Goal: Task Accomplishment & Management: Complete application form

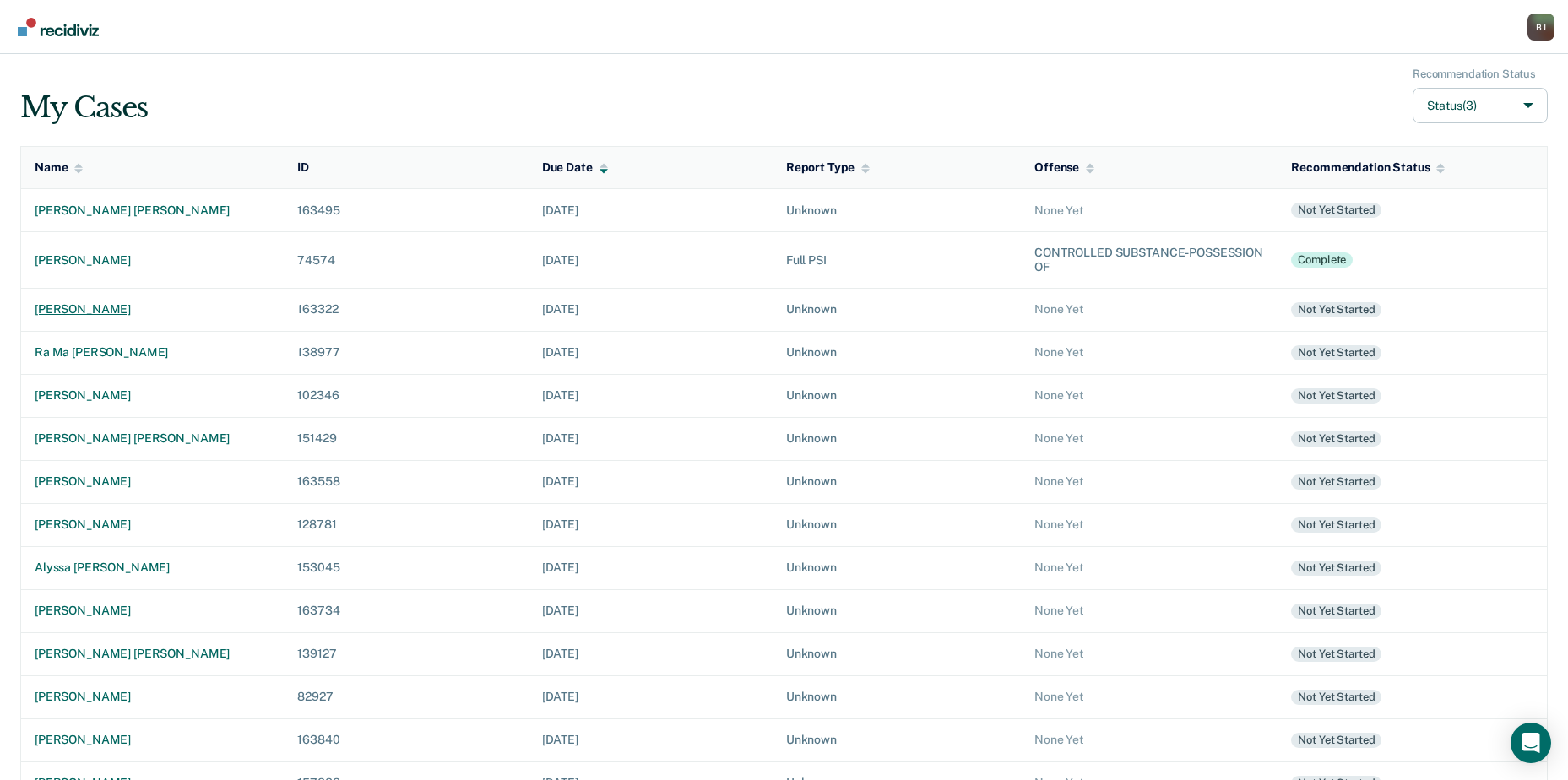
click at [112, 308] on div "[PERSON_NAME]" at bounding box center [152, 309] width 236 height 15
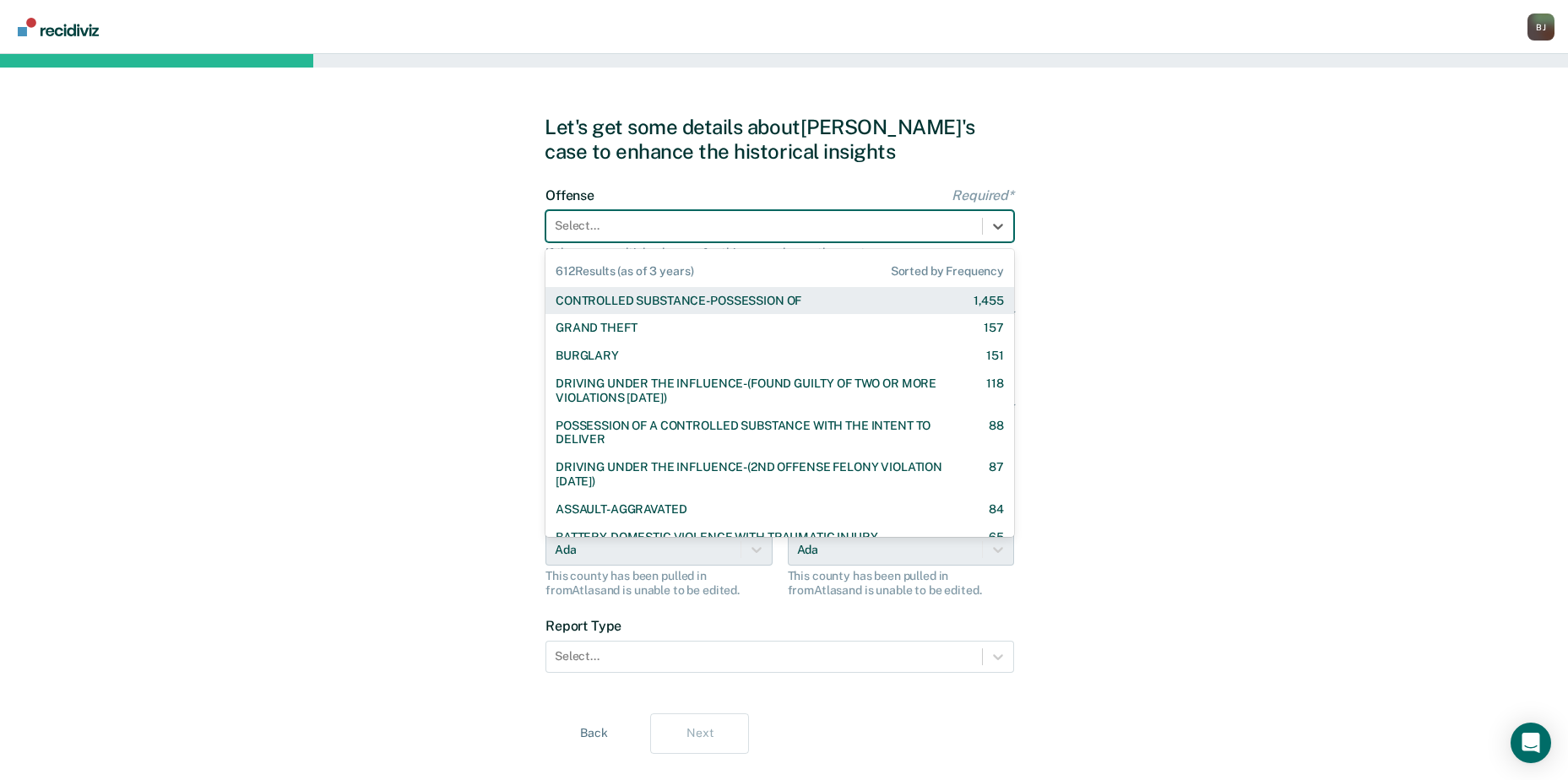
click at [684, 220] on div at bounding box center [764, 226] width 419 height 18
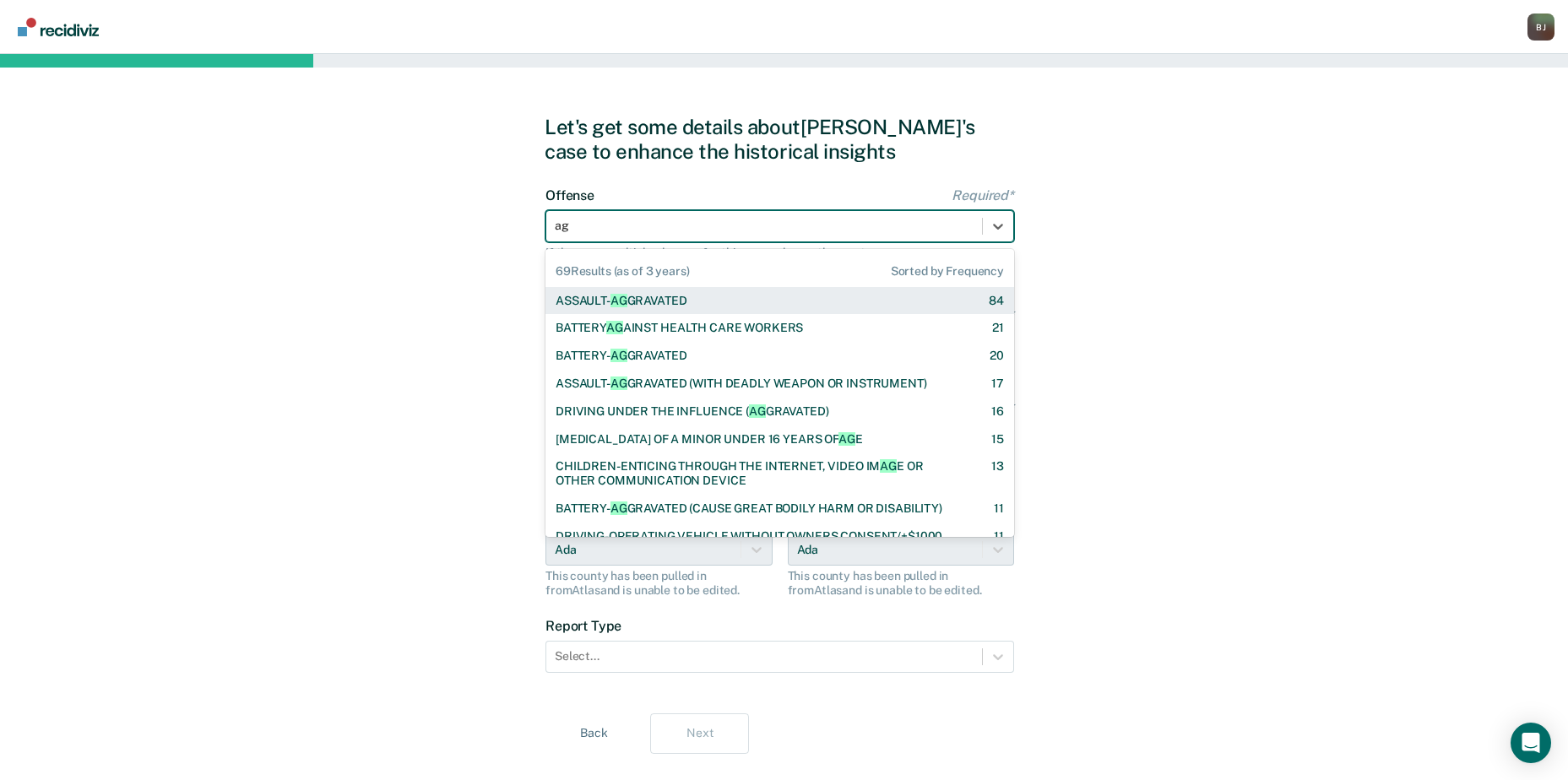
type input "agg"
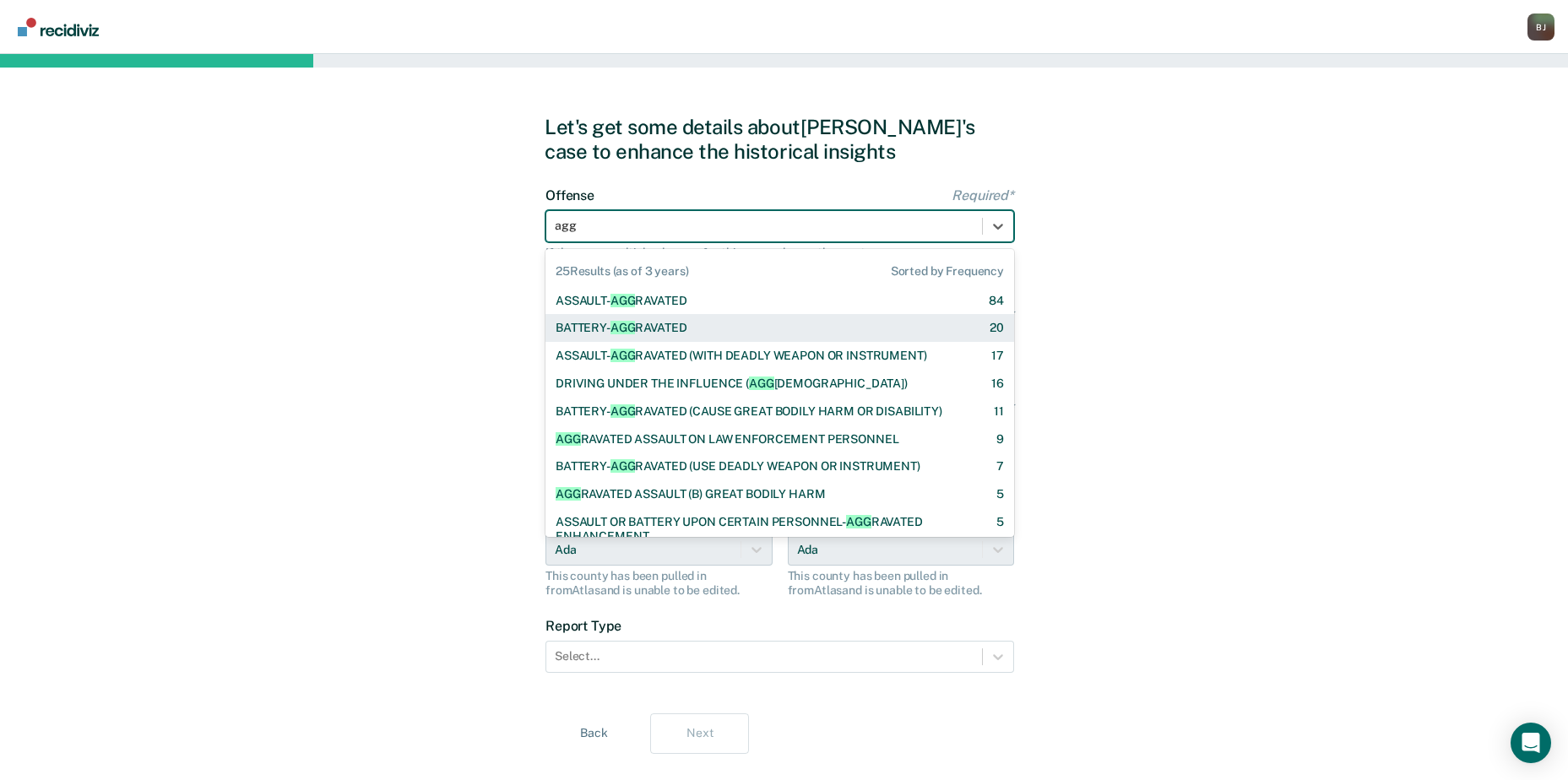
click at [720, 324] on div "BATTERY- AGG RAVATED 20" at bounding box center [779, 327] width 449 height 15
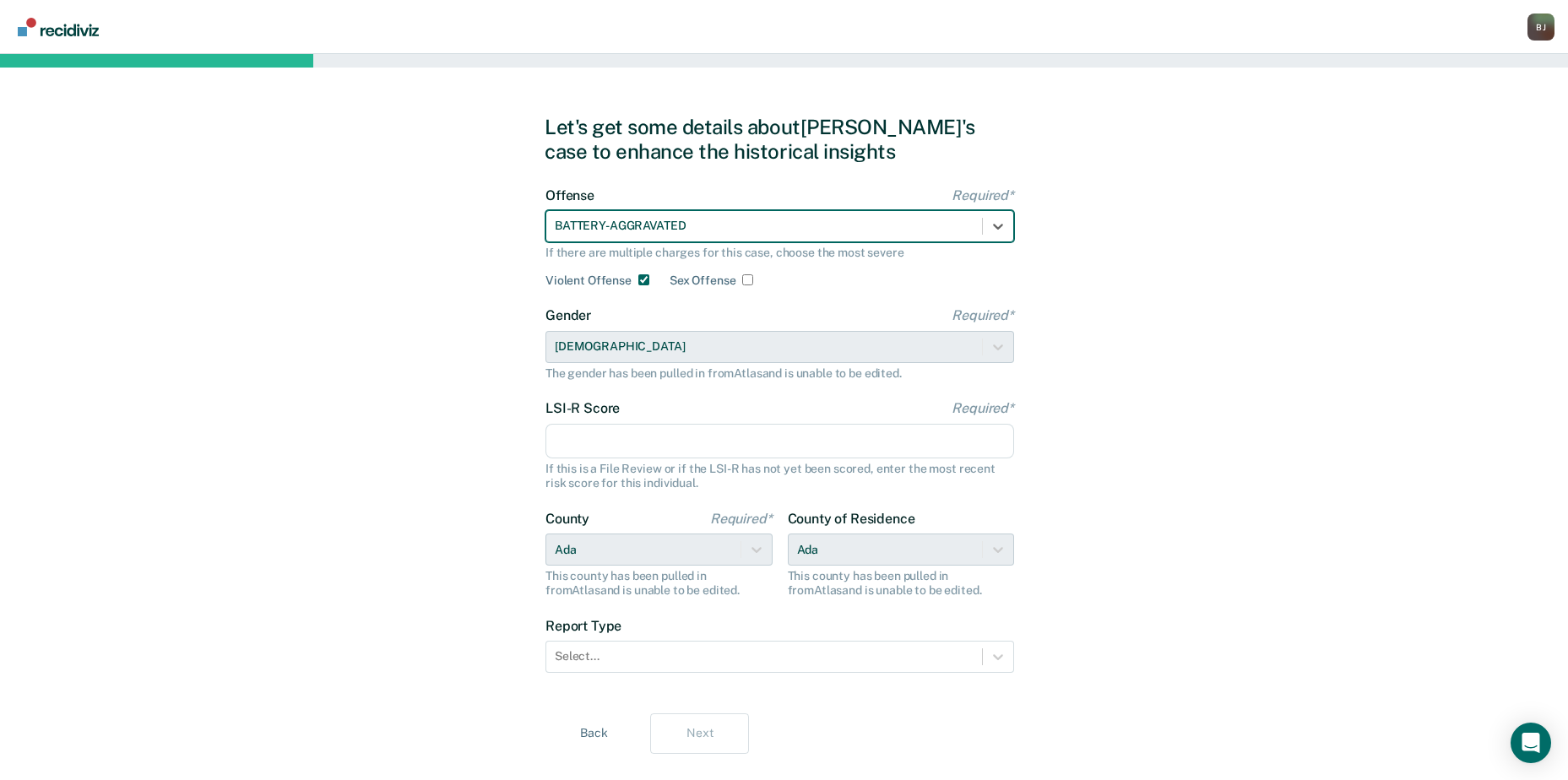
checkbox input "true"
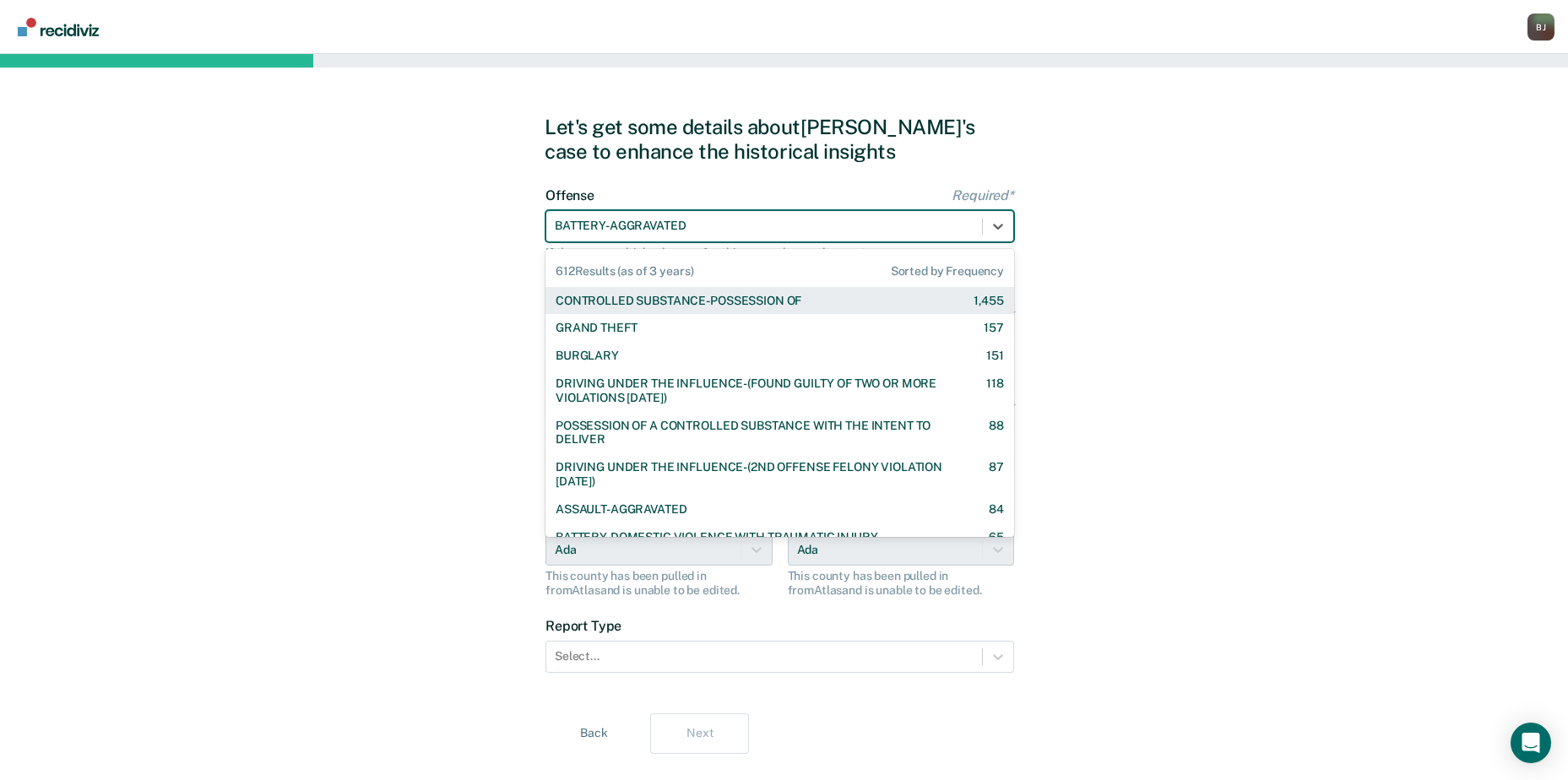
click at [747, 232] on div at bounding box center [764, 226] width 419 height 18
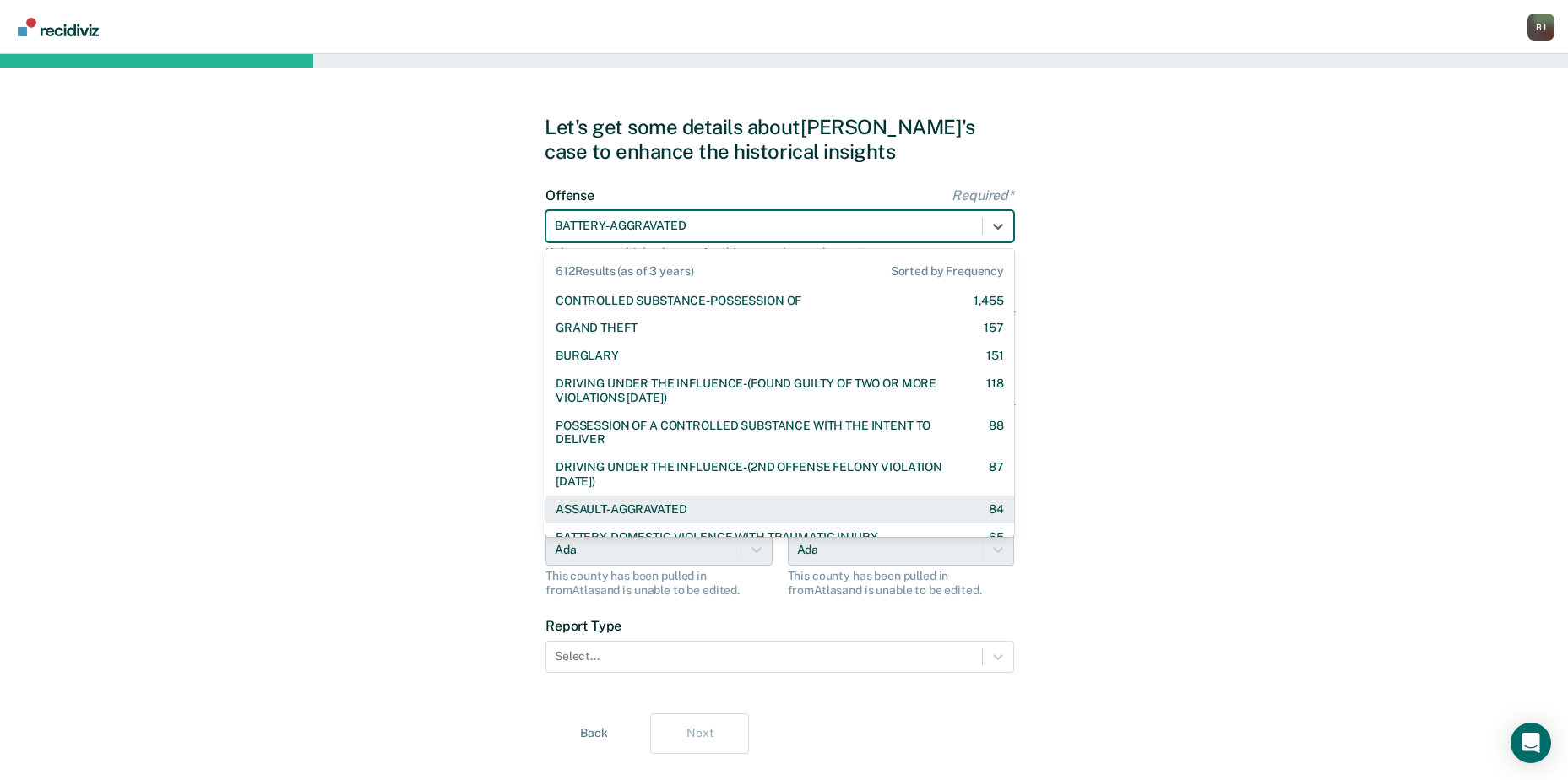
click at [701, 503] on div "ASSAULT-AGGRAVATED 84" at bounding box center [779, 509] width 449 height 15
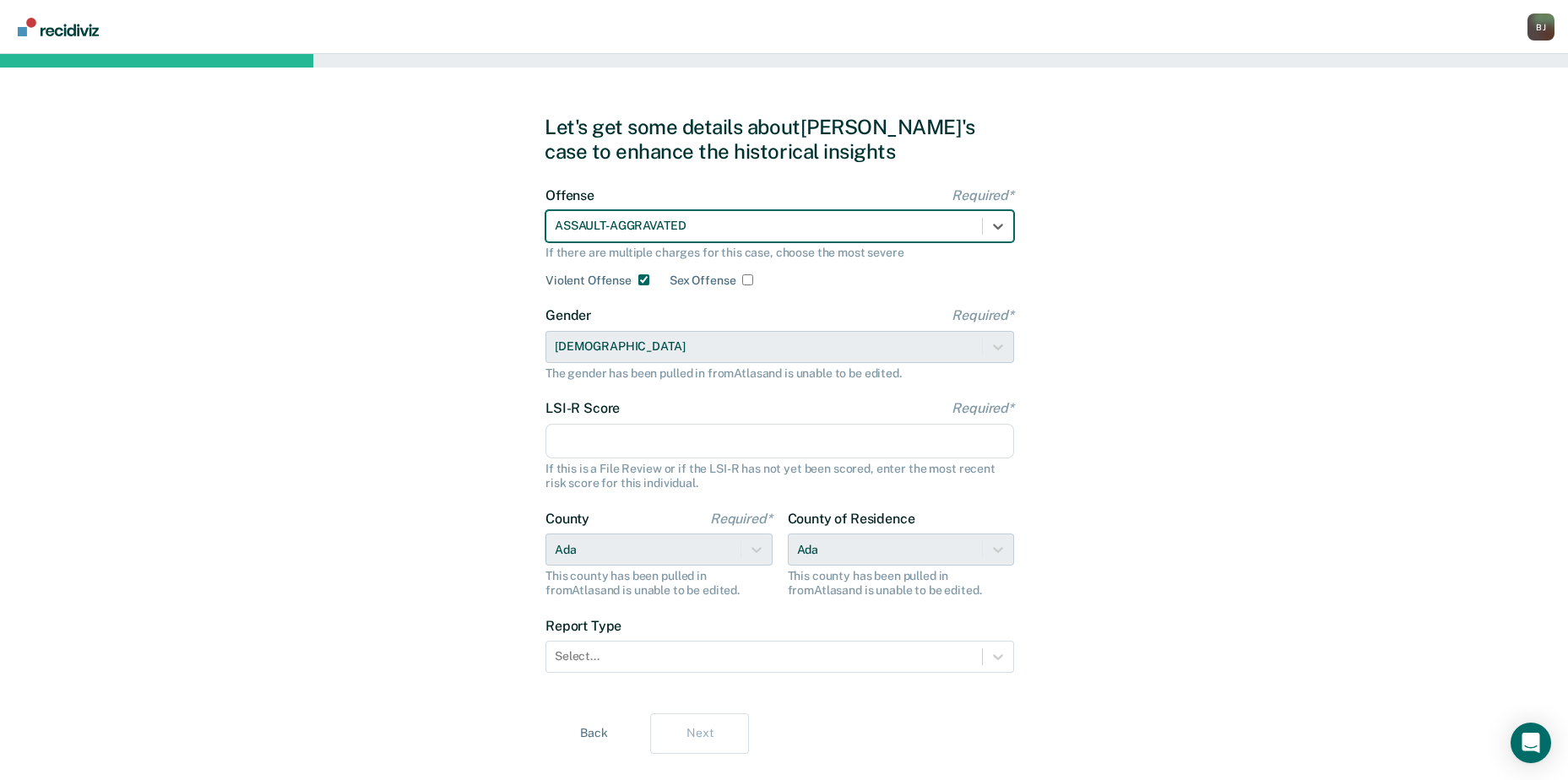
click at [776, 443] on input "LSI-R Score Required*" at bounding box center [779, 442] width 468 height 35
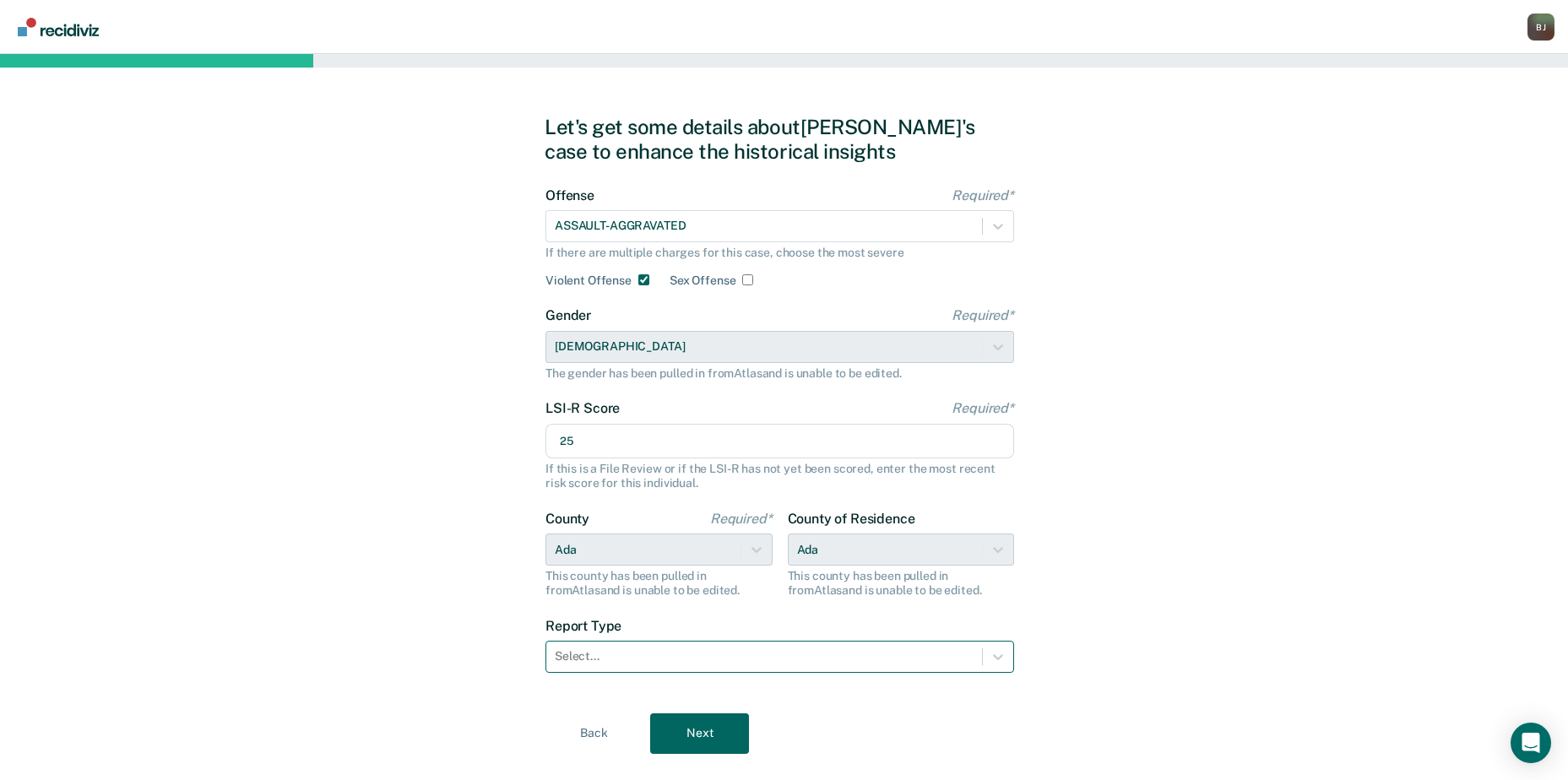
type input "25"
click at [685, 653] on div at bounding box center [764, 657] width 419 height 18
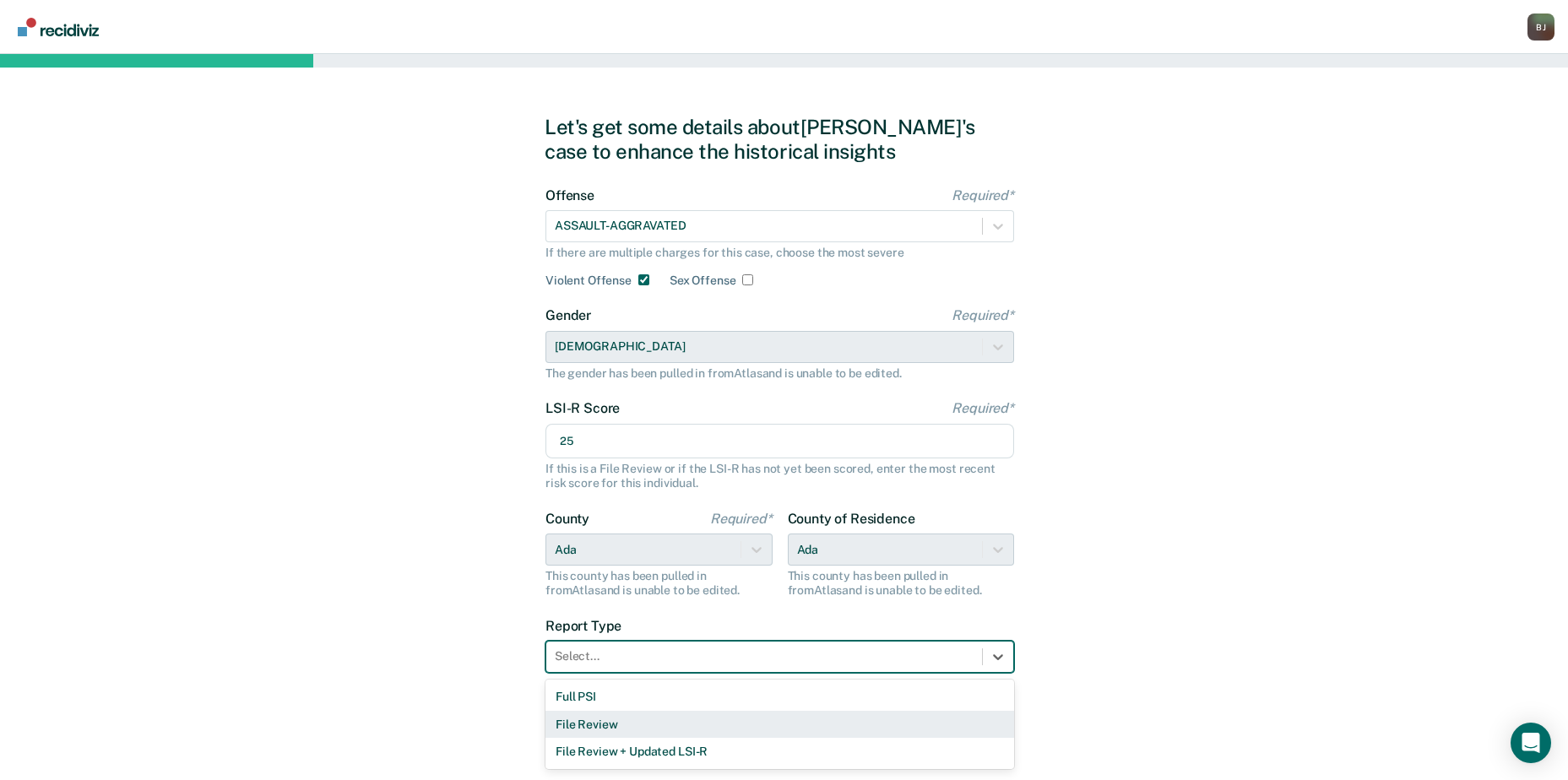
click at [650, 711] on div "File Review" at bounding box center [779, 724] width 468 height 28
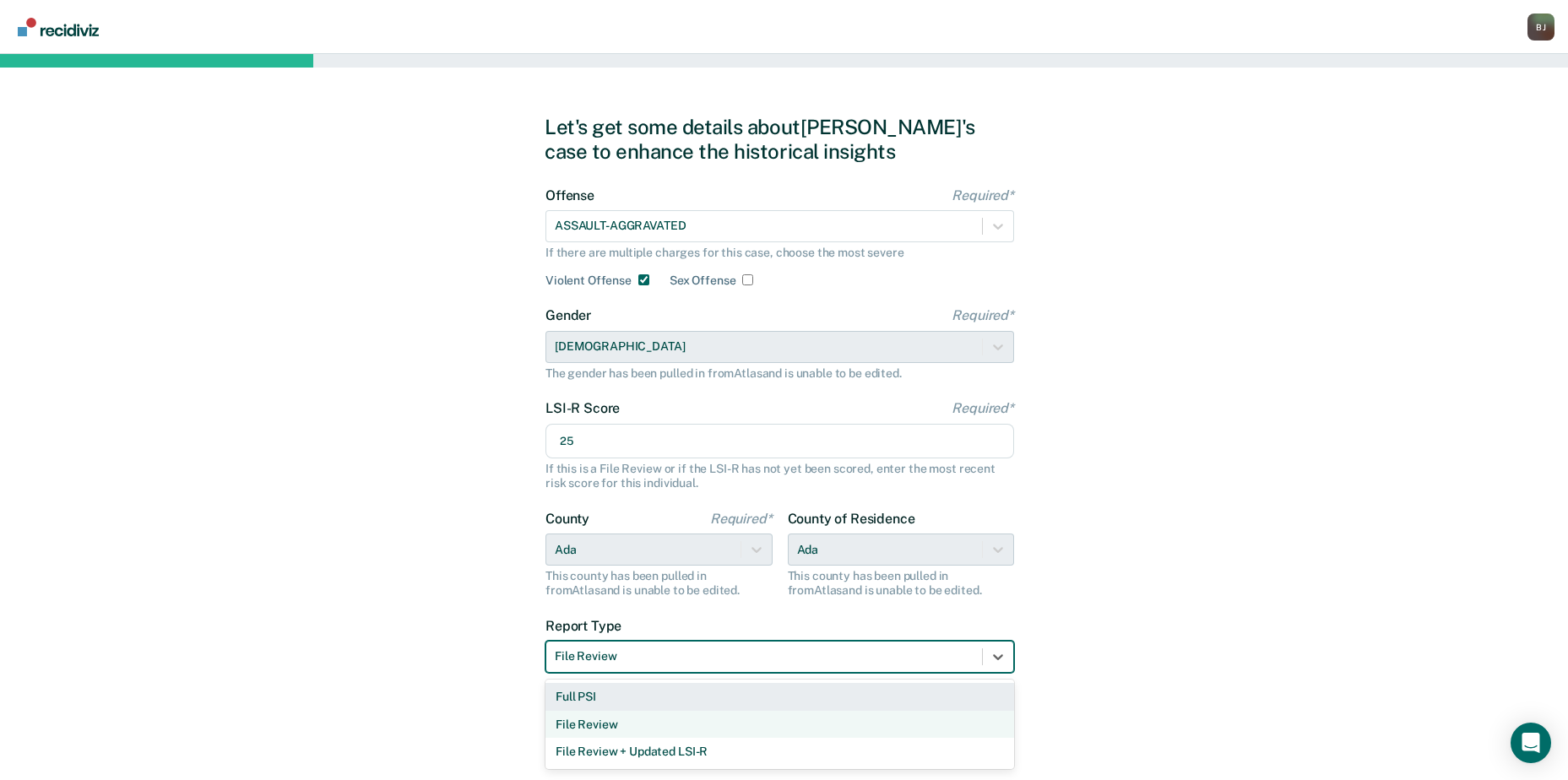
click at [656, 657] on div at bounding box center [764, 657] width 419 height 18
click at [631, 696] on div "Full PSI" at bounding box center [779, 697] width 468 height 28
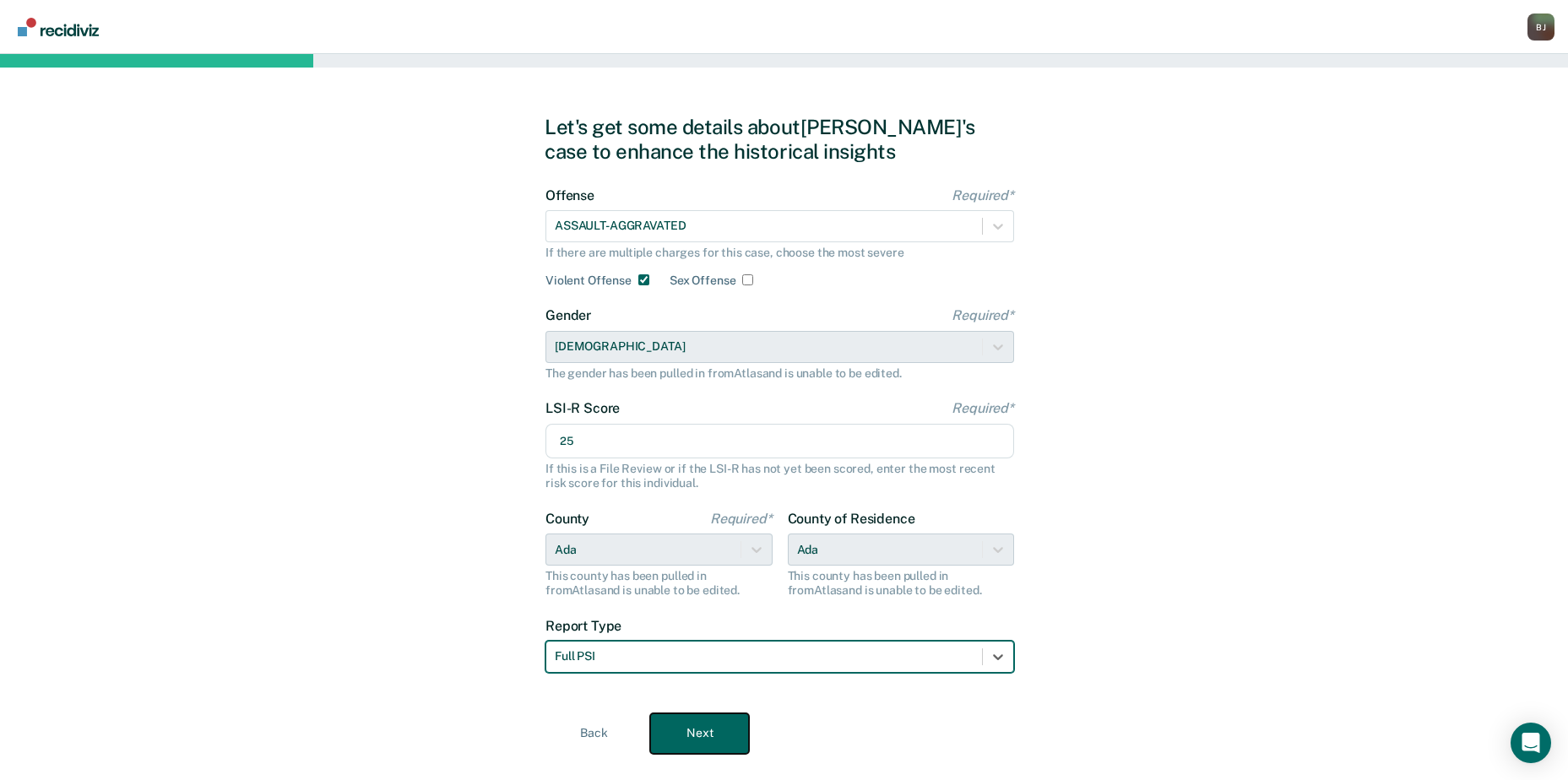
drag, startPoint x: 701, startPoint y: 723, endPoint x: 762, endPoint y: 696, distance: 66.7
click at [702, 723] on button "Next" at bounding box center [699, 733] width 99 height 40
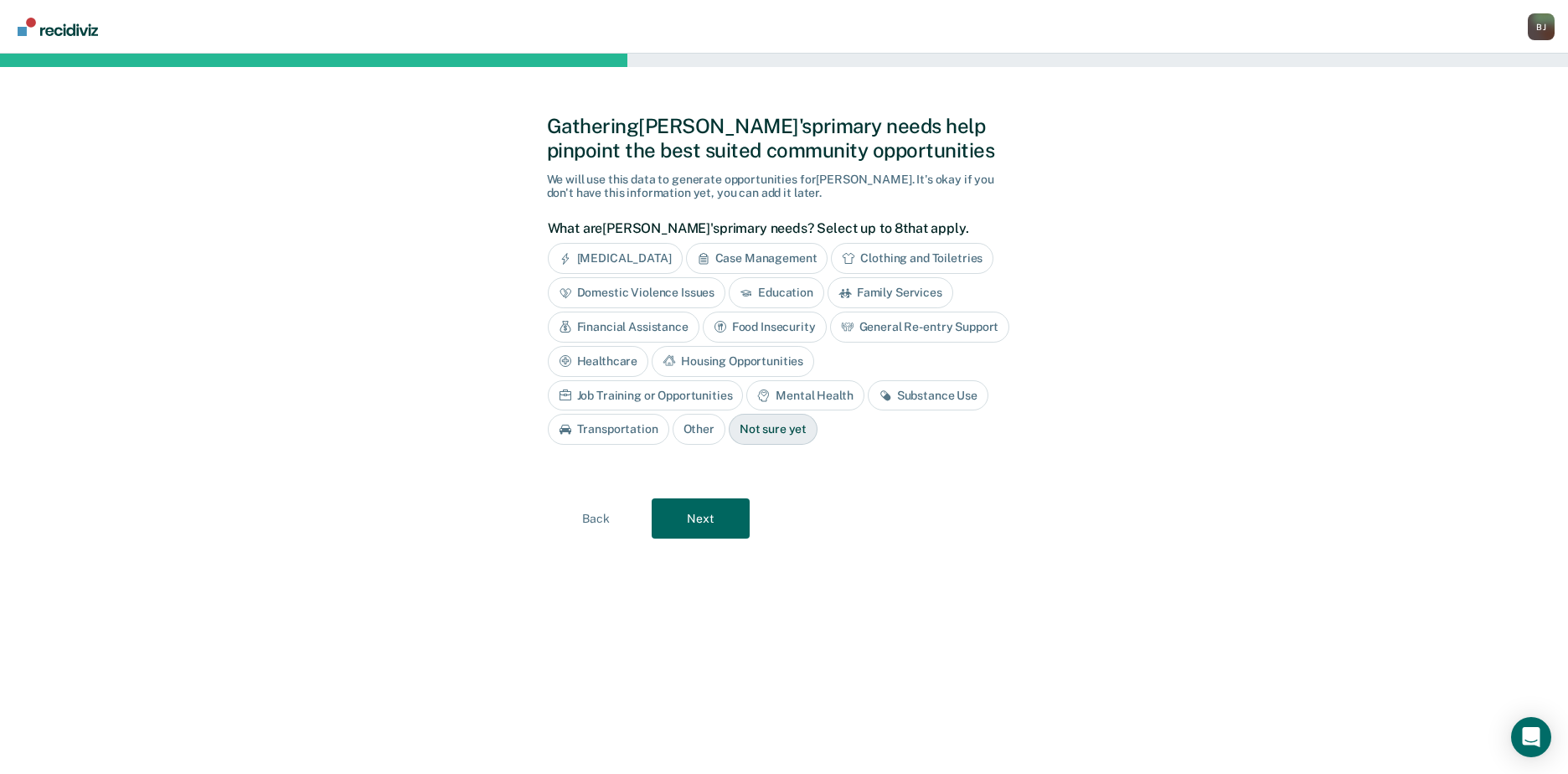
click at [868, 394] on div "Substance Use" at bounding box center [928, 396] width 120 height 31
click at [747, 398] on div "Mental Health" at bounding box center [805, 396] width 117 height 31
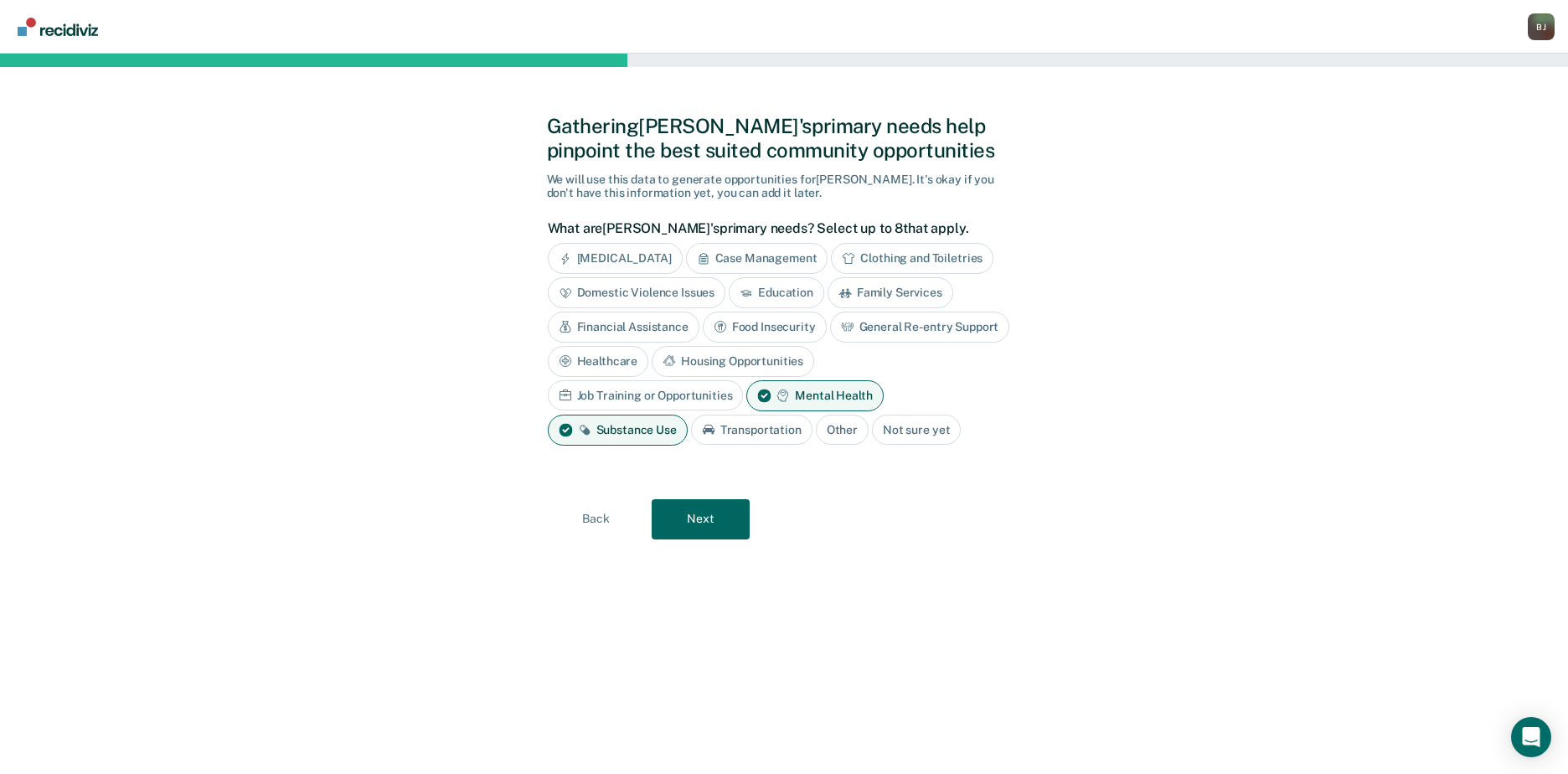
click at [674, 254] on div "[MEDICAL_DATA]" at bounding box center [615, 259] width 135 height 31
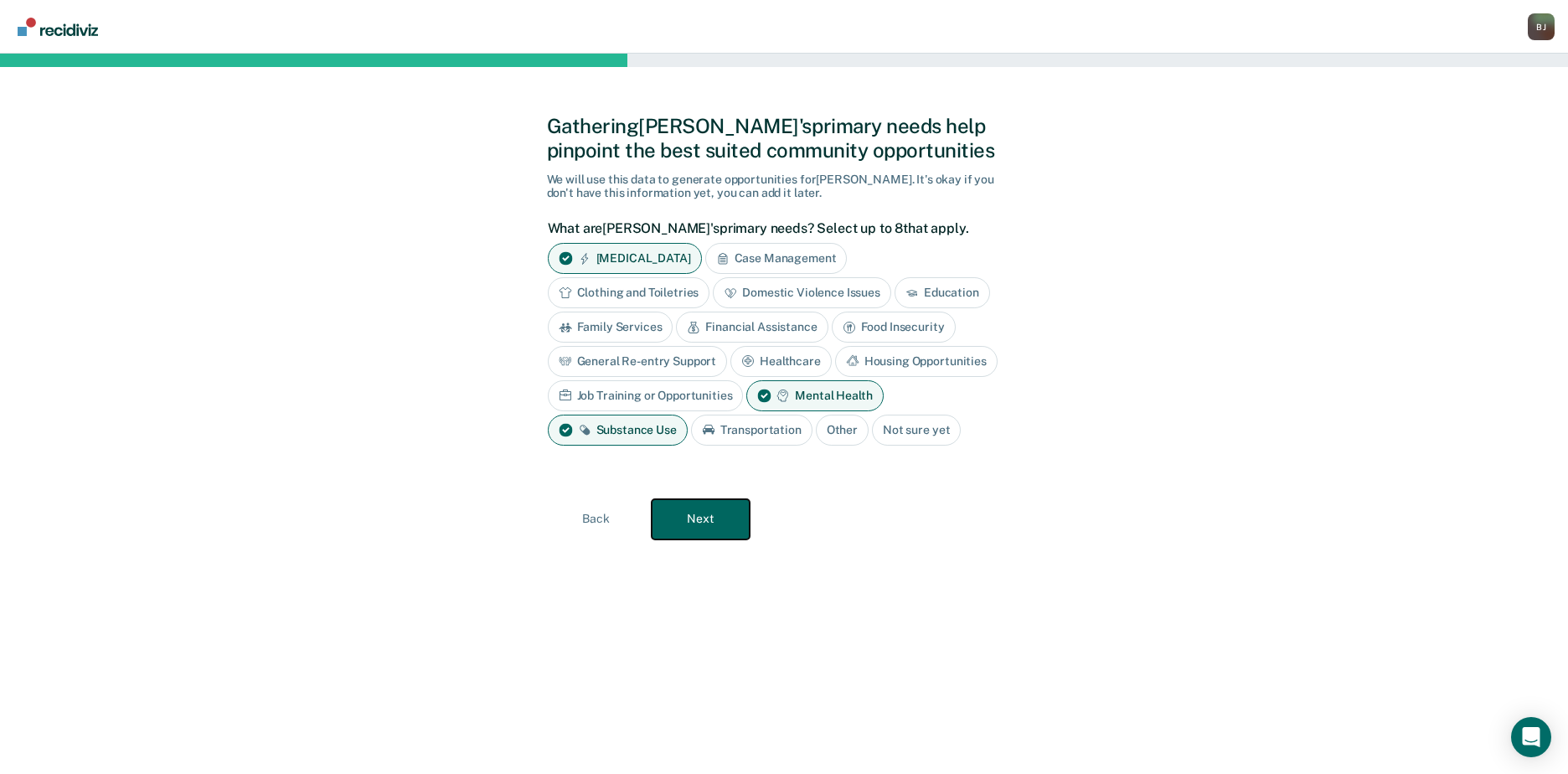
click at [720, 525] on button "Next" at bounding box center [700, 519] width 98 height 40
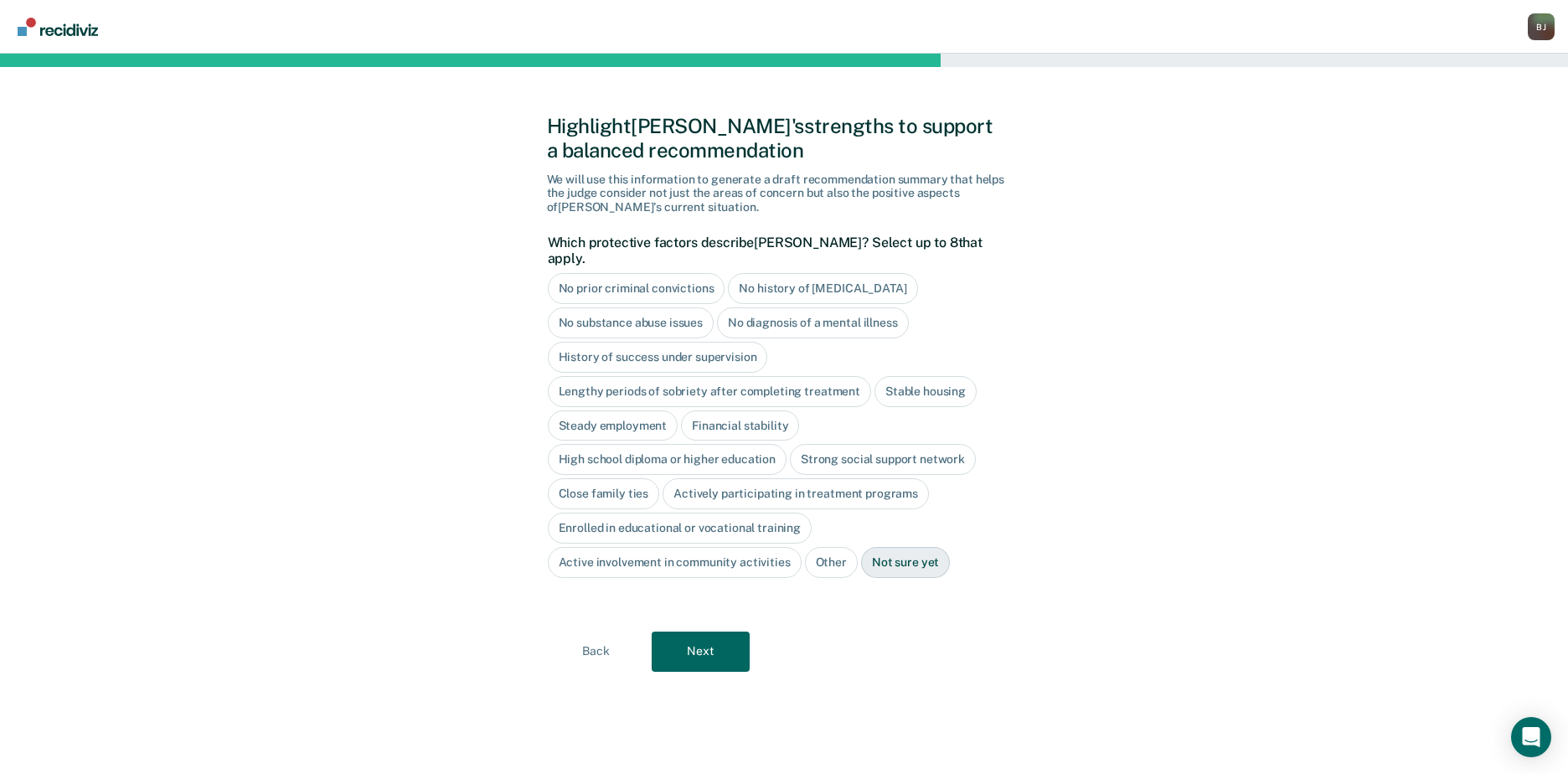
click at [683, 307] on div "No substance abuse issues" at bounding box center [631, 323] width 167 height 31
click at [886, 307] on div "No diagnosis of a mental illness" at bounding box center [832, 323] width 192 height 31
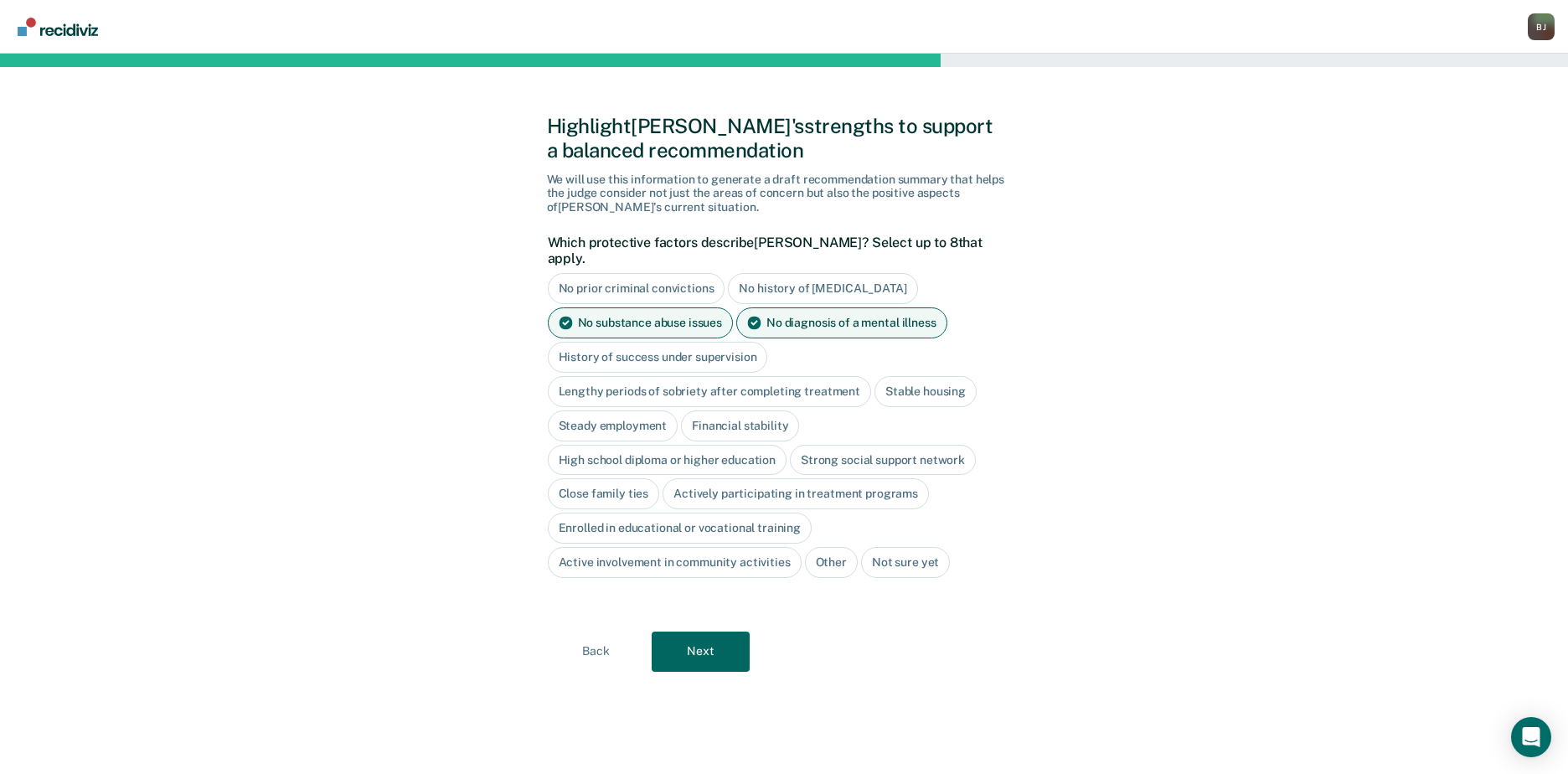
click at [686, 307] on div "No substance abuse issues" at bounding box center [641, 323] width 186 height 31
drag, startPoint x: 803, startPoint y: 301, endPoint x: 796, endPoint y: 310, distance: 11.4
click at [804, 307] on div "No diagnosis of a mental illness" at bounding box center [823, 323] width 211 height 31
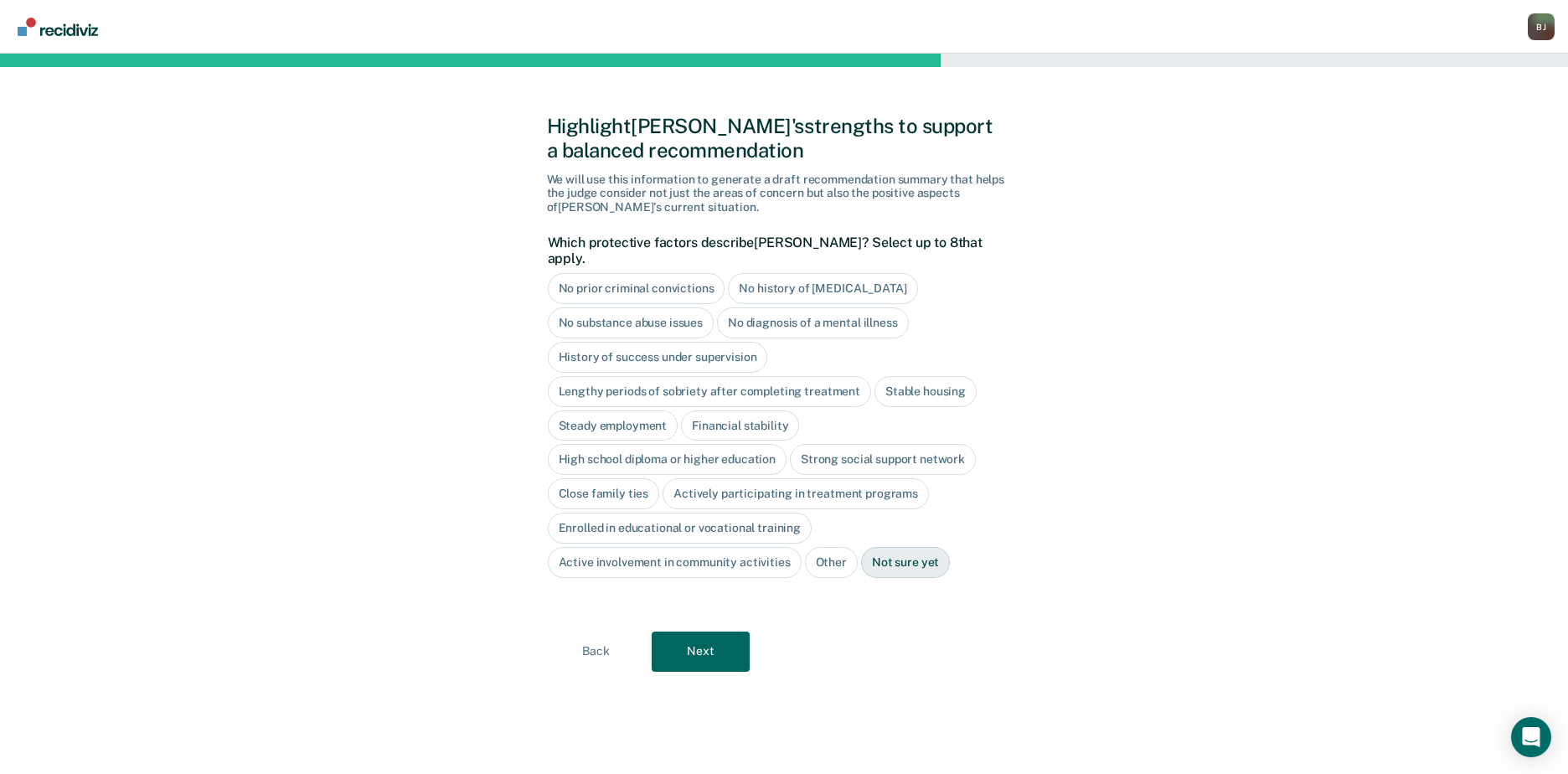
click at [921, 376] on div "Stable housing" at bounding box center [925, 392] width 102 height 31
click at [640, 478] on div "Close family ties" at bounding box center [604, 494] width 112 height 31
click at [714, 631] on button "Next" at bounding box center [700, 651] width 98 height 40
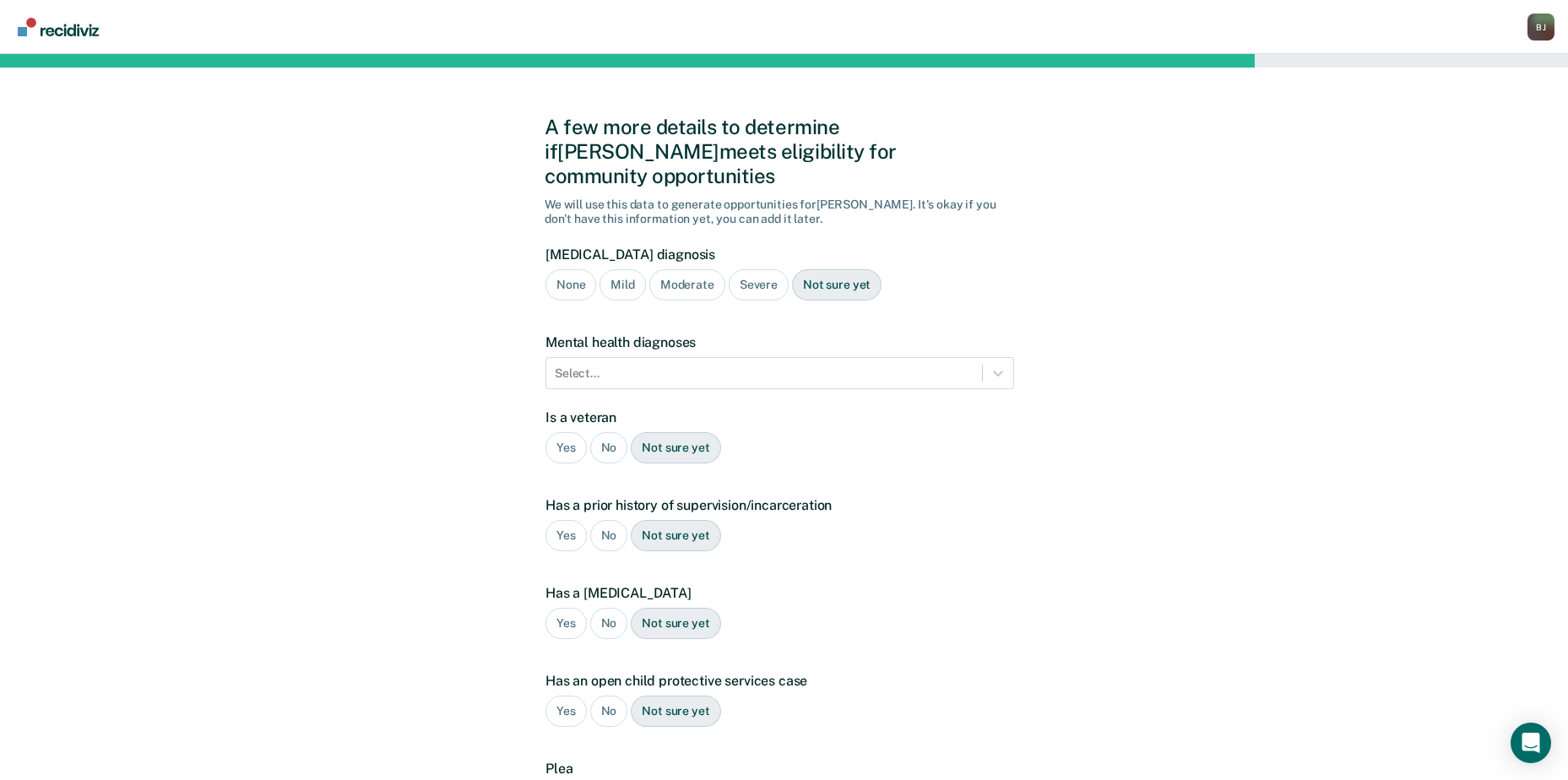
click at [698, 270] on div "Moderate" at bounding box center [687, 285] width 76 height 31
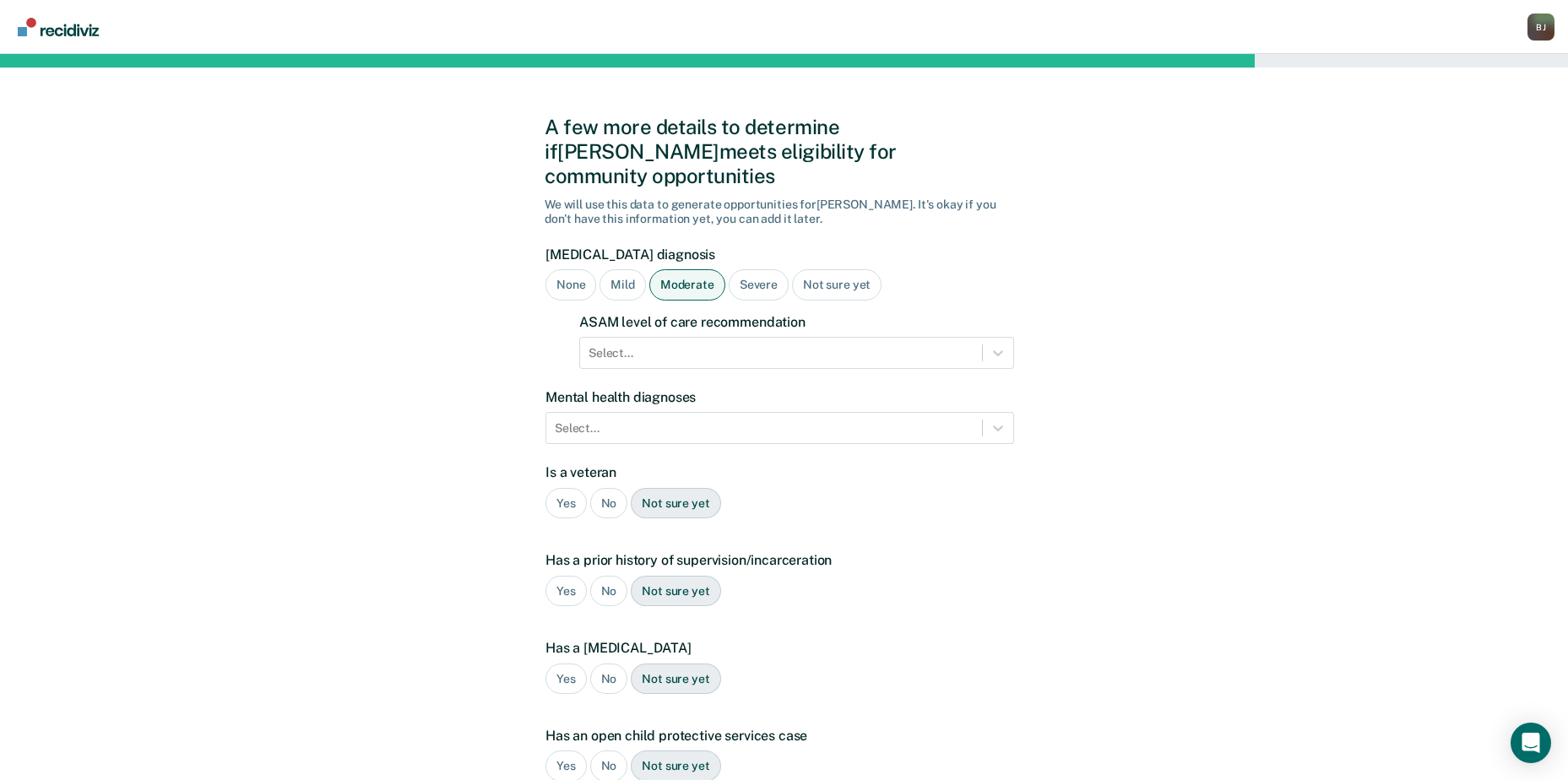
drag, startPoint x: 762, startPoint y: 269, endPoint x: 755, endPoint y: 273, distance: 8.1
click at [762, 270] on div "Severe" at bounding box center [759, 285] width 60 height 31
click at [728, 344] on div at bounding box center [781, 353] width 385 height 18
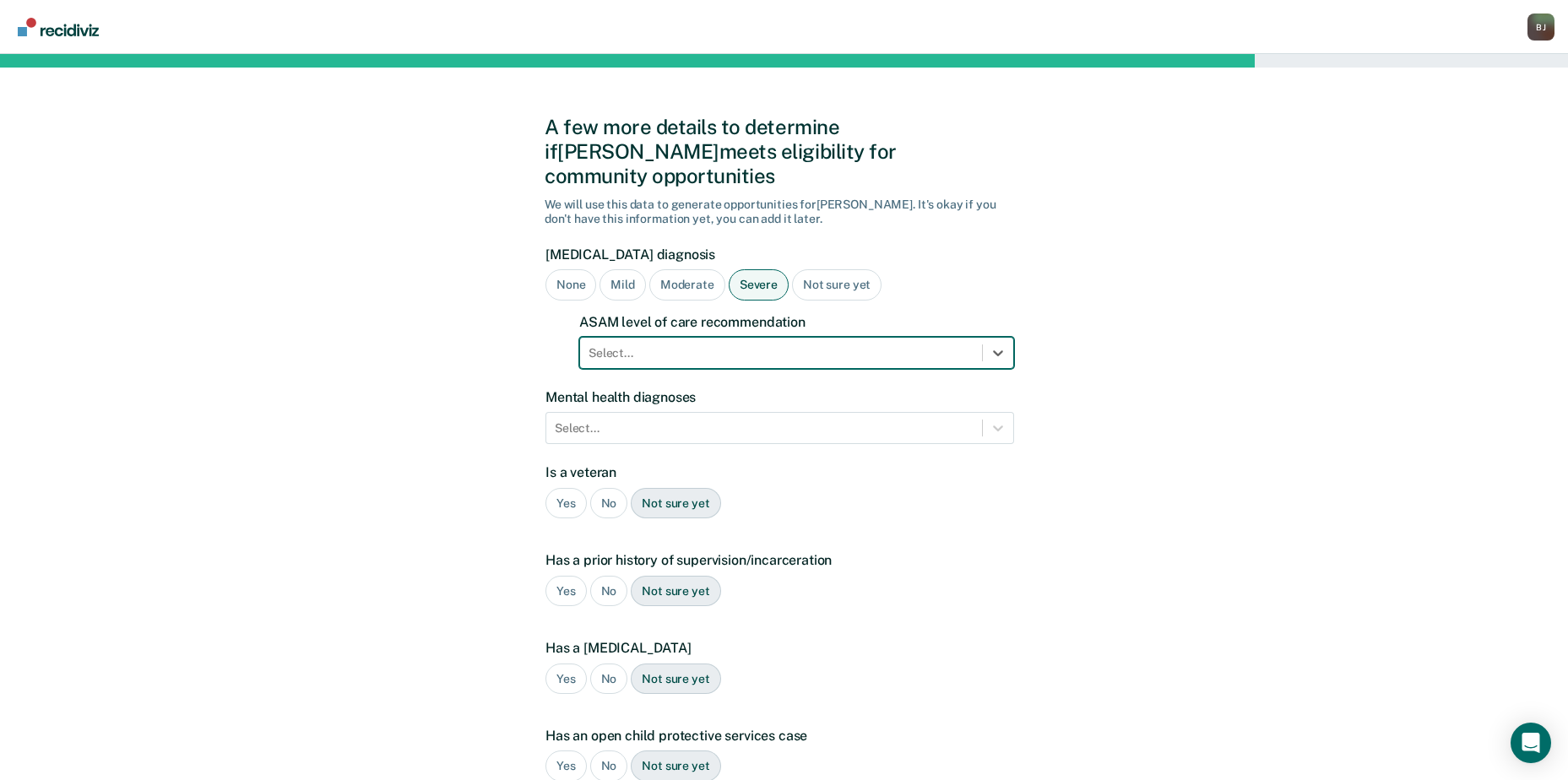
click at [727, 344] on div at bounding box center [781, 353] width 385 height 18
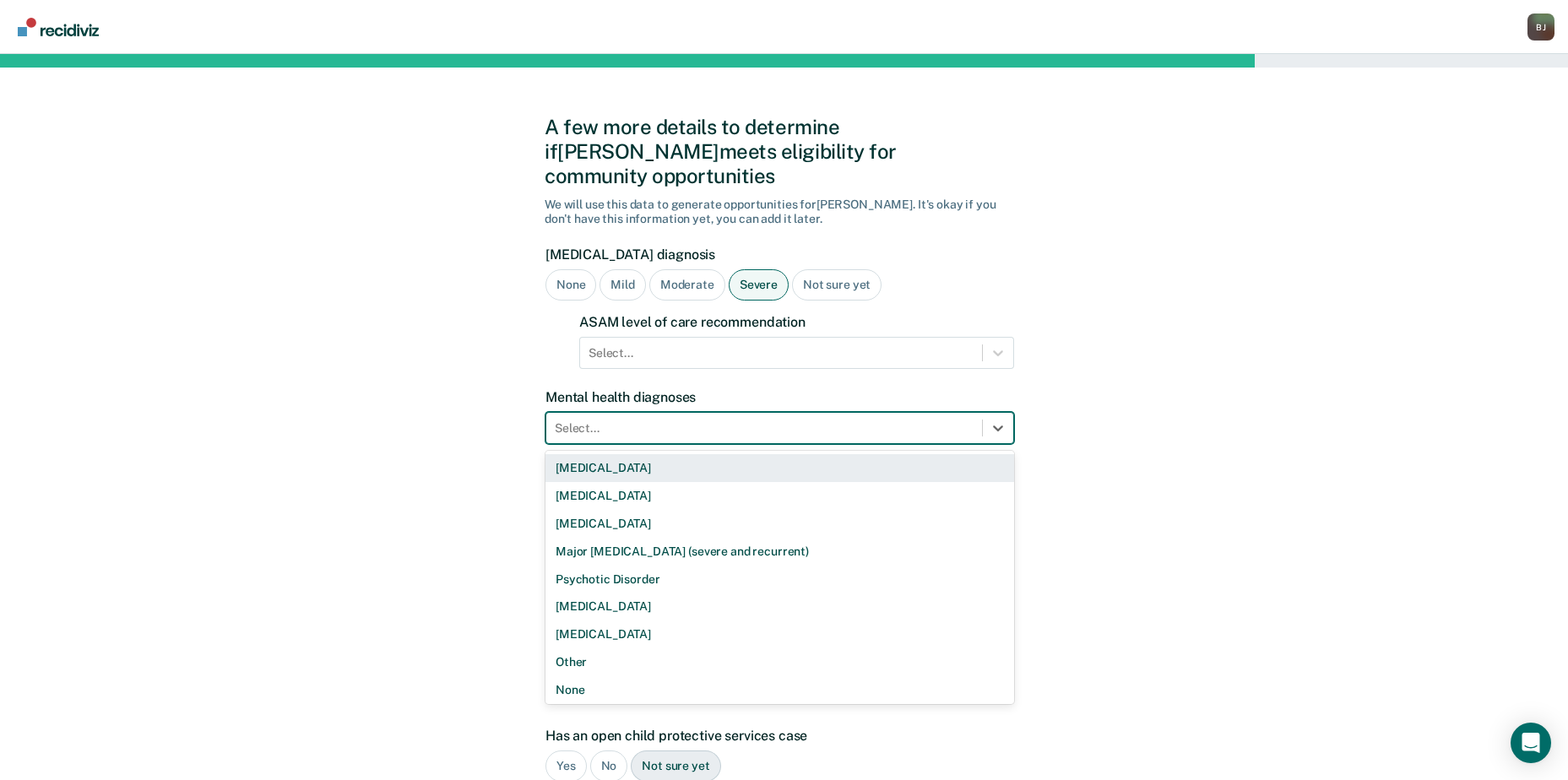
click at [675, 419] on div at bounding box center [764, 428] width 419 height 18
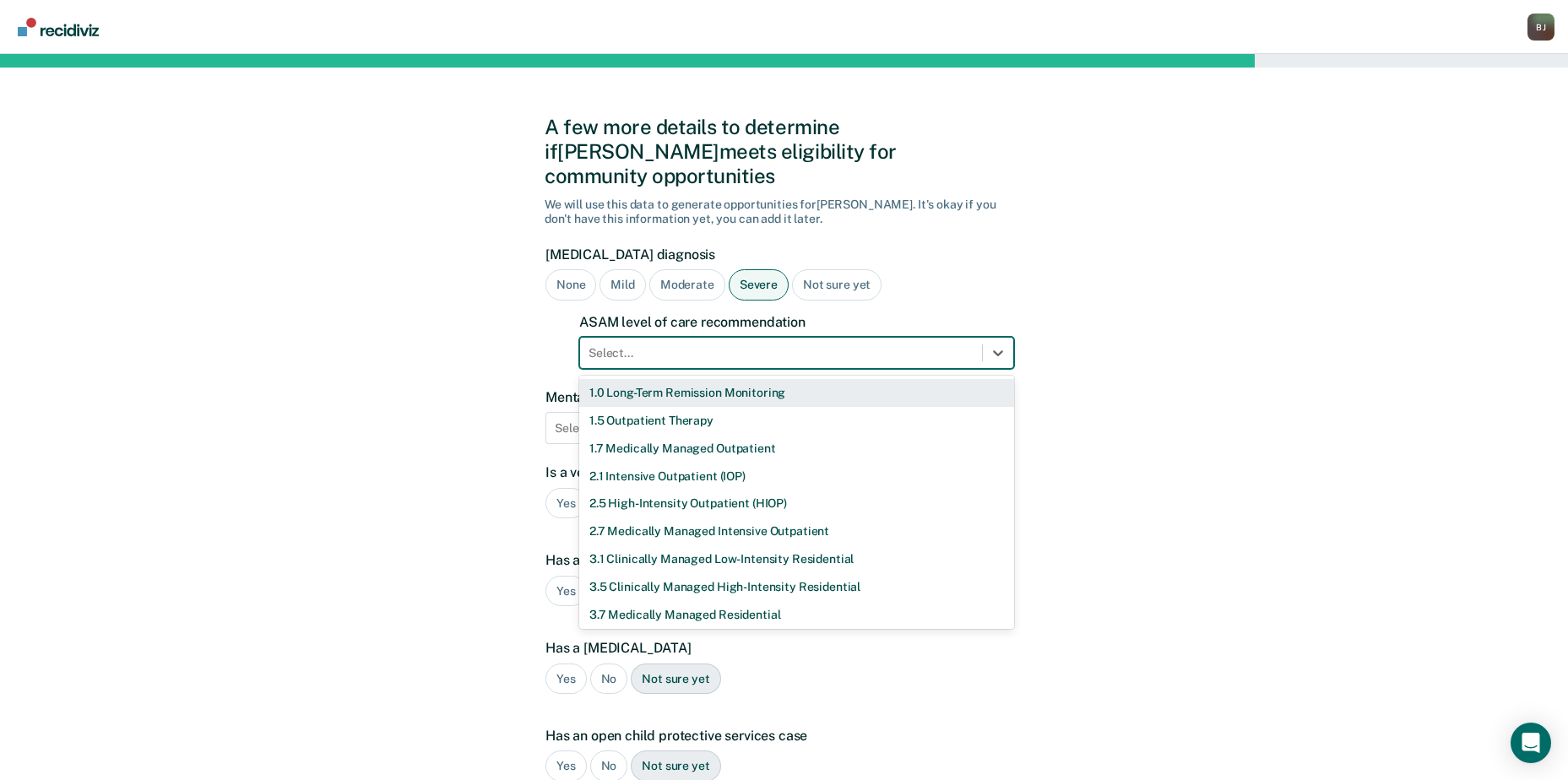
click at [723, 344] on div at bounding box center [781, 353] width 385 height 18
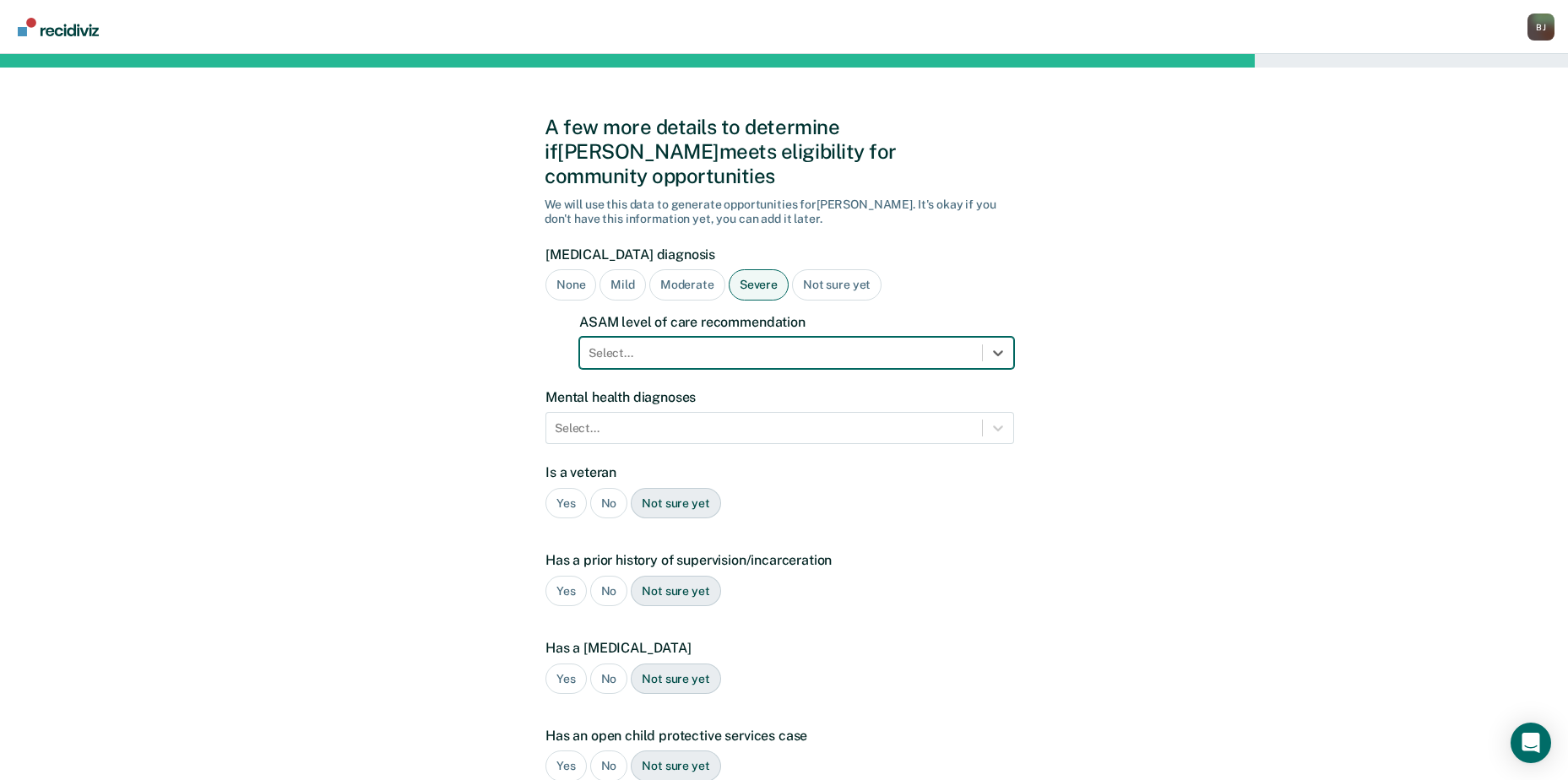
click at [723, 344] on div at bounding box center [781, 353] width 385 height 18
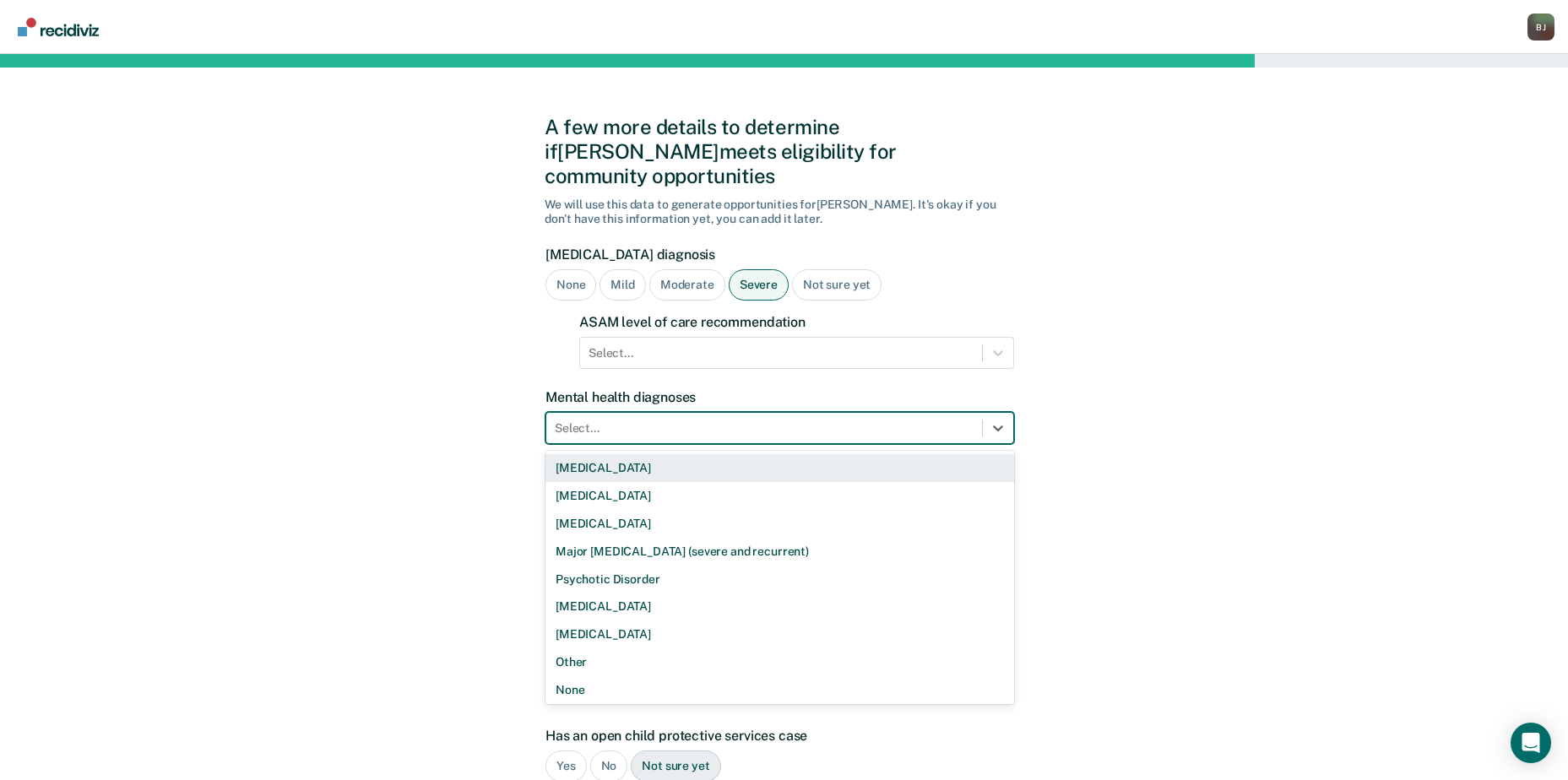
click at [603, 419] on div at bounding box center [764, 428] width 419 height 18
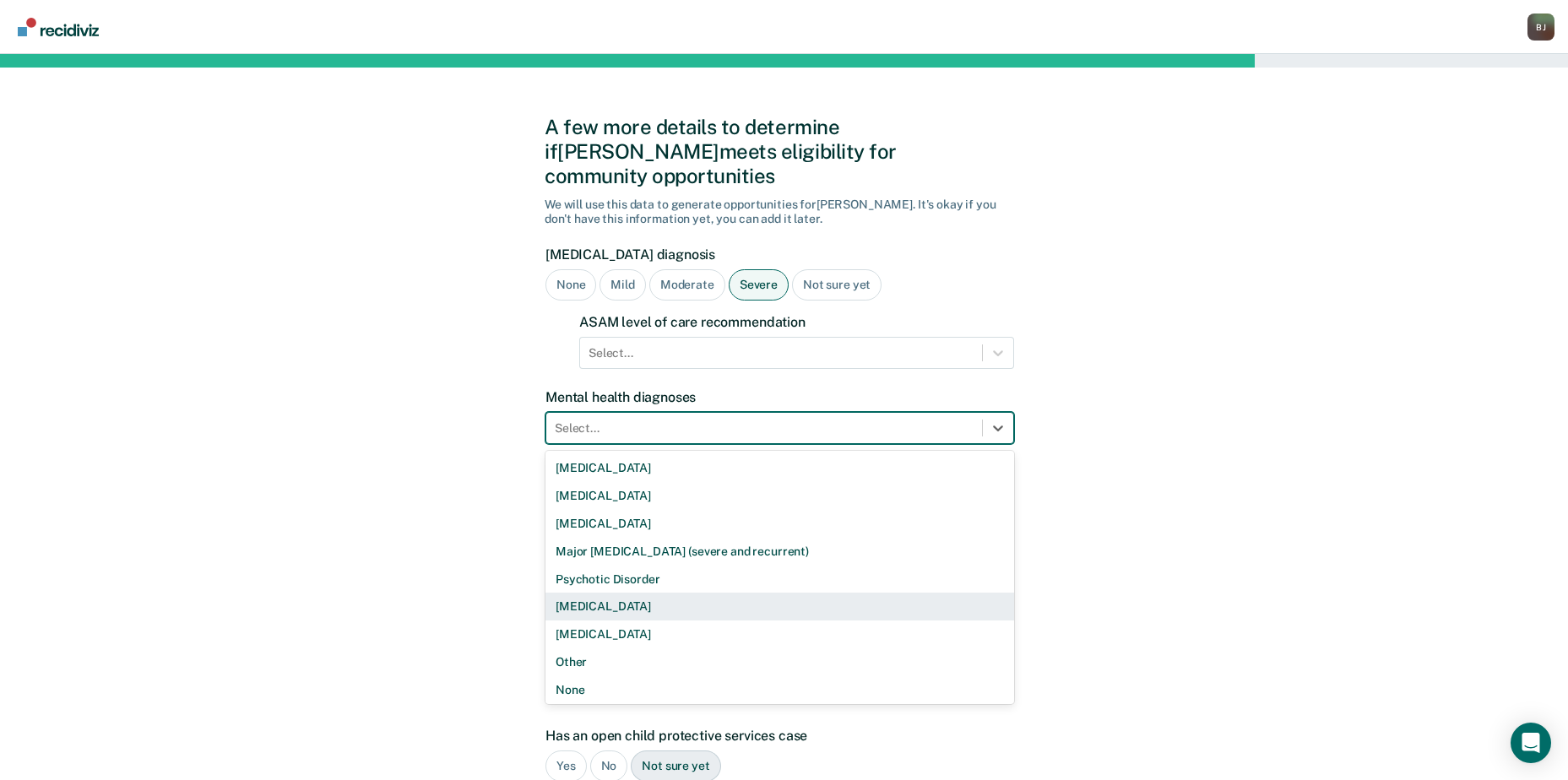
click at [434, 650] on div "A few more details to determine if [PERSON_NAME] meets eligibility for communit…" at bounding box center [784, 540] width 1568 height 972
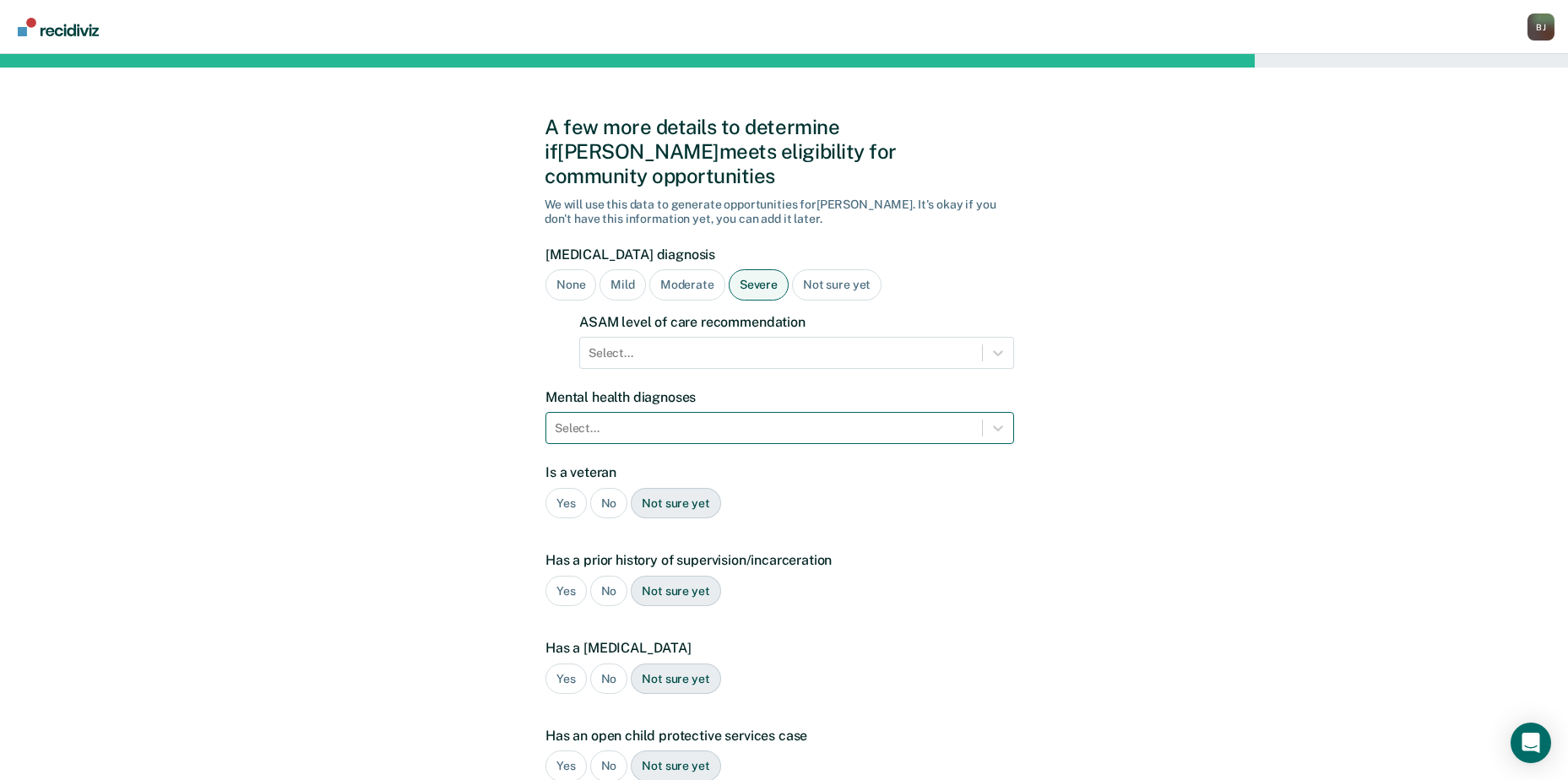
click at [748, 419] on div at bounding box center [764, 428] width 419 height 18
click at [1348, 457] on div "A few more details to determine if [PERSON_NAME] meets eligibility for communit…" at bounding box center [784, 540] width 1568 height 972
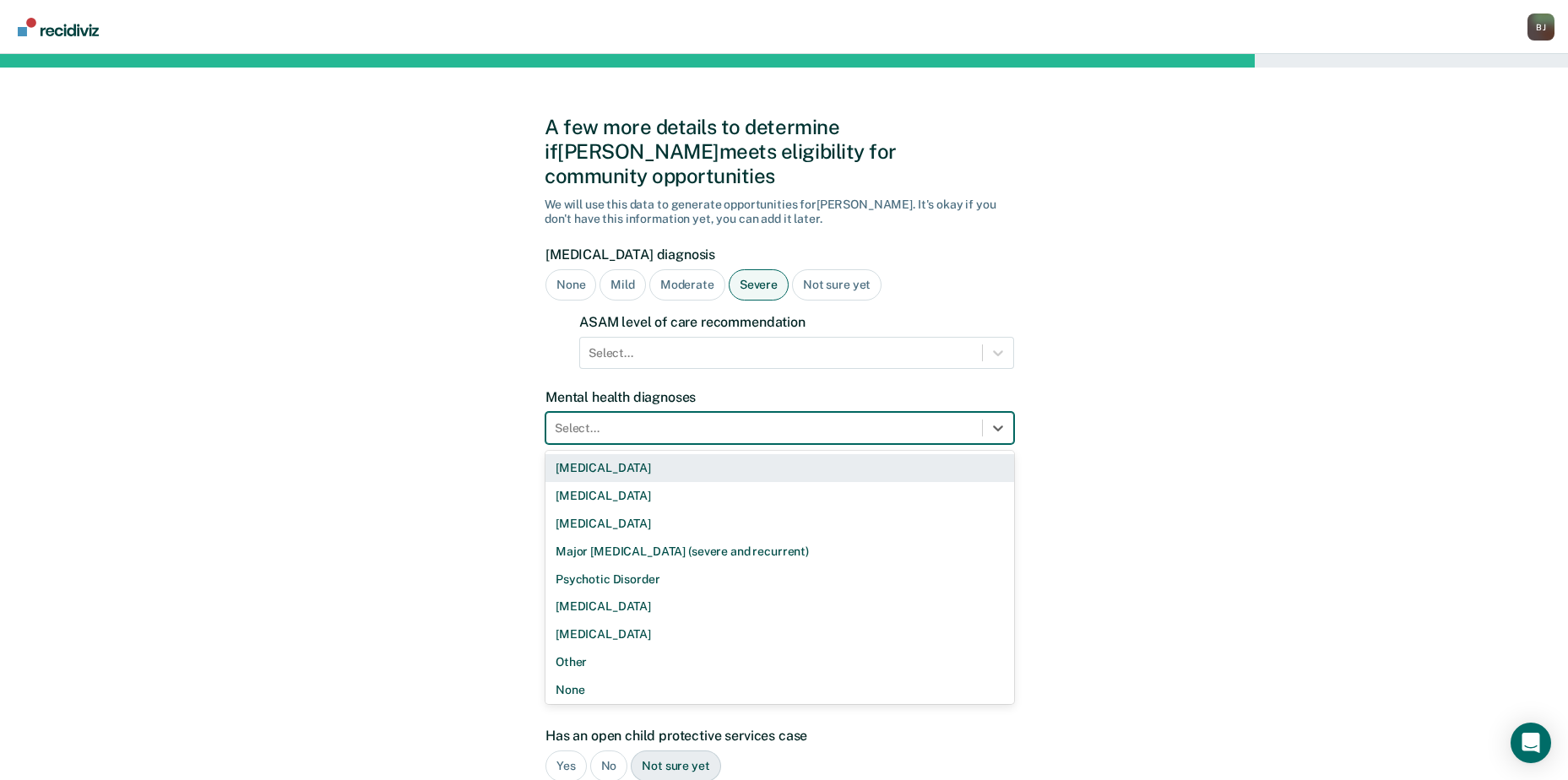
click at [675, 419] on div at bounding box center [764, 428] width 419 height 18
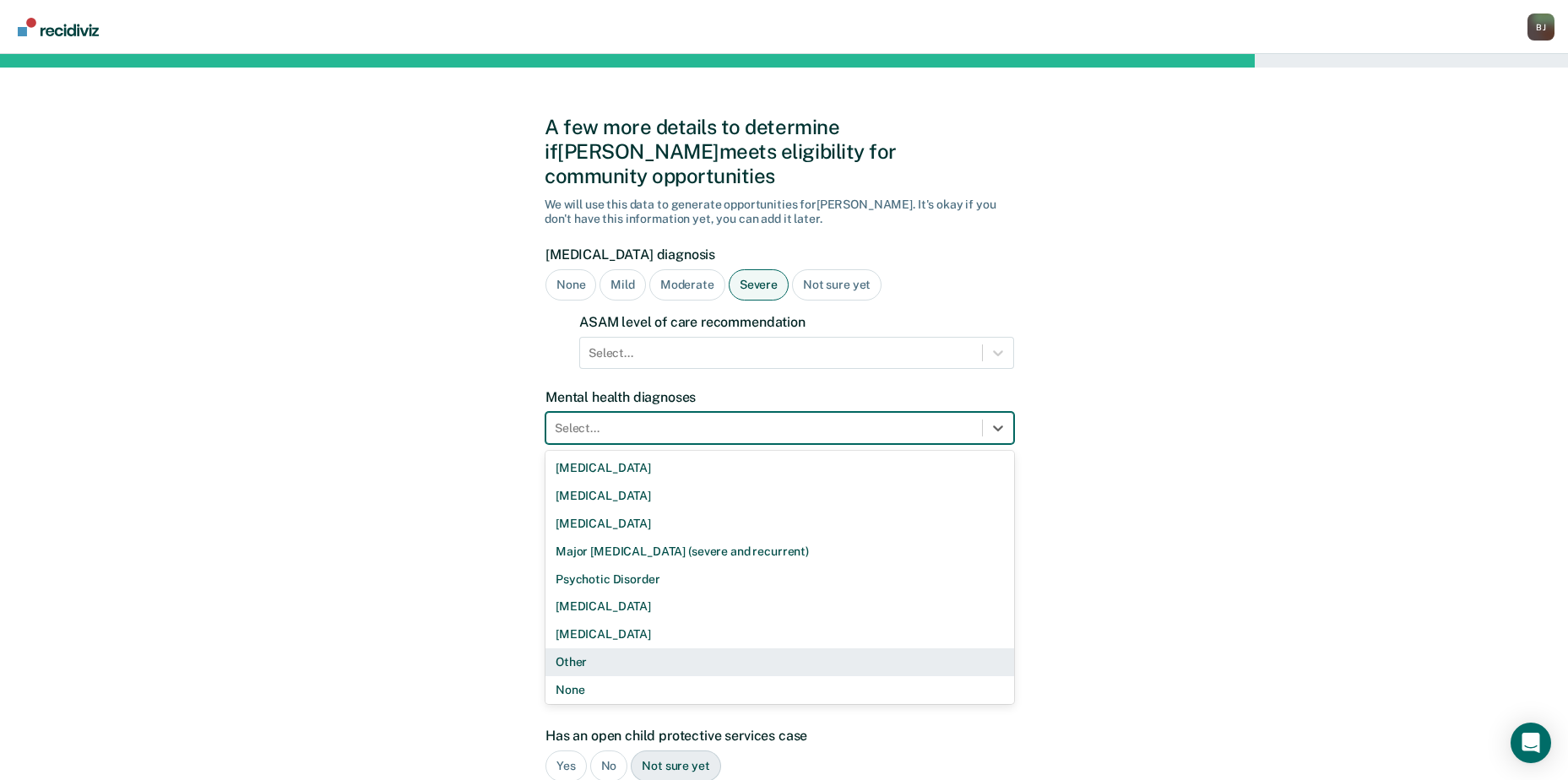
click at [614, 649] on div "Other" at bounding box center [779, 663] width 468 height 28
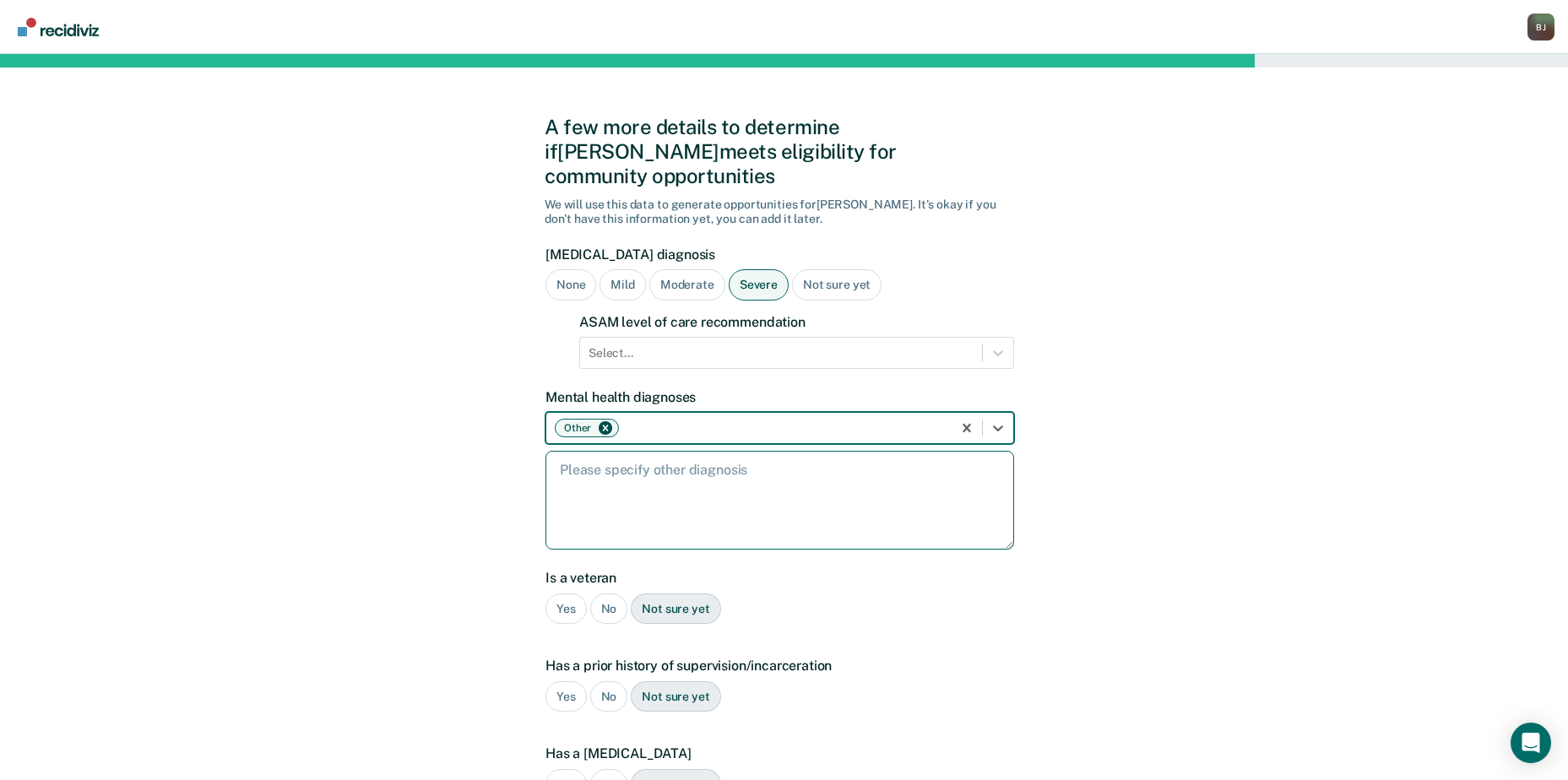
click at [855, 462] on textarea at bounding box center [779, 499] width 468 height 99
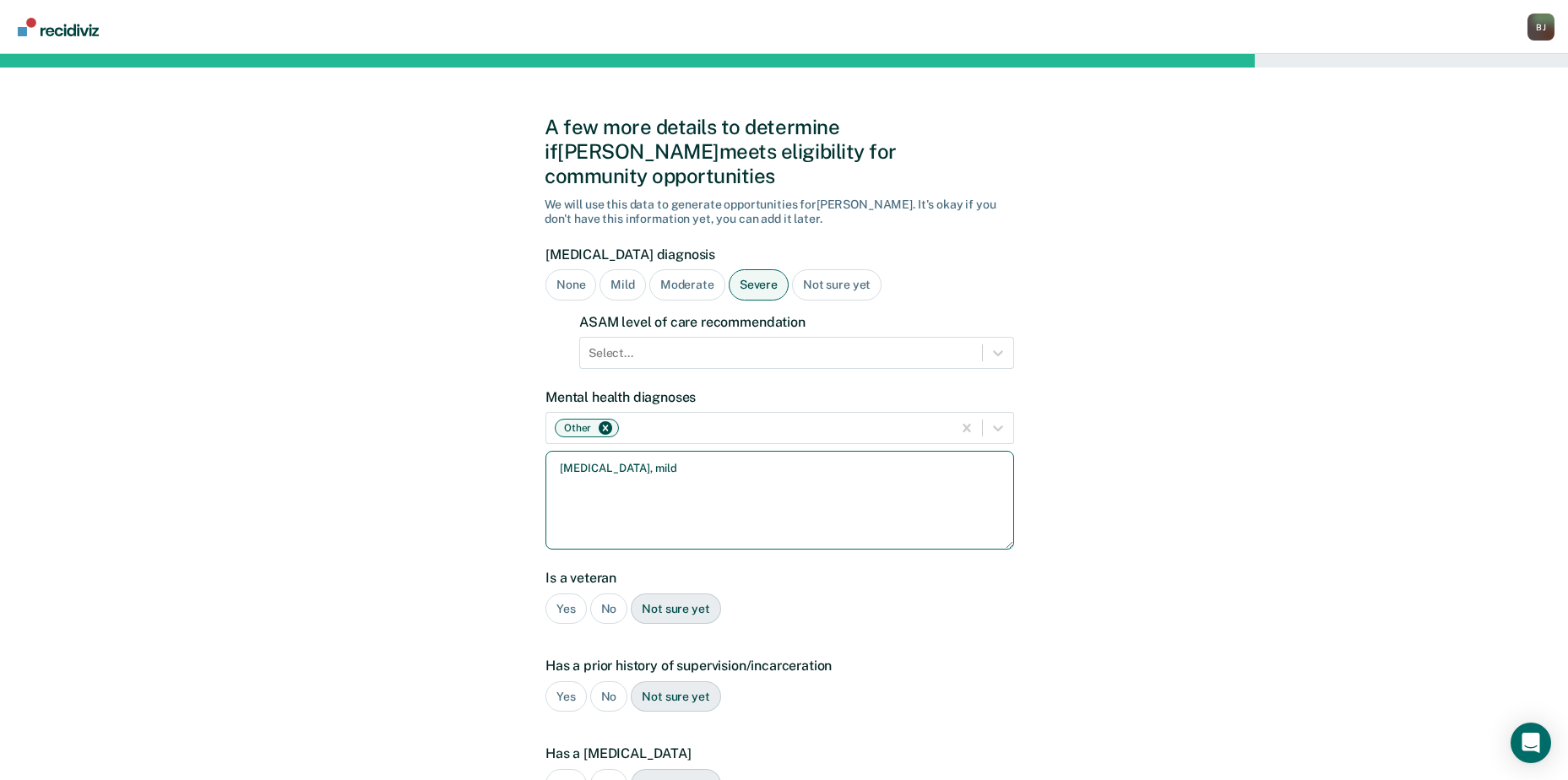
type textarea "[MEDICAL_DATA], mild"
click at [601, 593] on div "No" at bounding box center [609, 609] width 38 height 31
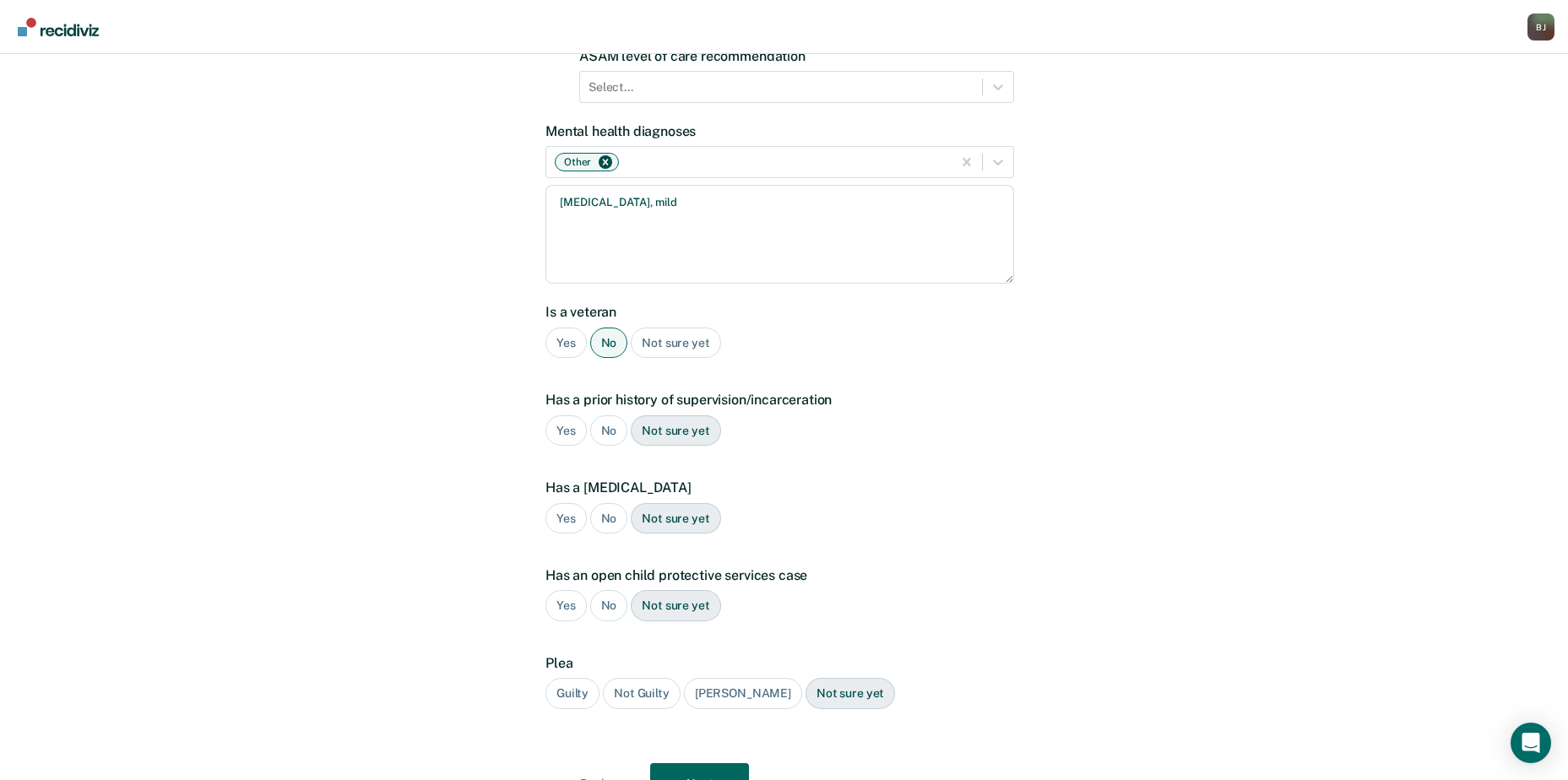
scroll to position [282, 0]
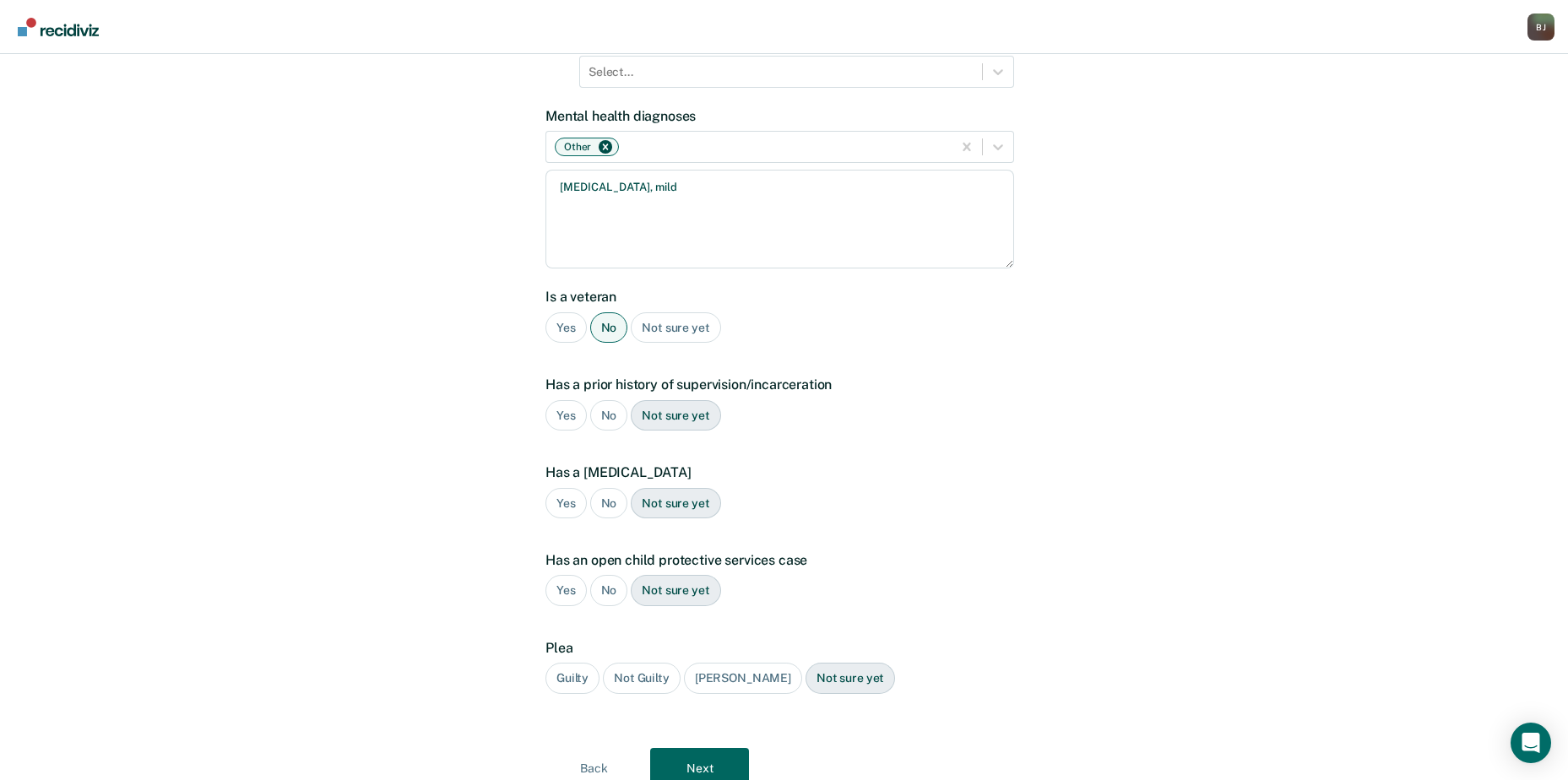
click at [599, 401] on div "No" at bounding box center [609, 416] width 38 height 31
click at [610, 488] on div "No" at bounding box center [609, 503] width 38 height 31
click at [608, 575] on div "No" at bounding box center [609, 590] width 38 height 31
click at [575, 663] on div "Guilty" at bounding box center [572, 678] width 54 height 31
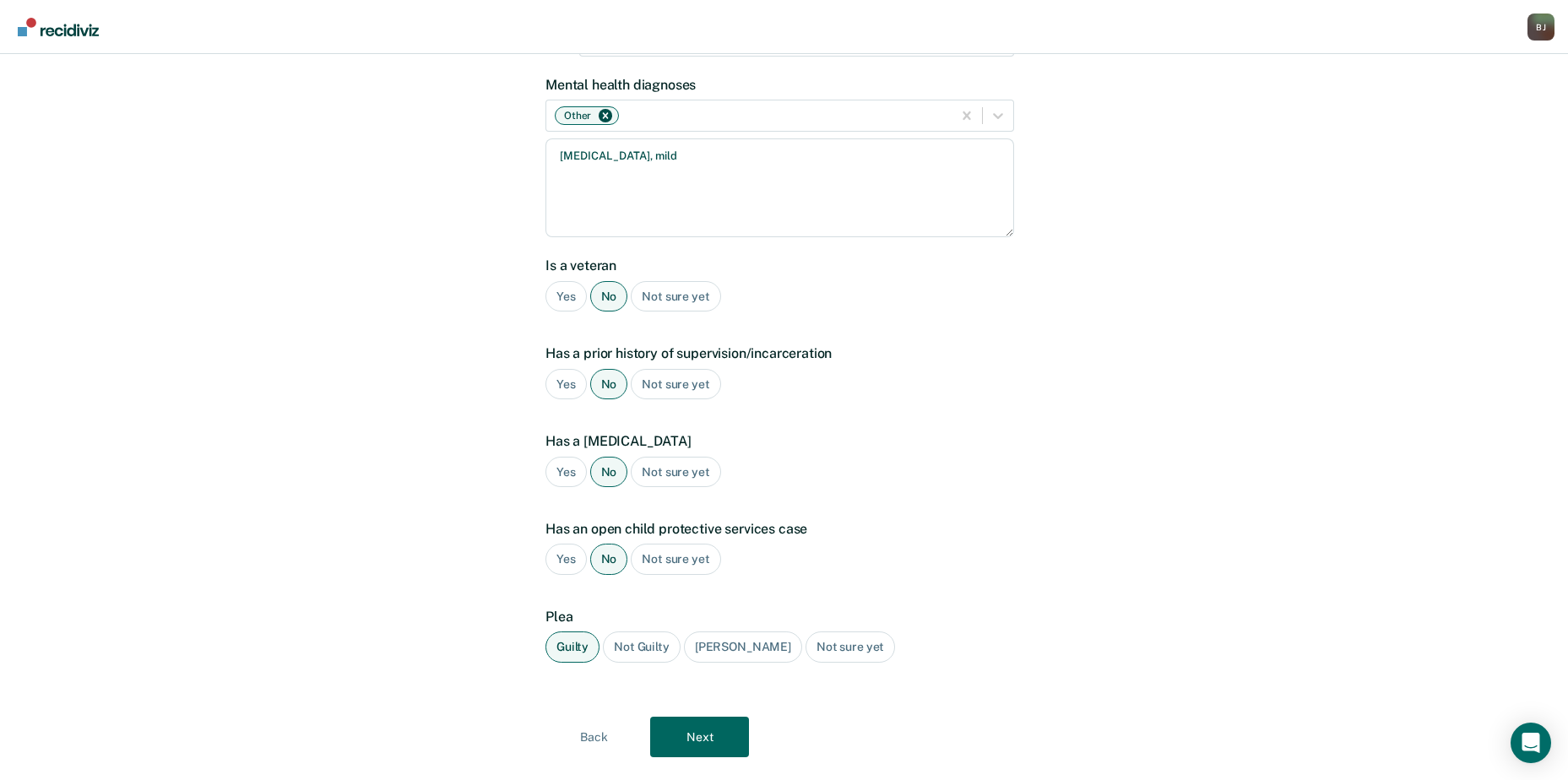
scroll to position [325, 0]
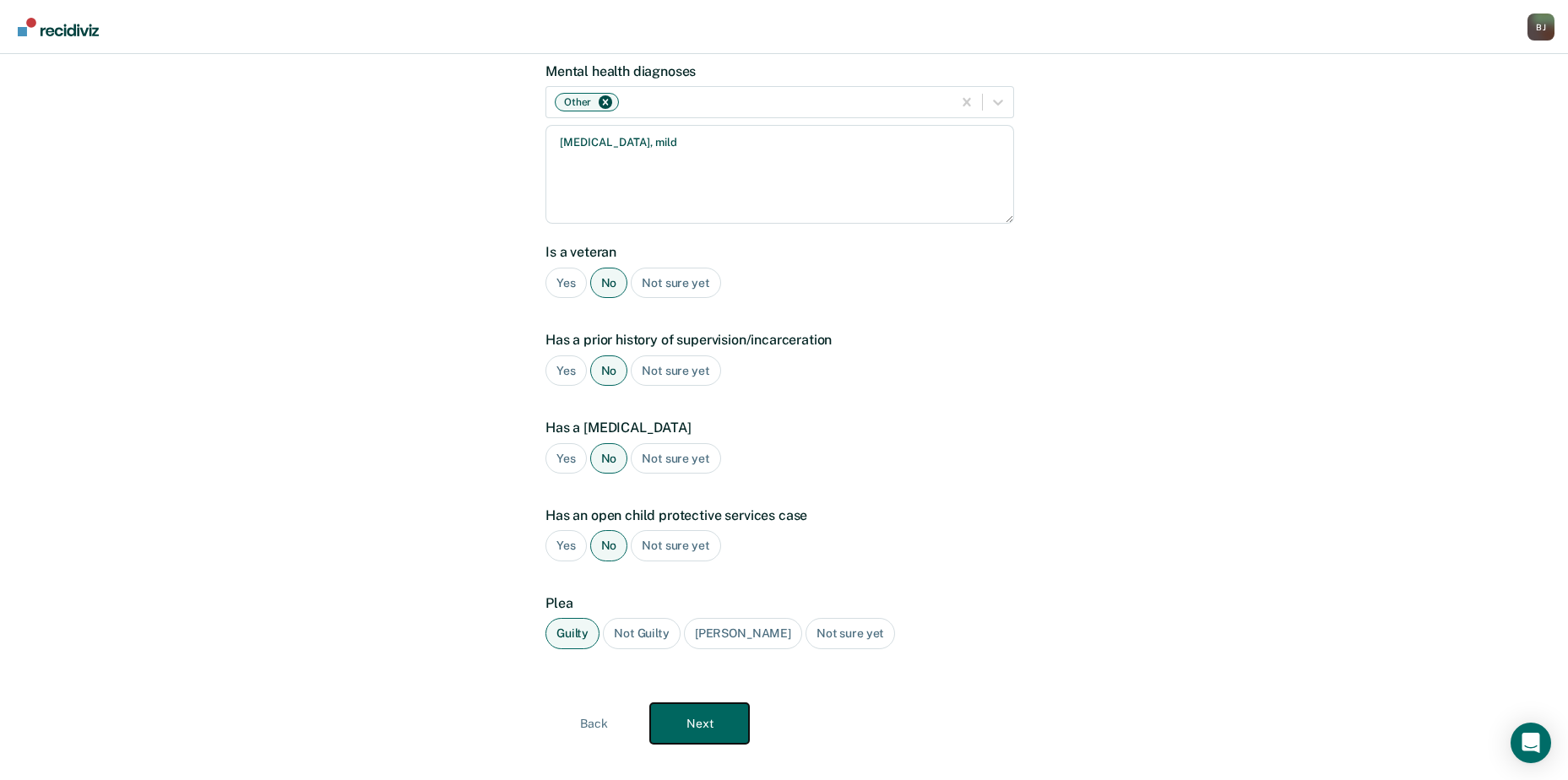
click at [731, 704] on button "Next" at bounding box center [699, 723] width 99 height 40
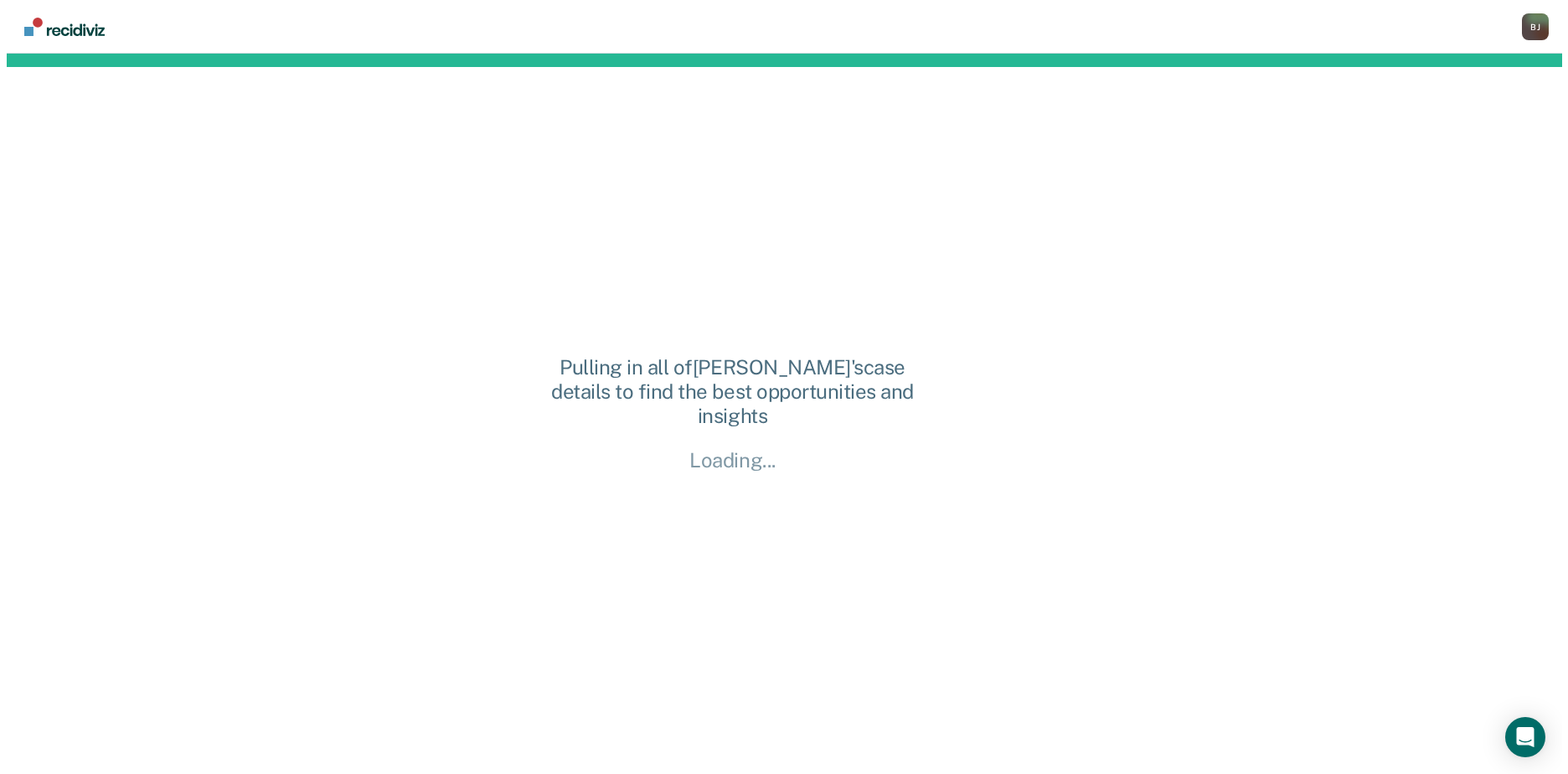
scroll to position [0, 0]
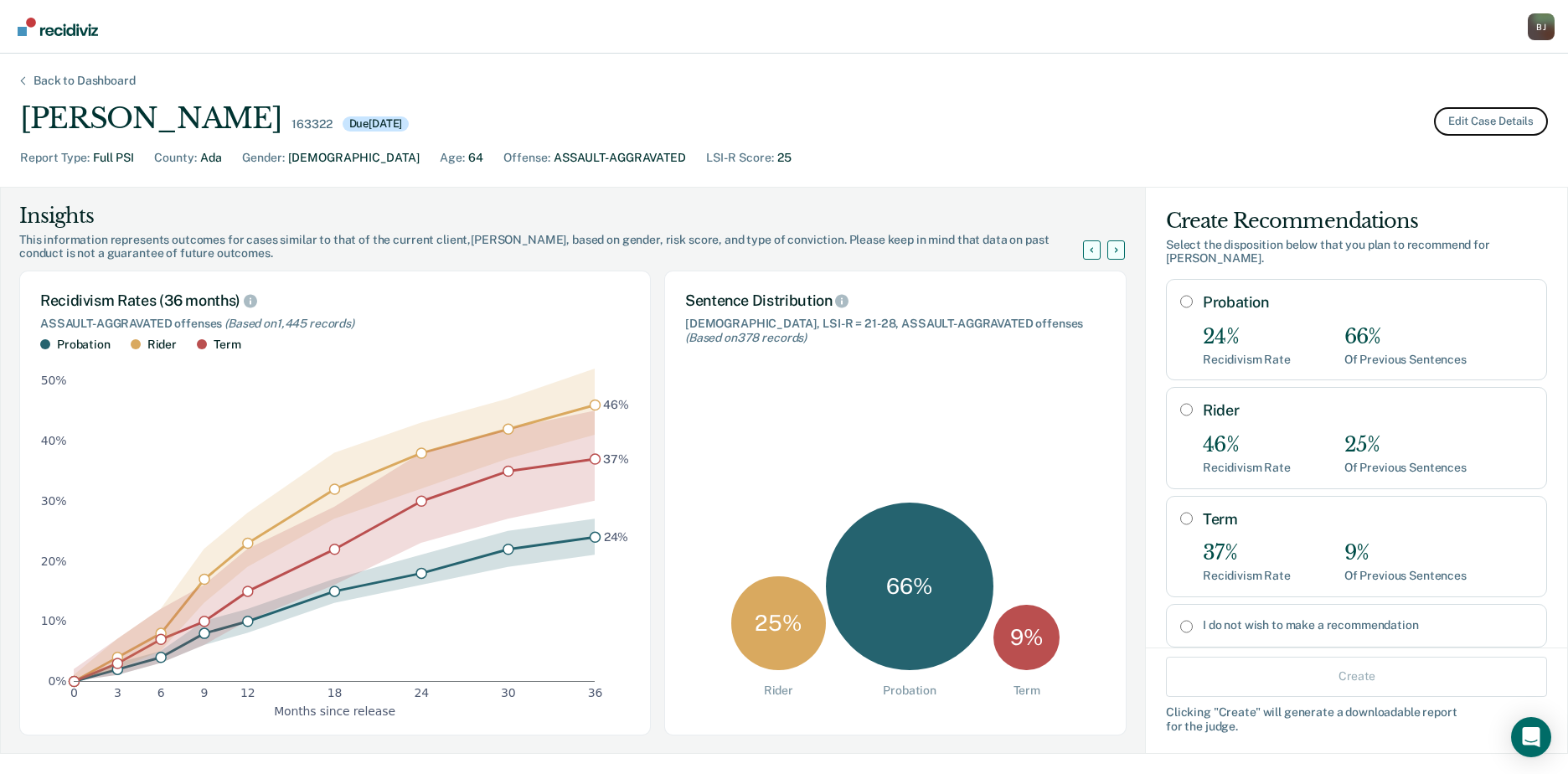
click at [1473, 126] on button "Edit Case Details" at bounding box center [1490, 121] width 113 height 28
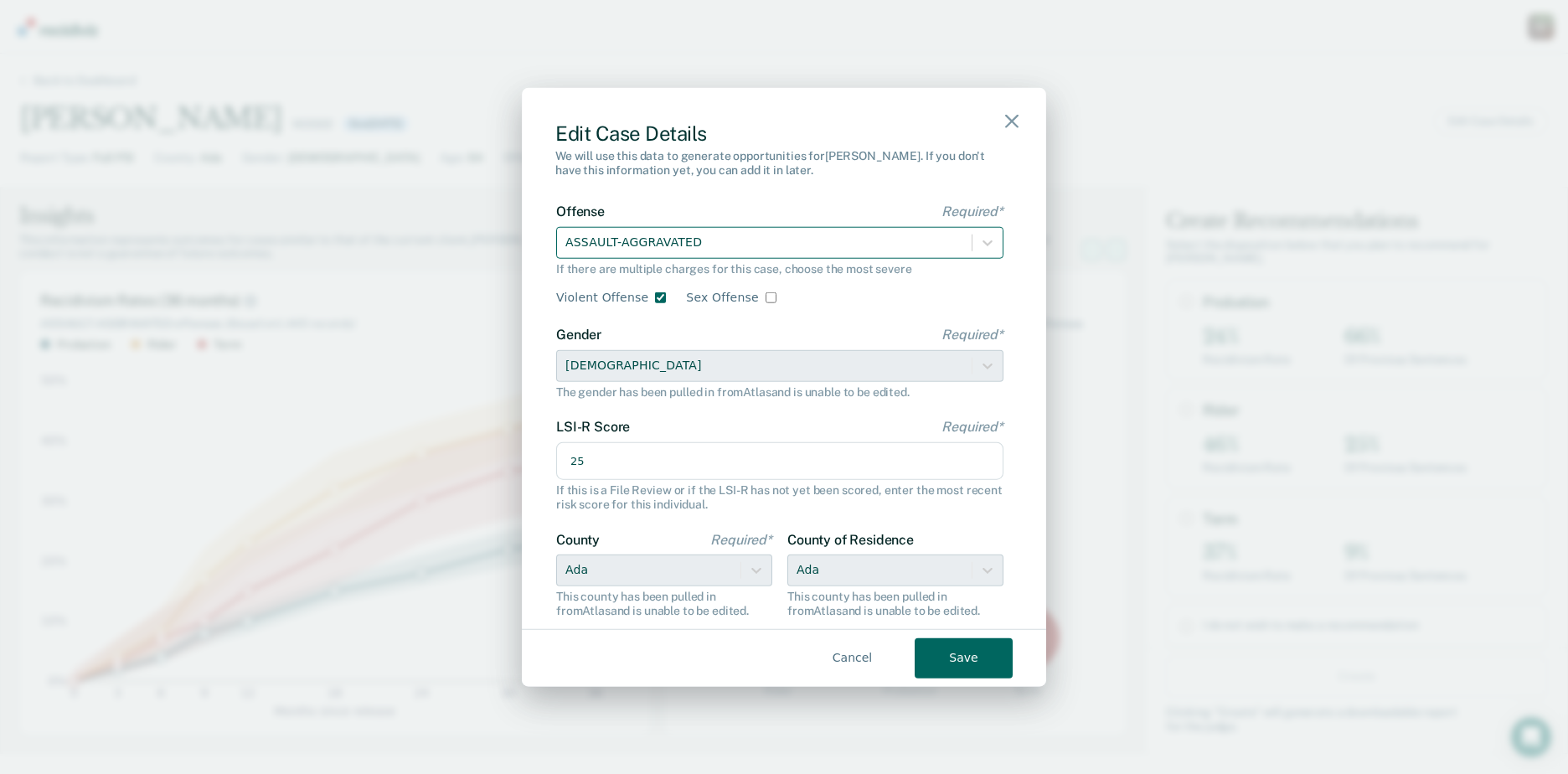
click at [776, 251] on div at bounding box center [764, 242] width 398 height 21
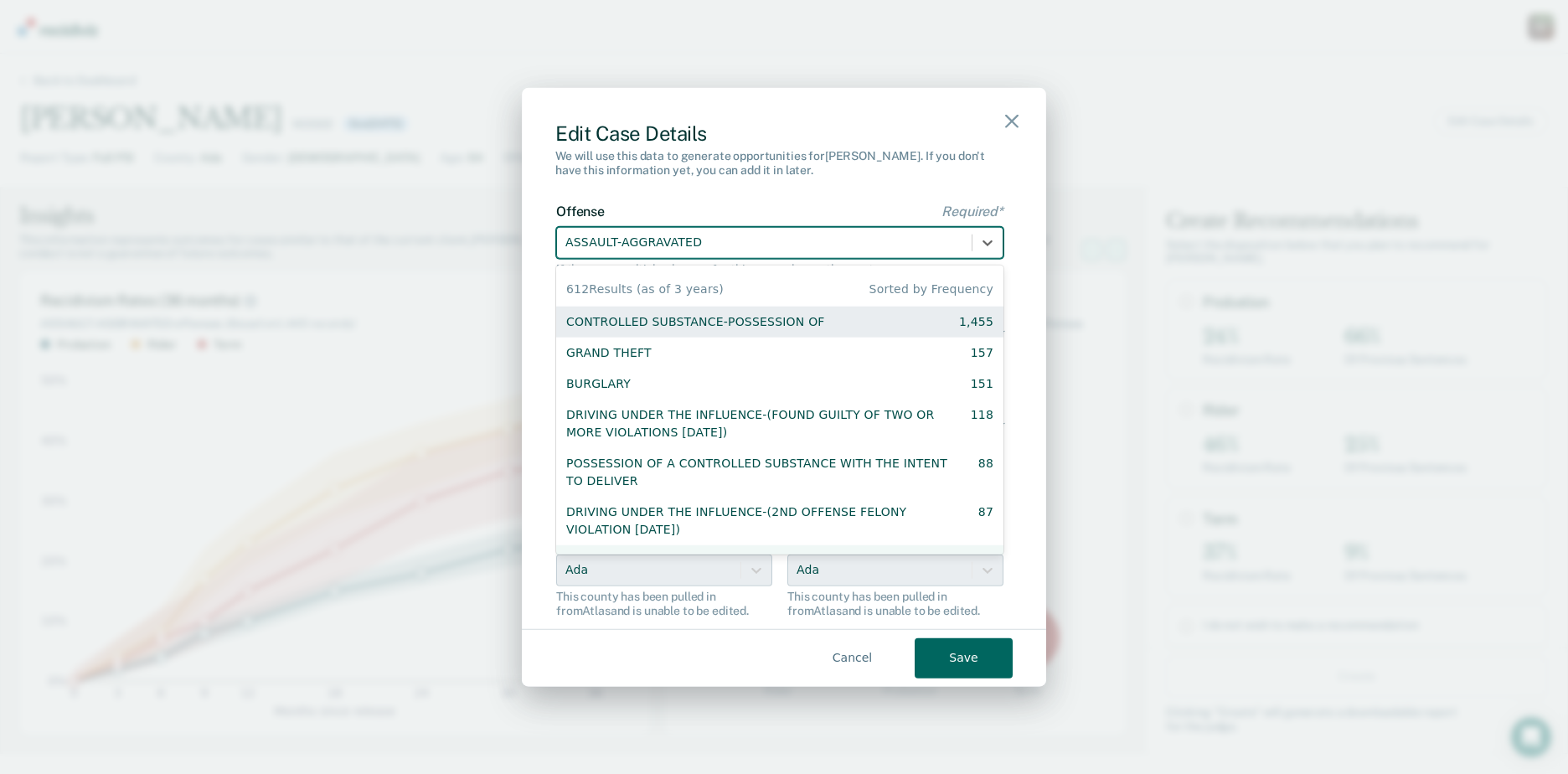
click at [776, 242] on div at bounding box center [764, 242] width 398 height 21
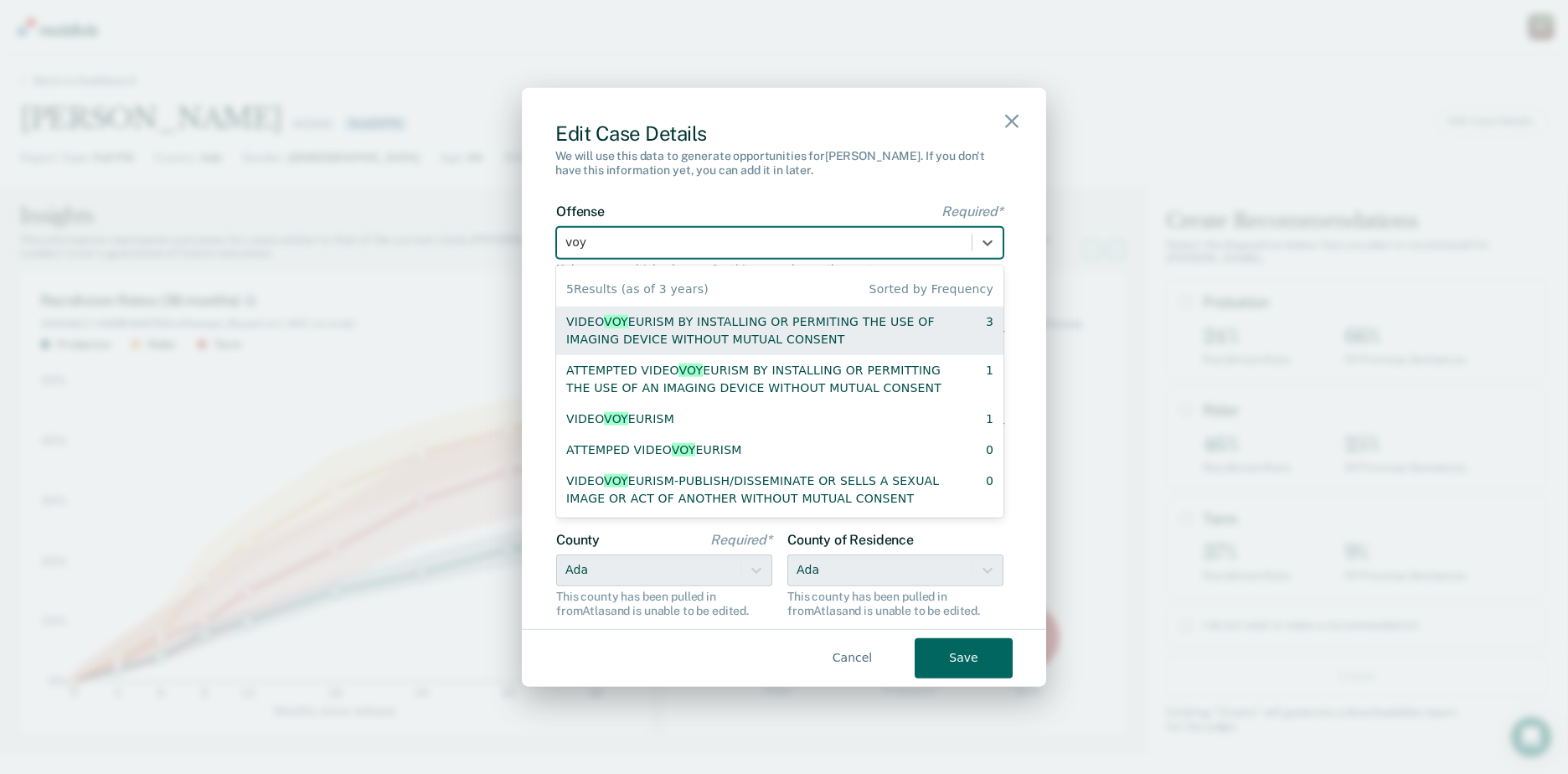
type input "voye"
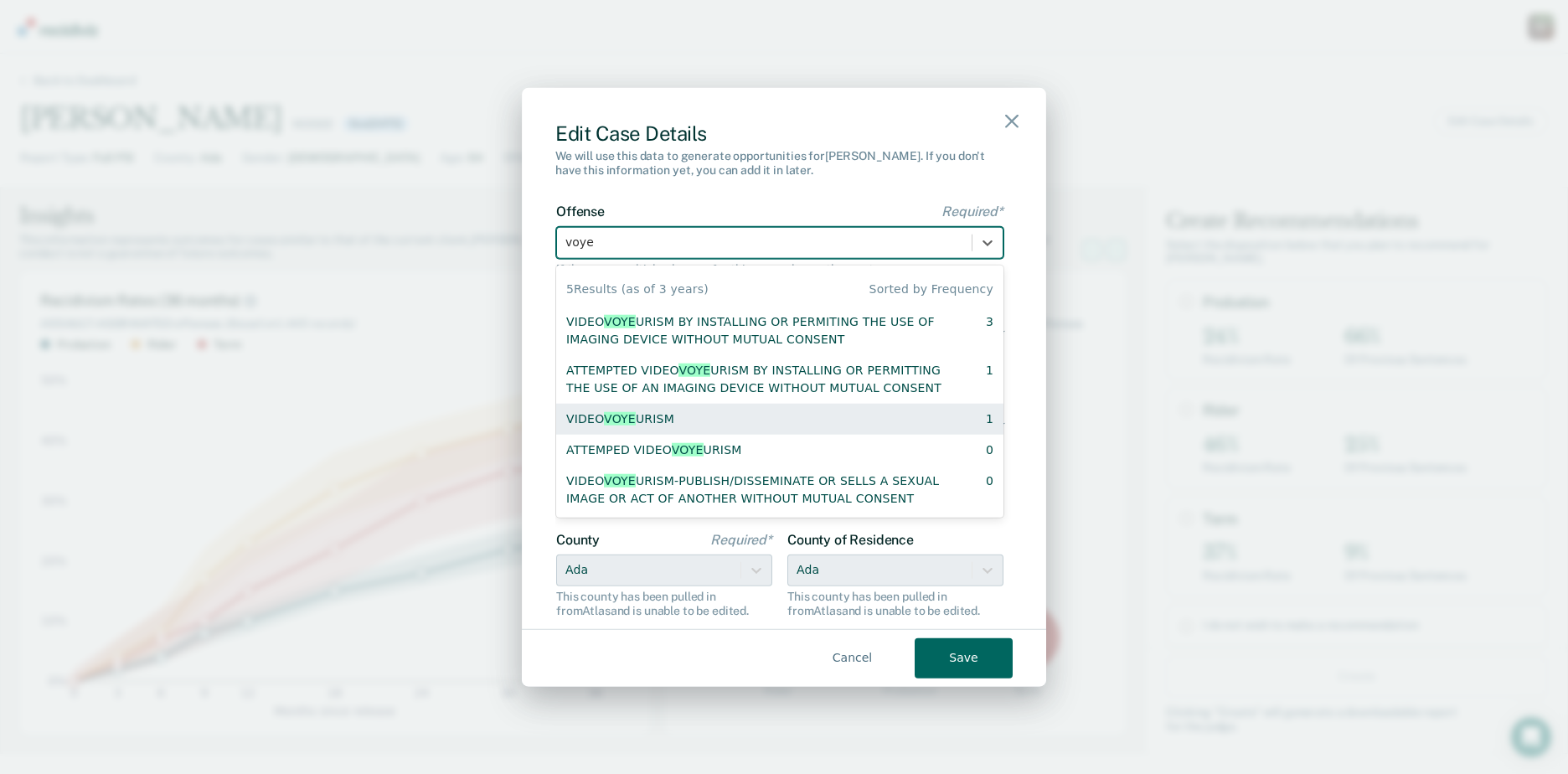
click at [774, 418] on div "VIDEO VOYE URISM 1" at bounding box center [780, 418] width 428 height 17
checkbox input "false"
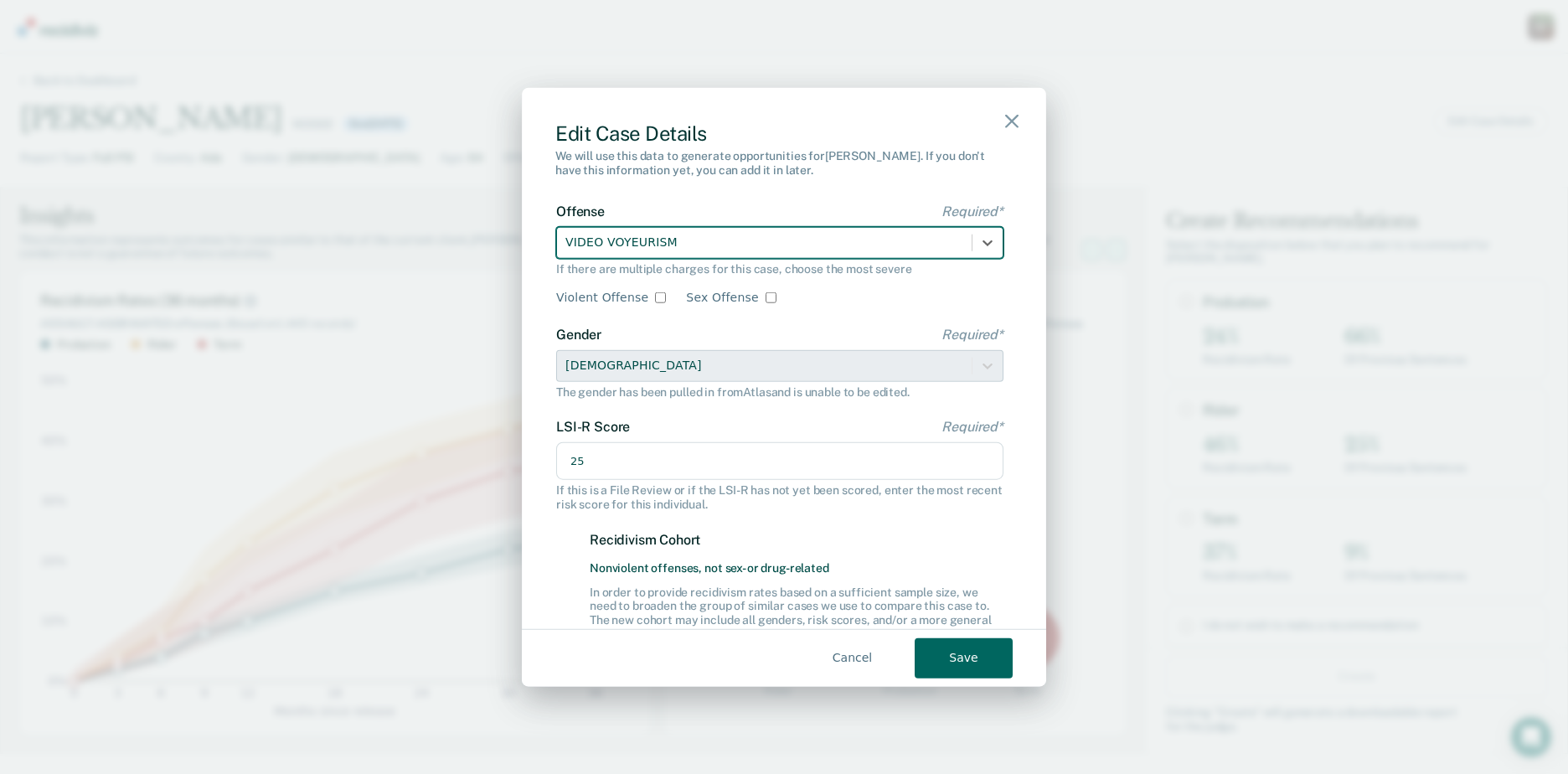
click at [720, 460] on input "25" at bounding box center [780, 461] width 447 height 39
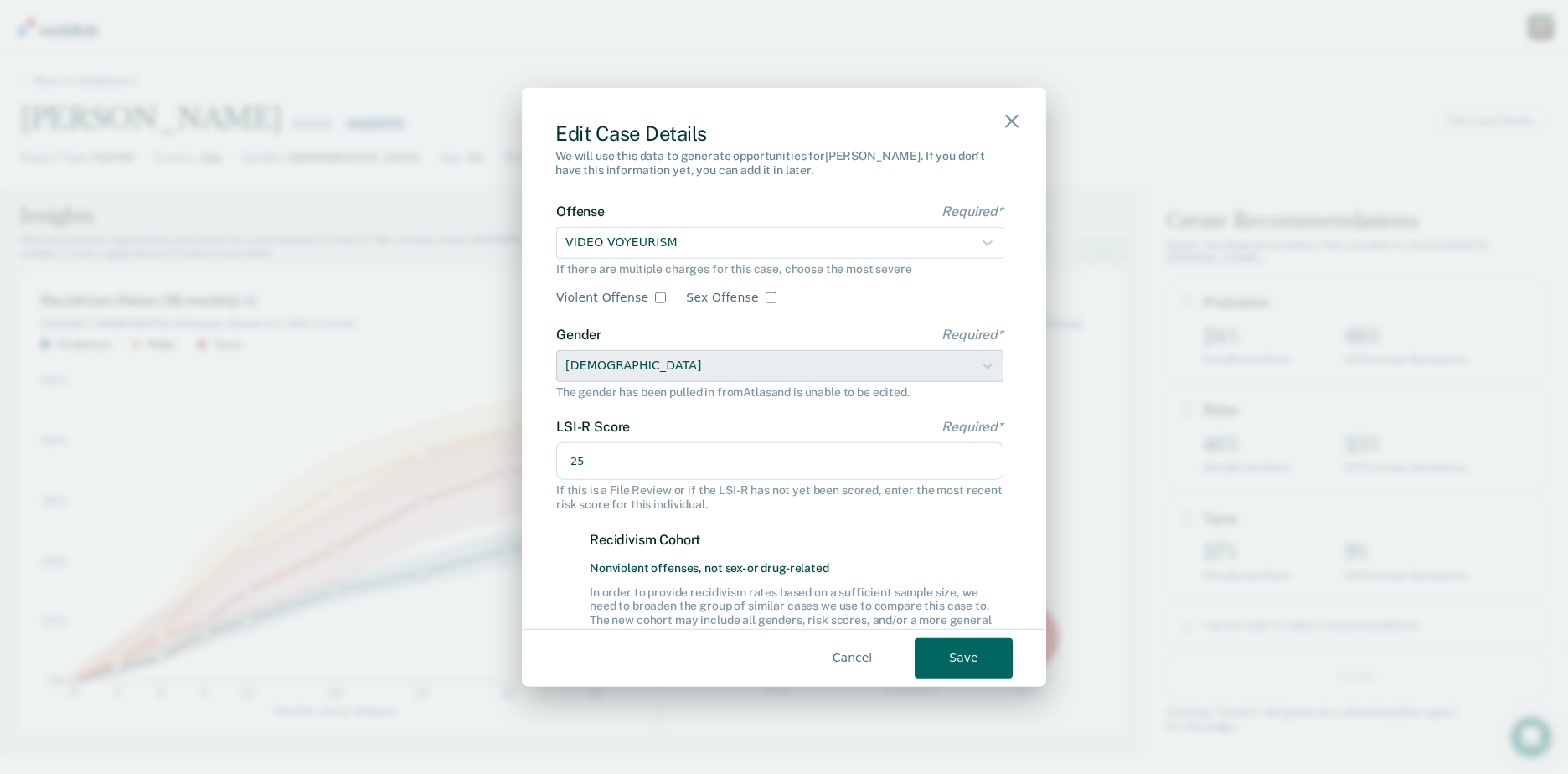
click at [720, 459] on input "25" at bounding box center [780, 461] width 447 height 39
type input "24"
click at [914, 508] on div "If this is a File Review or if the LSI-R has not yet been scored, enter the mos…" at bounding box center [780, 497] width 447 height 28
click at [969, 648] on button "Save" at bounding box center [963, 657] width 98 height 40
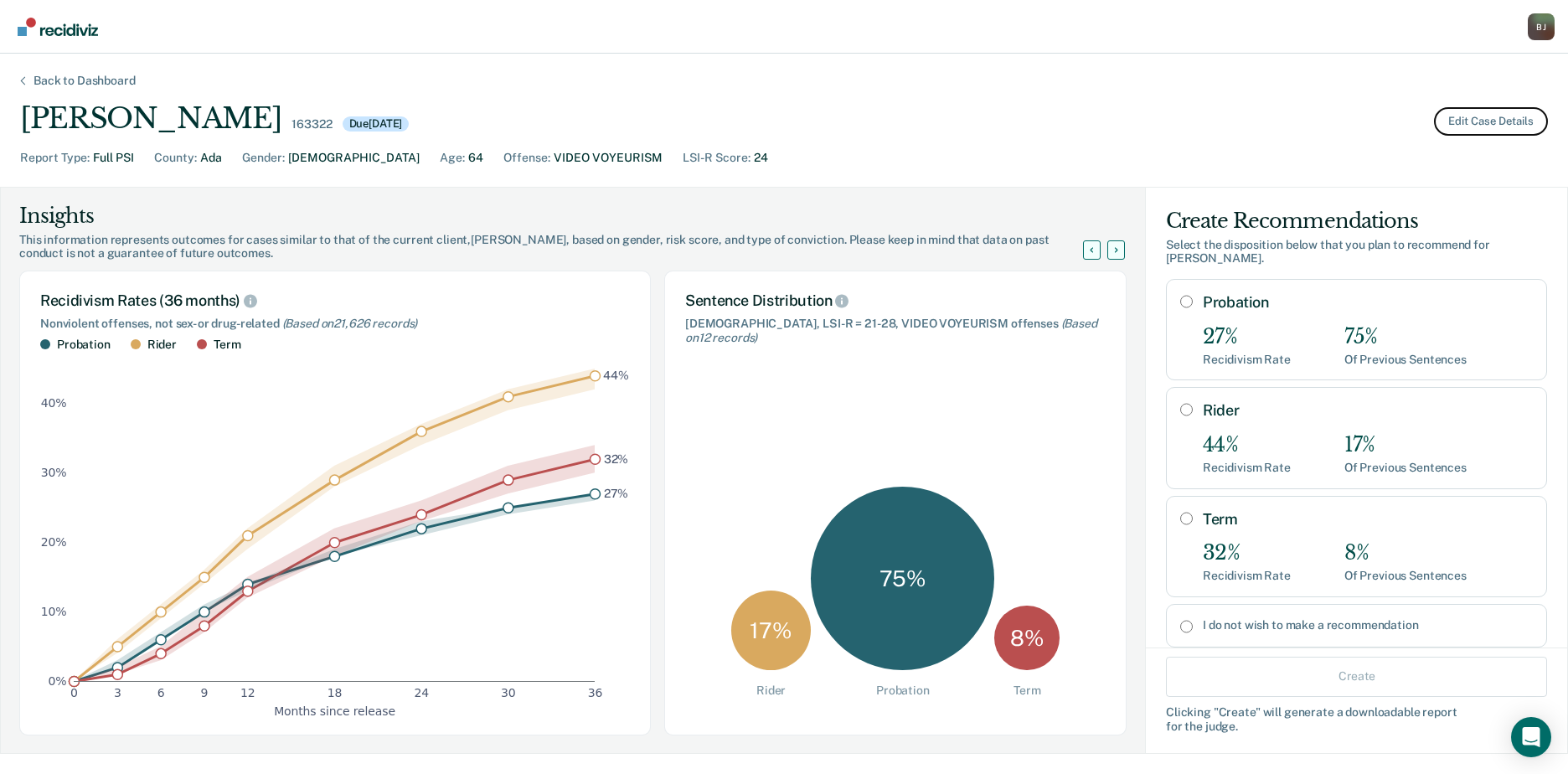
click at [1478, 116] on button "Edit Case Details" at bounding box center [1490, 121] width 113 height 28
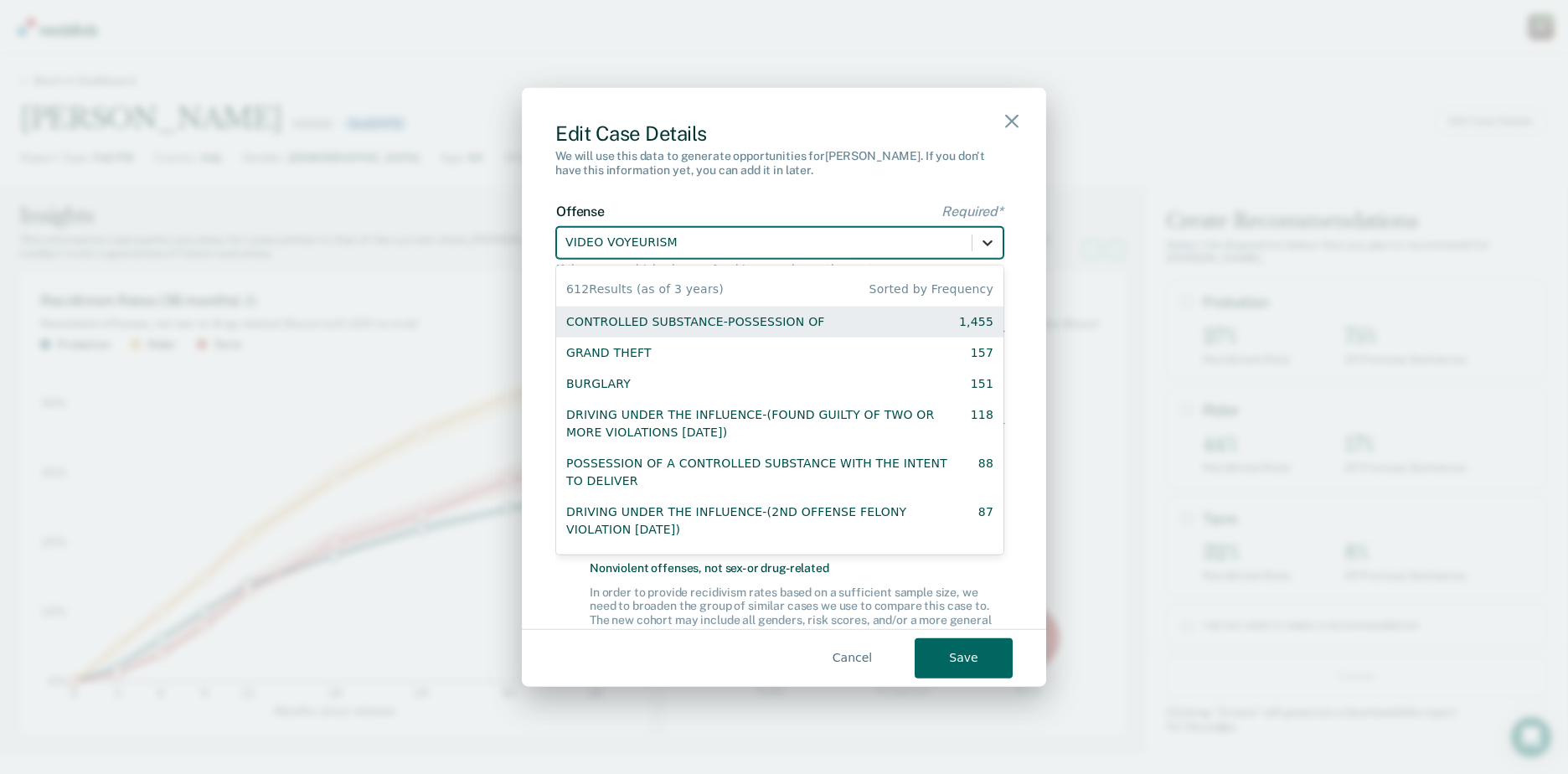
click at [979, 238] on icon at bounding box center [987, 242] width 16 height 16
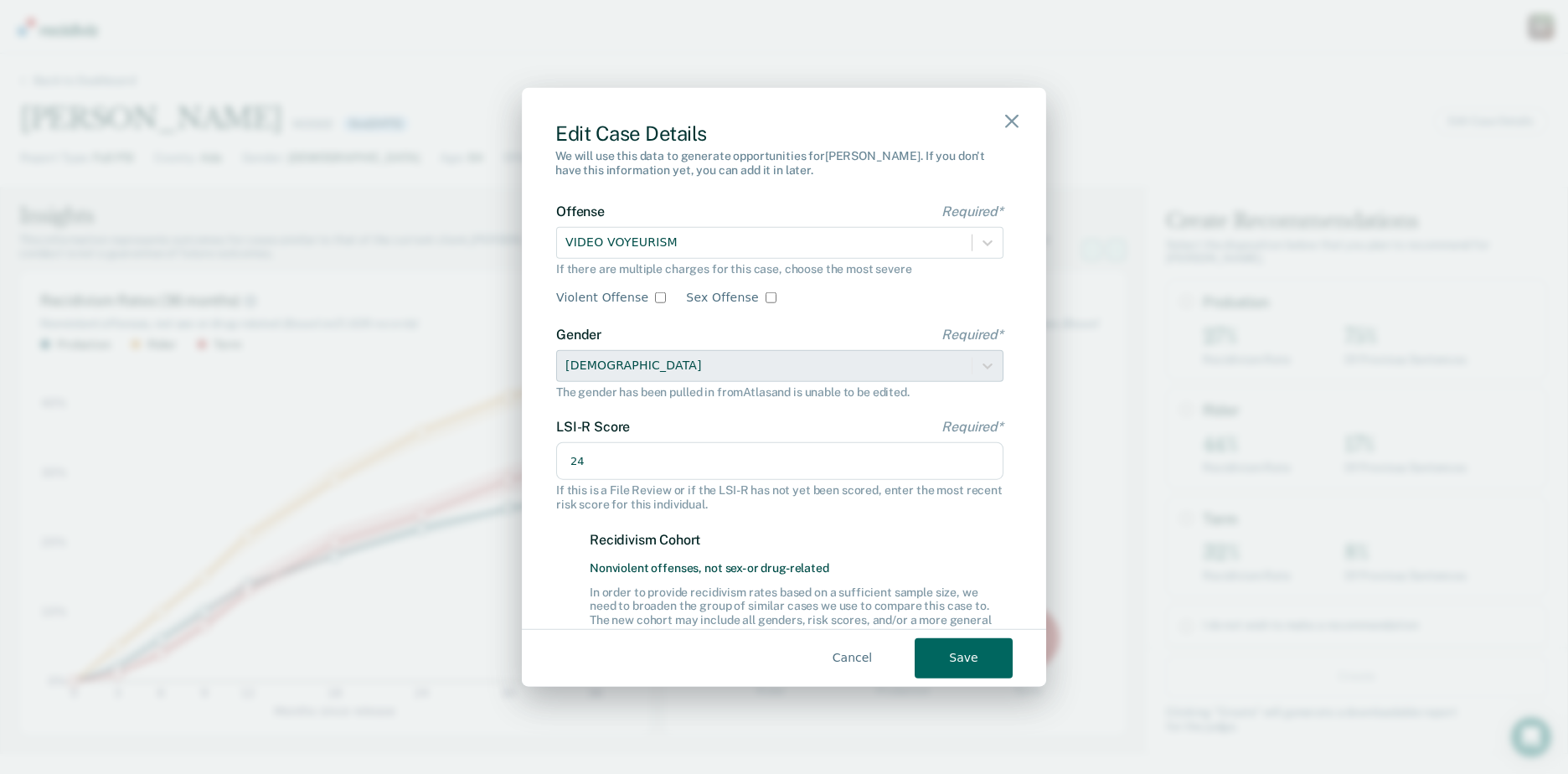
click at [798, 191] on div "Edit Case Details We will use this data to generate opportunities for [PERSON_N…" at bounding box center [784, 388] width 525 height 599
click at [757, 244] on div at bounding box center [764, 242] width 398 height 21
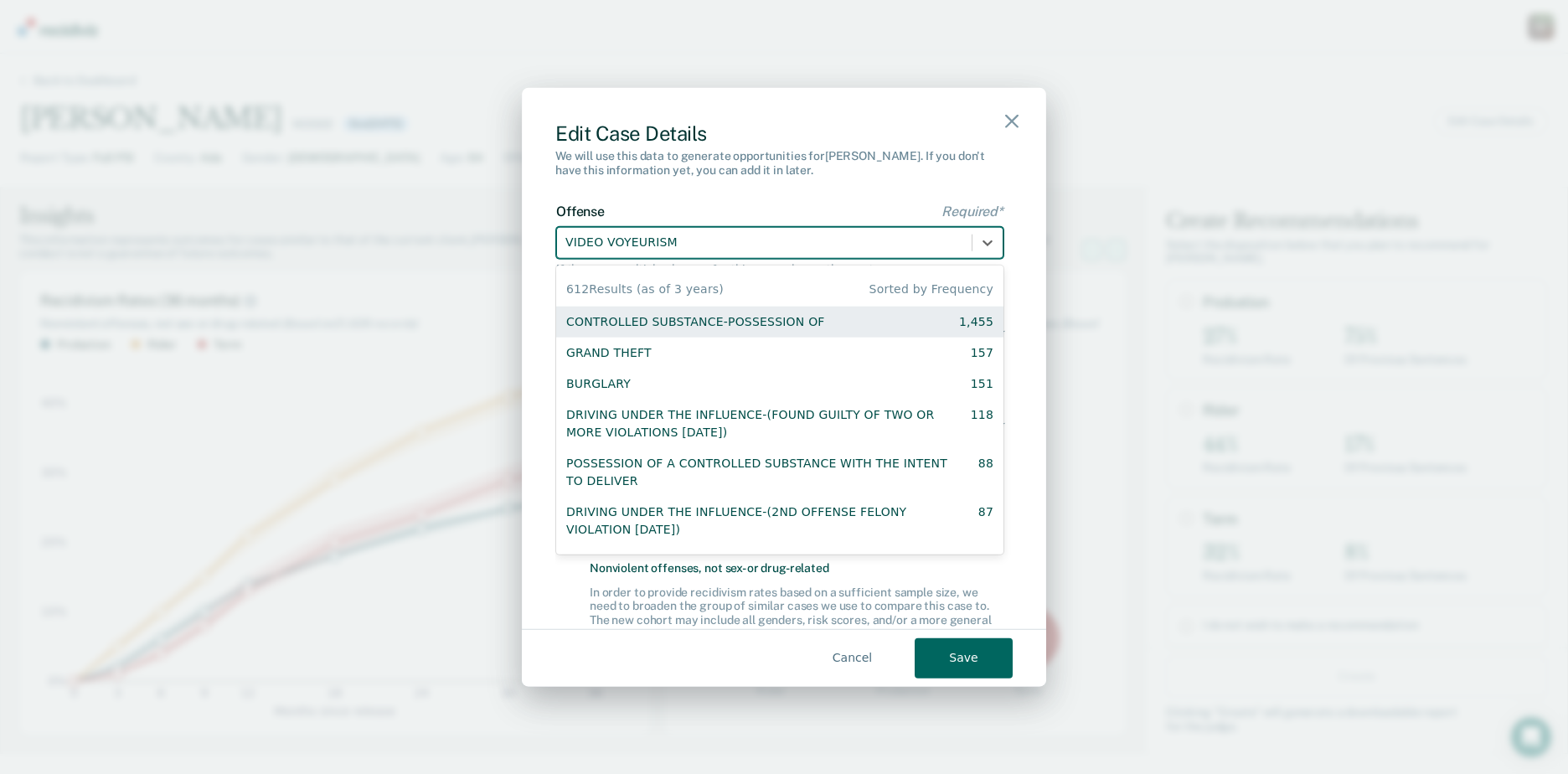
click at [761, 250] on div at bounding box center [764, 242] width 398 height 21
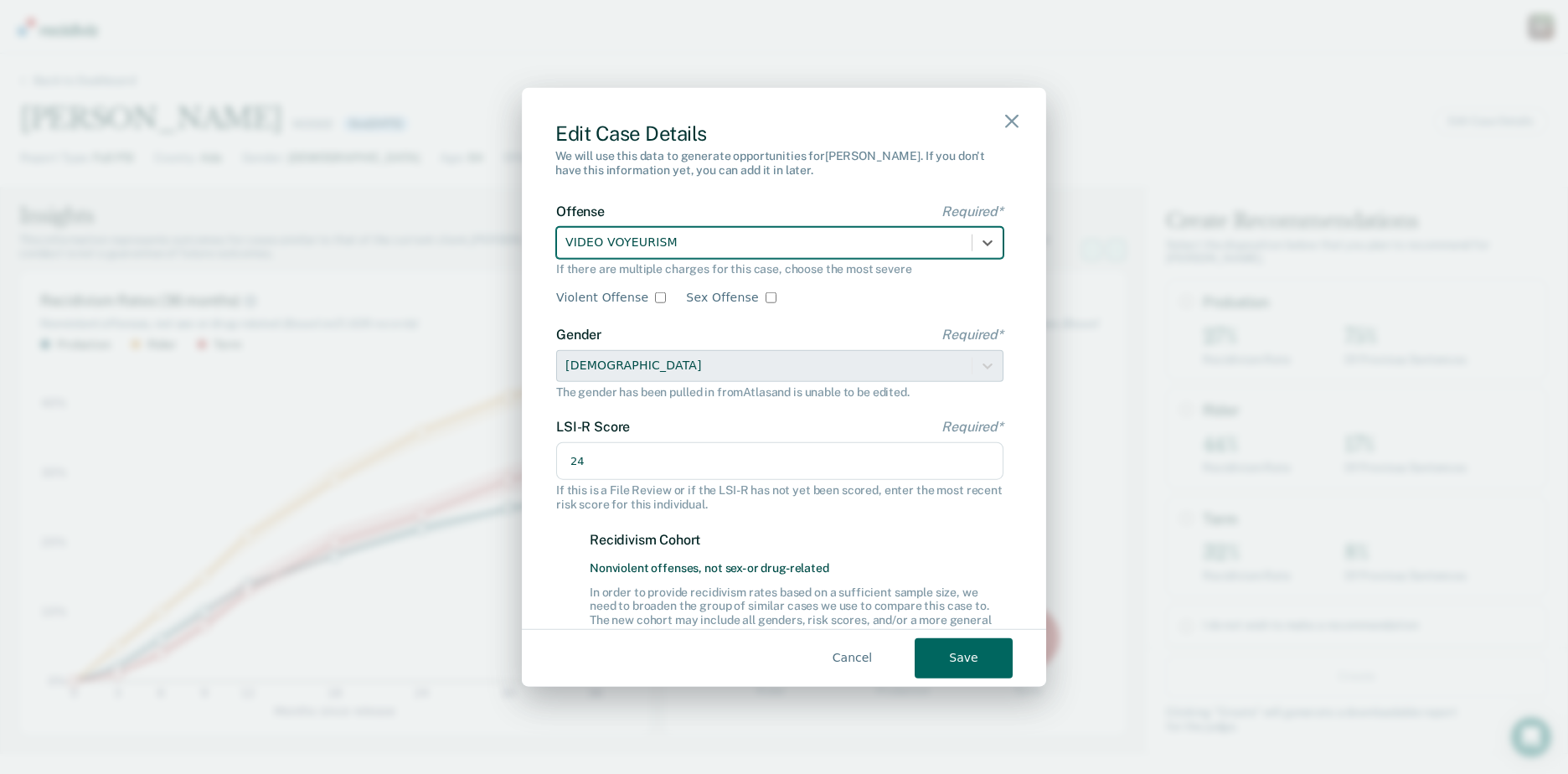
click at [760, 245] on div at bounding box center [764, 242] width 398 height 21
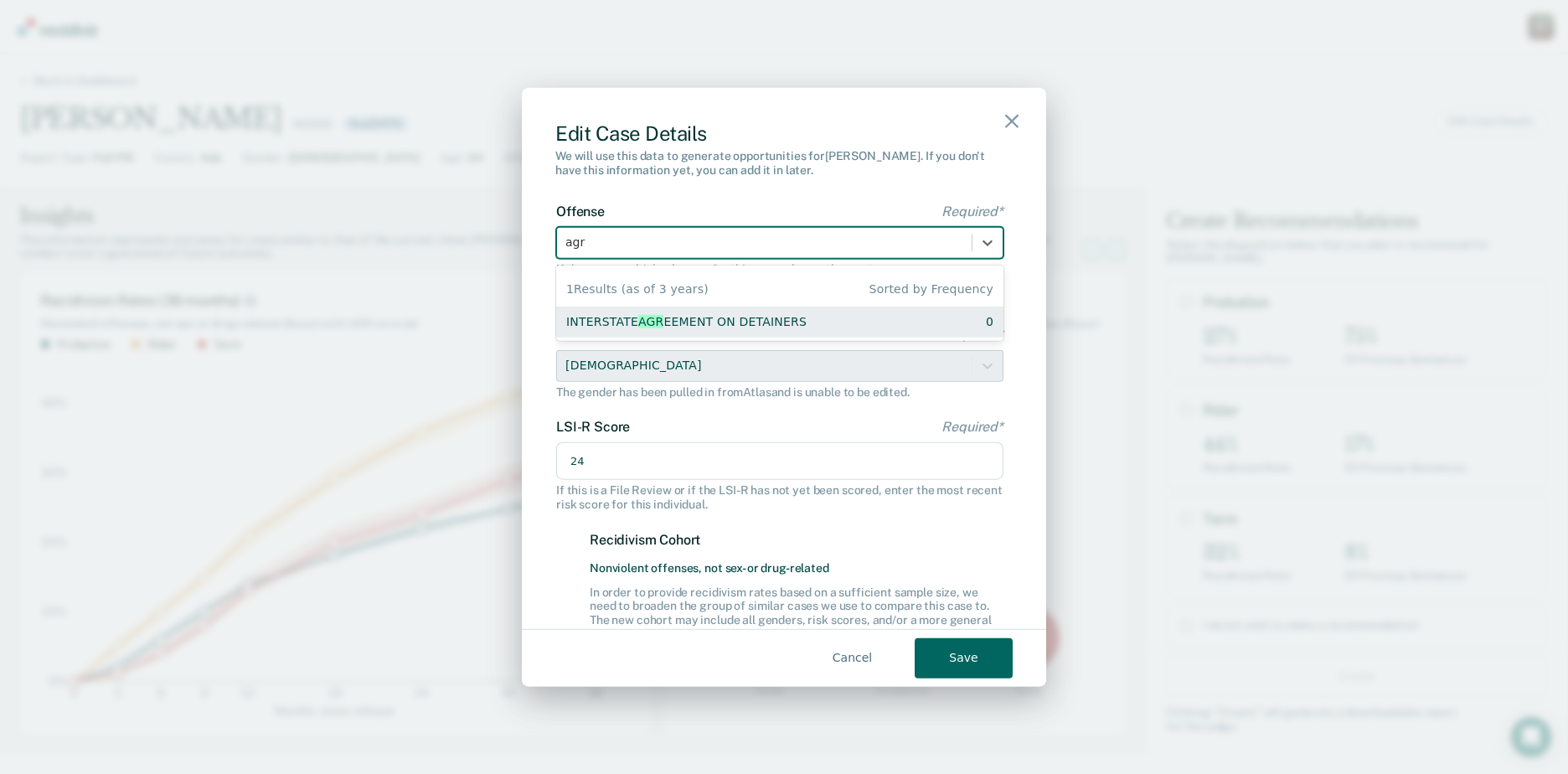
type input "ag"
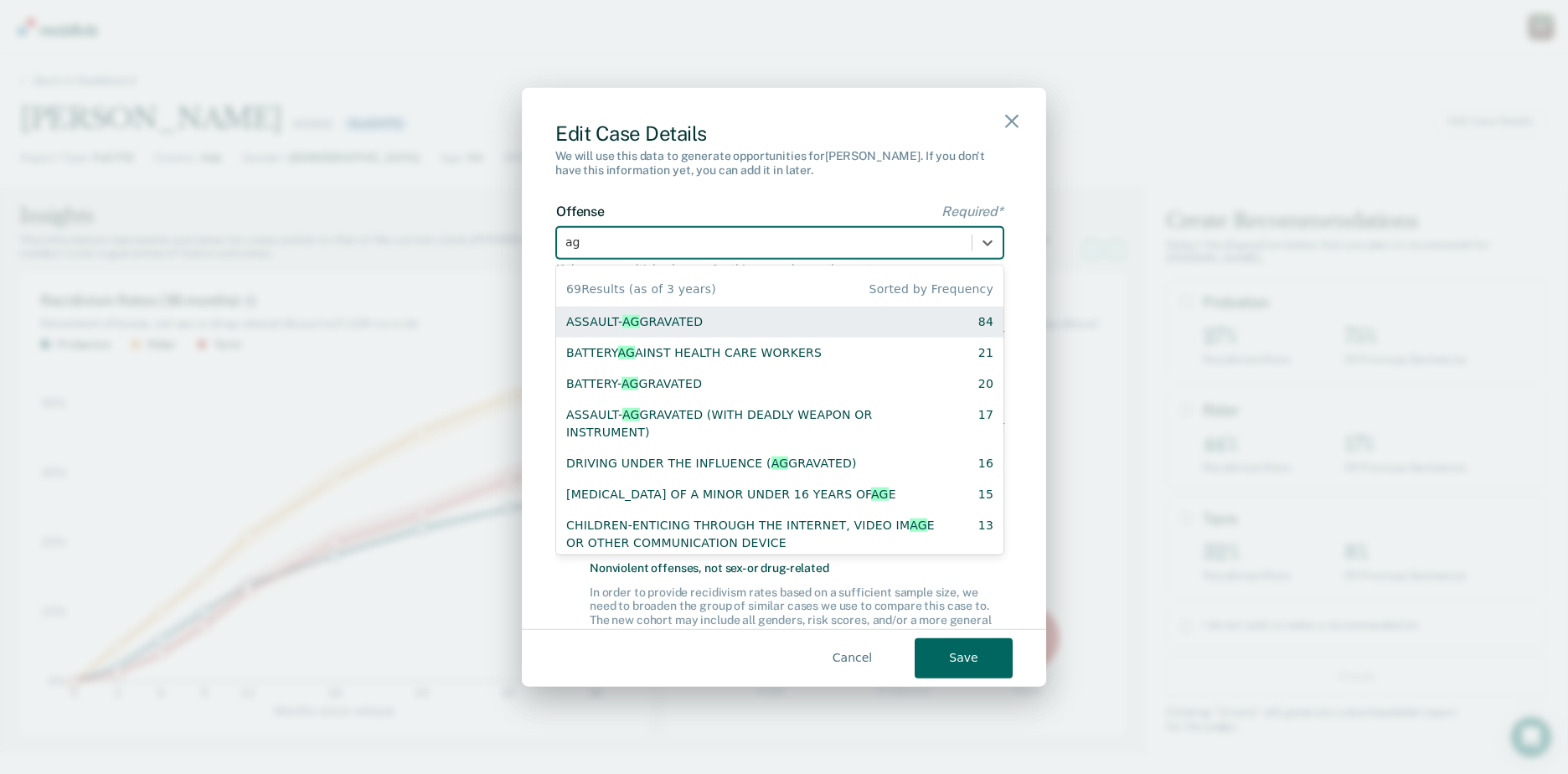
click at [749, 311] on div "ASSAULT- AG GRAVATED 84" at bounding box center [780, 321] width 447 height 31
checkbox input "true"
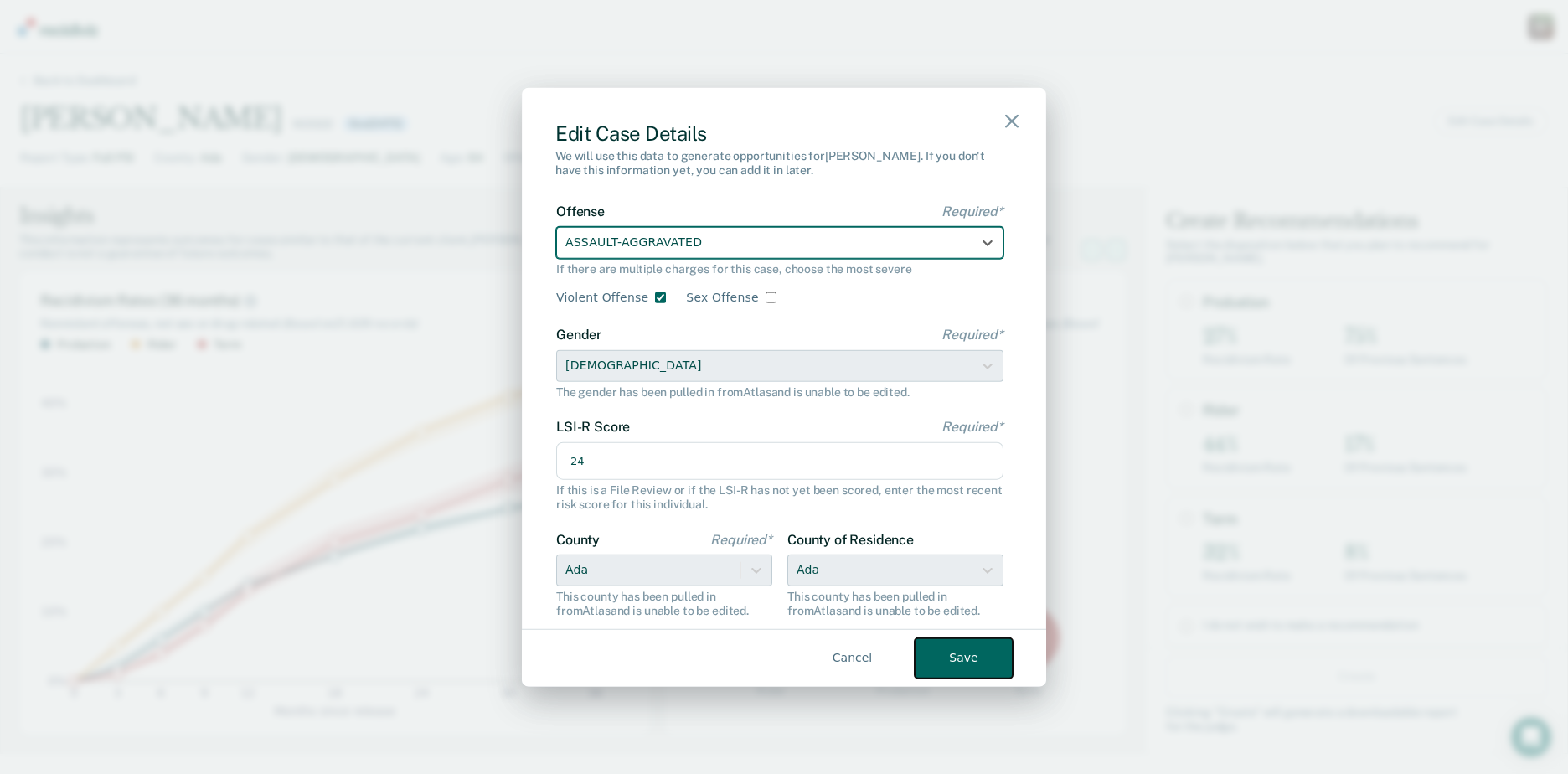
click at [951, 653] on button "Save" at bounding box center [963, 657] width 98 height 40
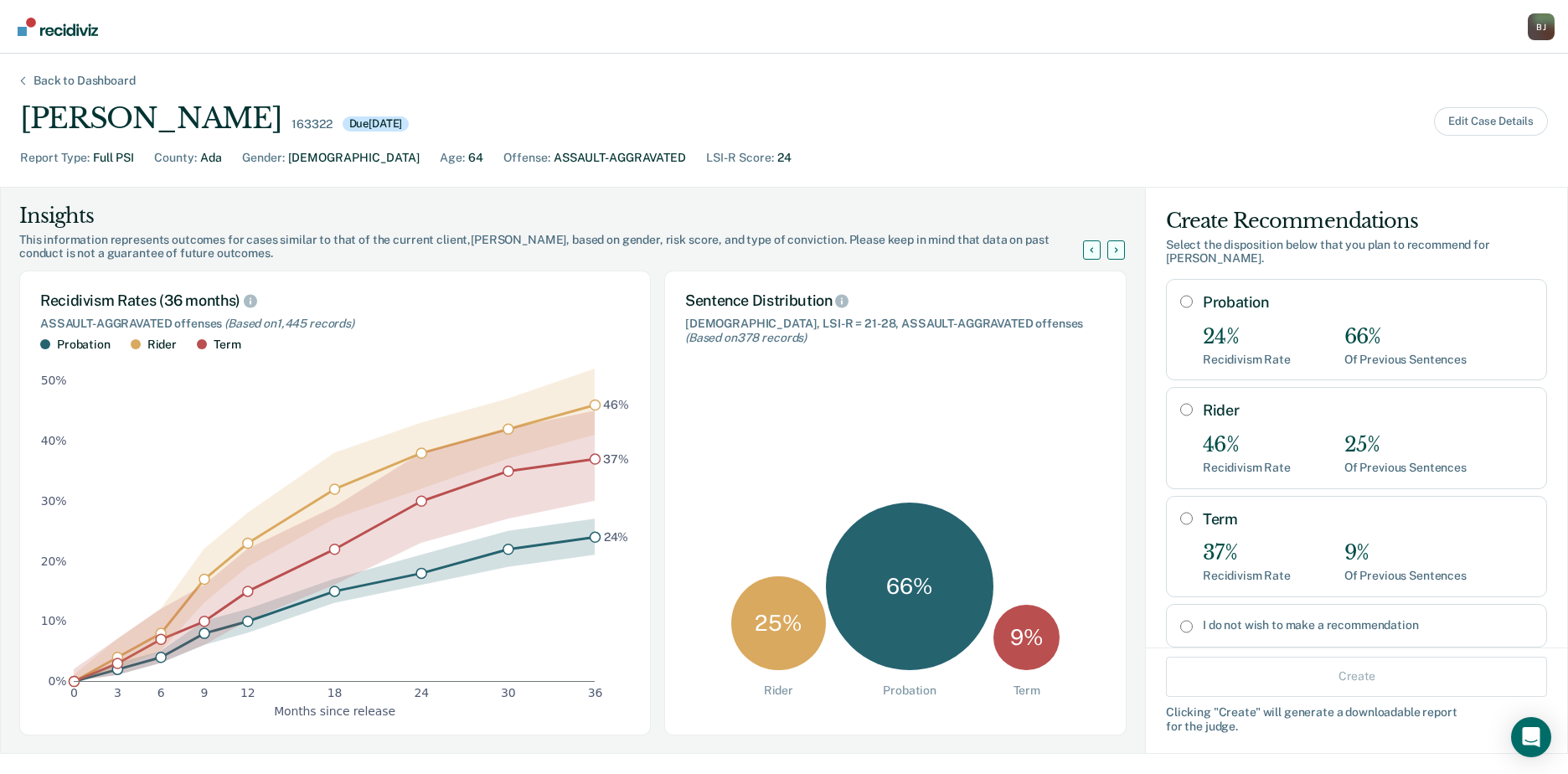
click at [1224, 402] on label "Rider" at bounding box center [1368, 410] width 330 height 18
click at [1193, 403] on input "Rider" at bounding box center [1186, 410] width 13 height 14
radio input "true"
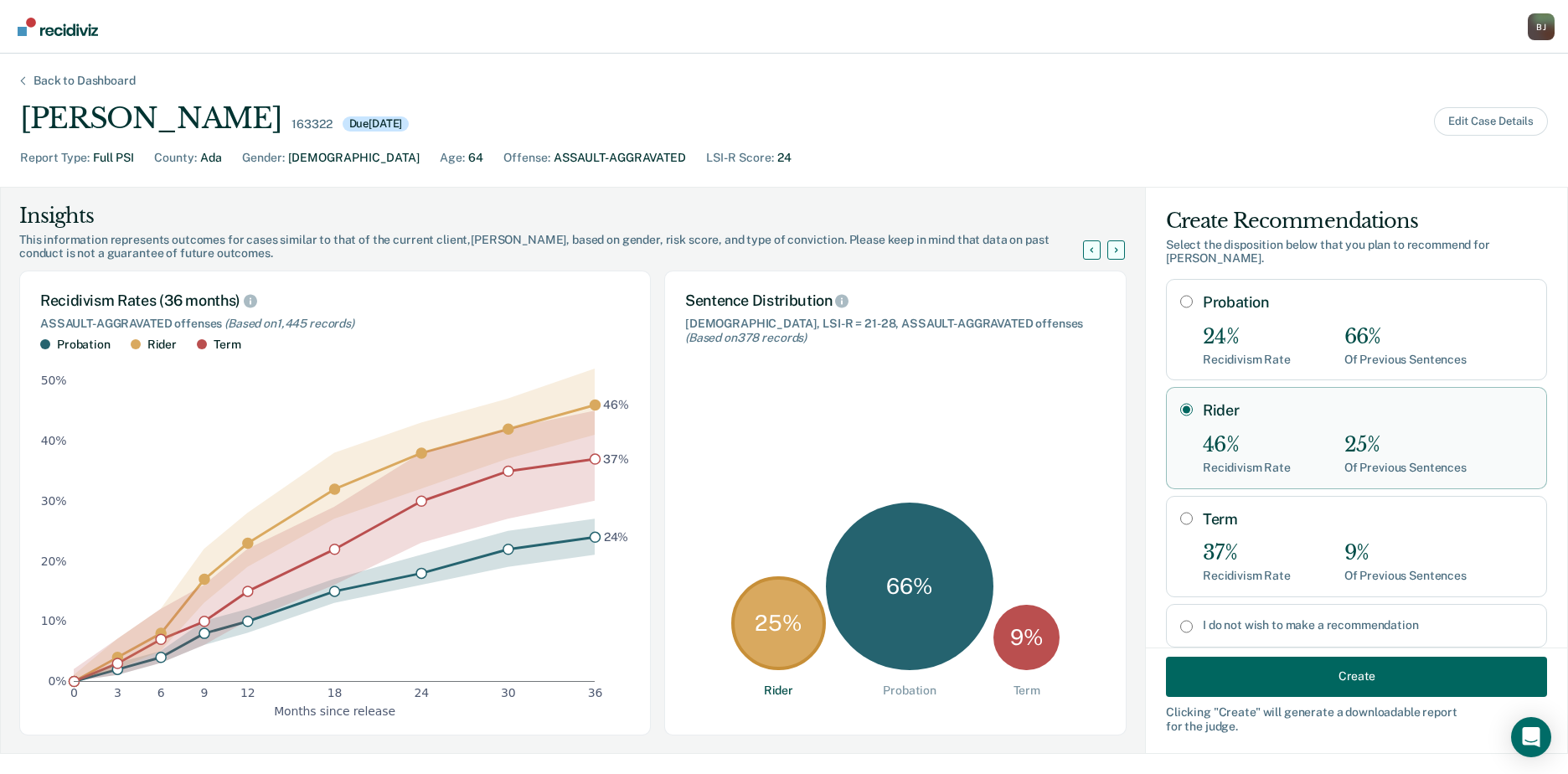
click at [1317, 325] on div "24% Recidivism Rate 66% Of Previous Sentences" at bounding box center [1368, 345] width 330 height 42
radio input "true"
radio input "false"
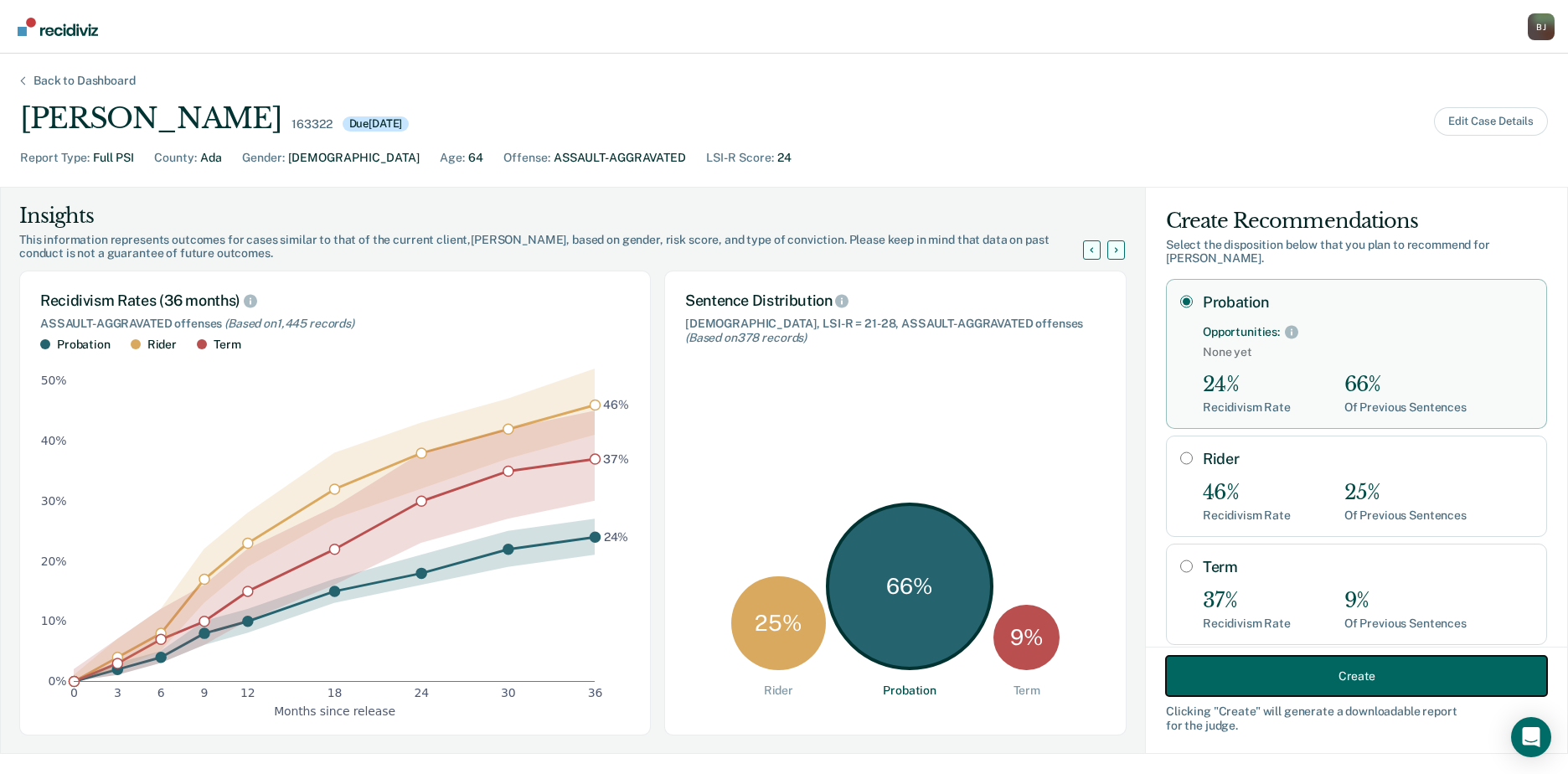
click at [1360, 670] on button "Create" at bounding box center [1357, 675] width 381 height 40
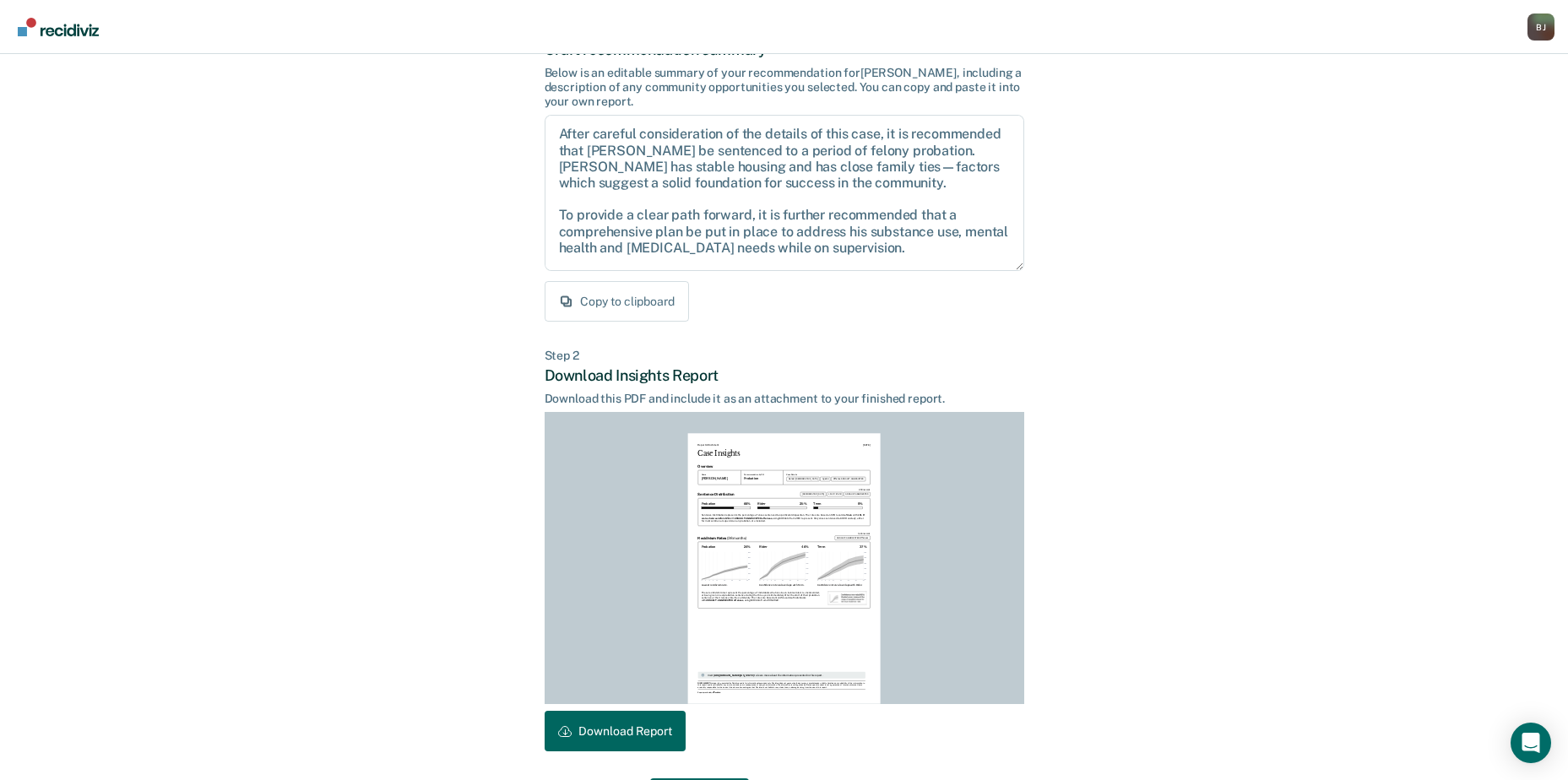
scroll to position [183, 0]
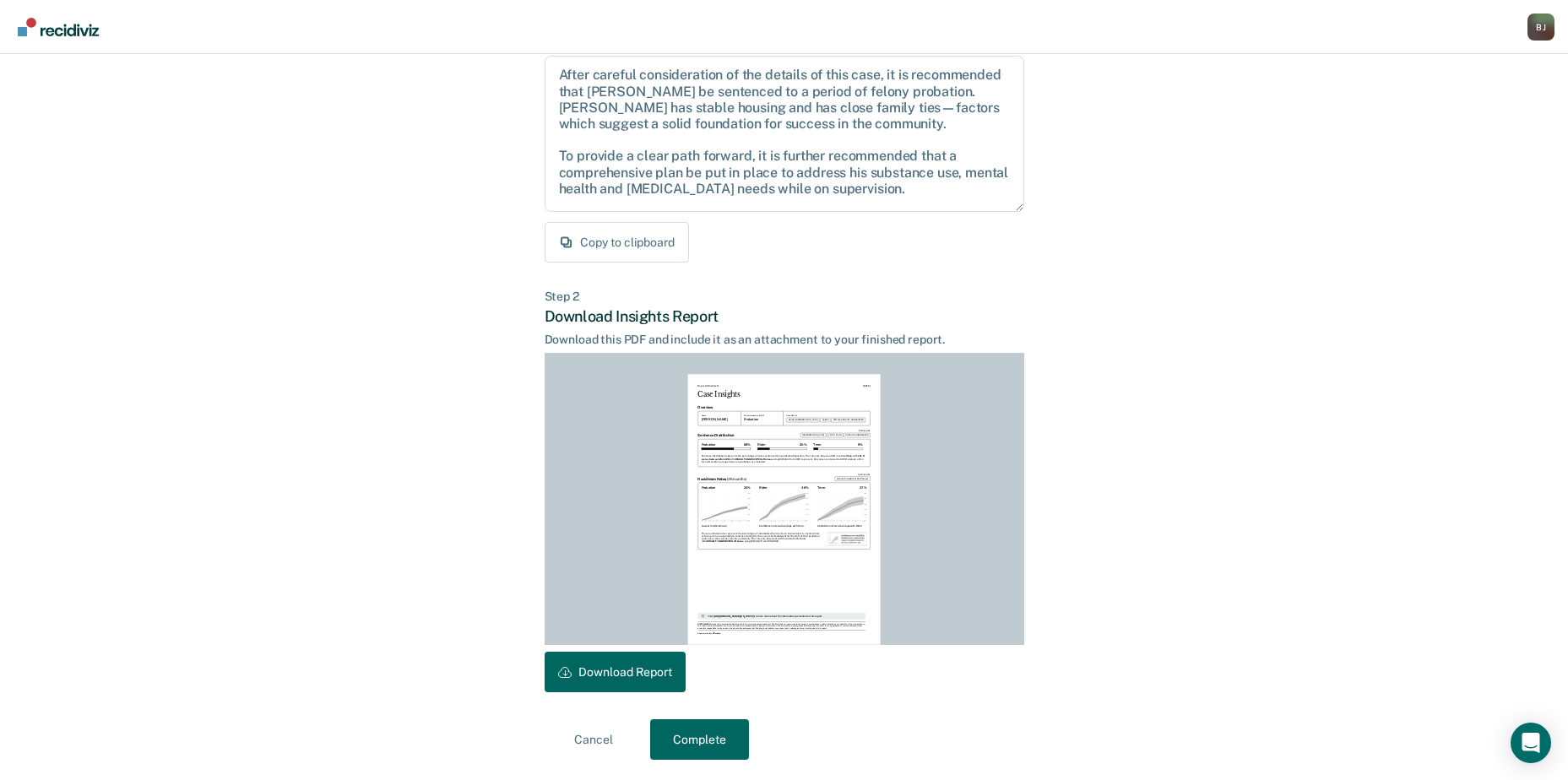
click at [1327, 441] on div "Back to Case Make Recommendation & Download Report Step 1 Craft recommendation …" at bounding box center [784, 326] width 1568 height 909
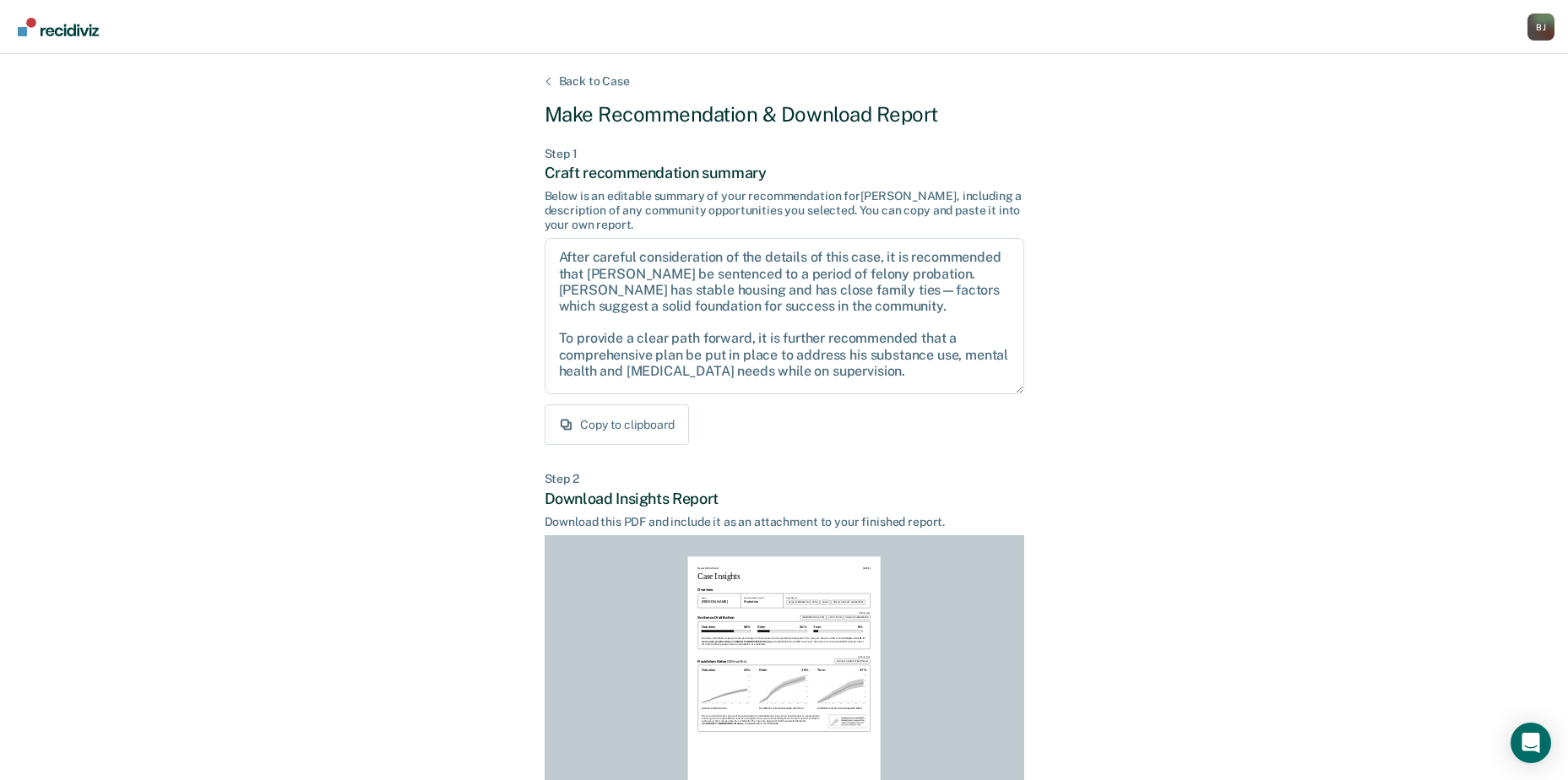
click at [585, 84] on div "Back to Case" at bounding box center [594, 81] width 111 height 15
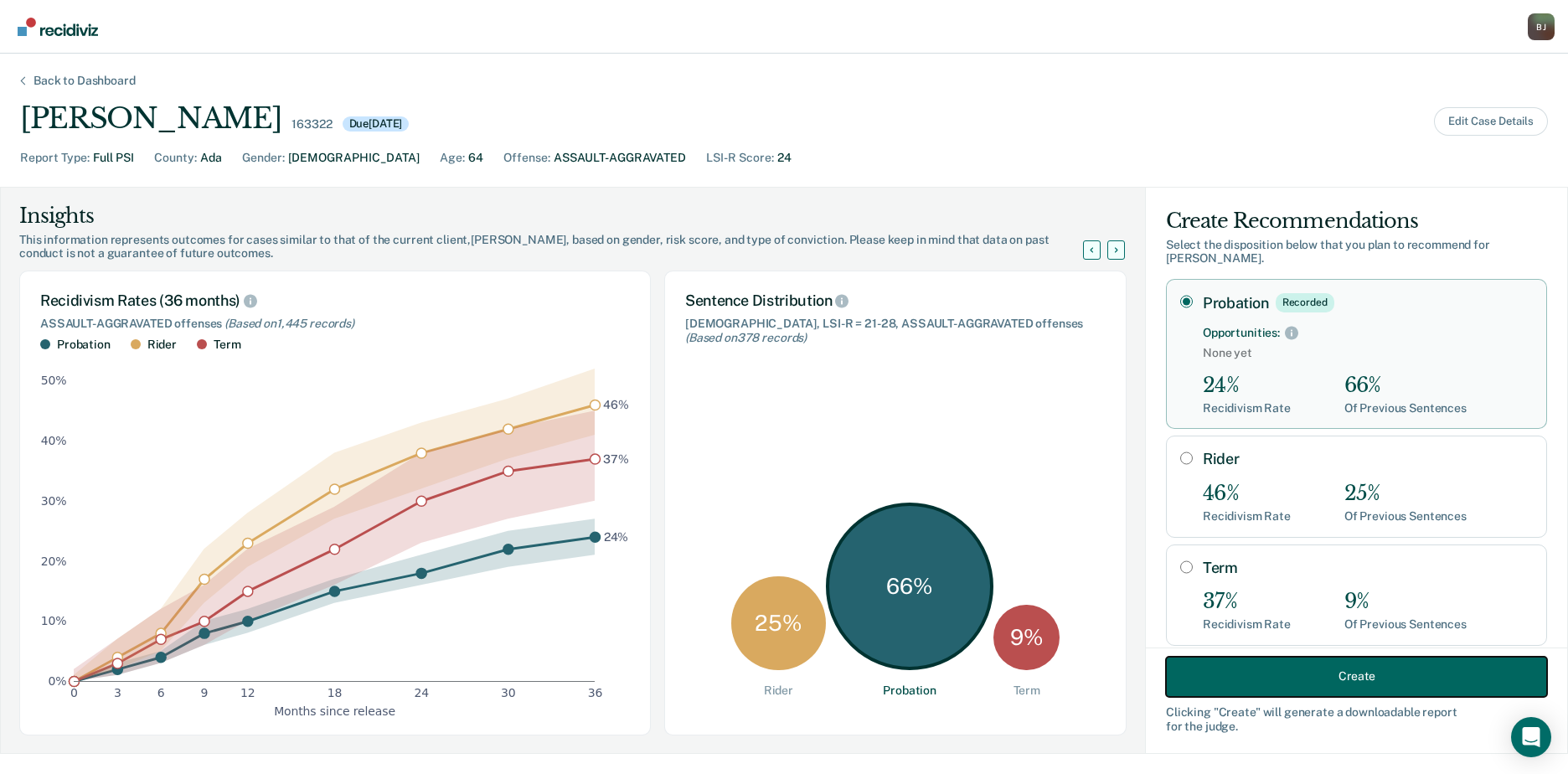
click at [1386, 670] on button "Create" at bounding box center [1357, 675] width 381 height 40
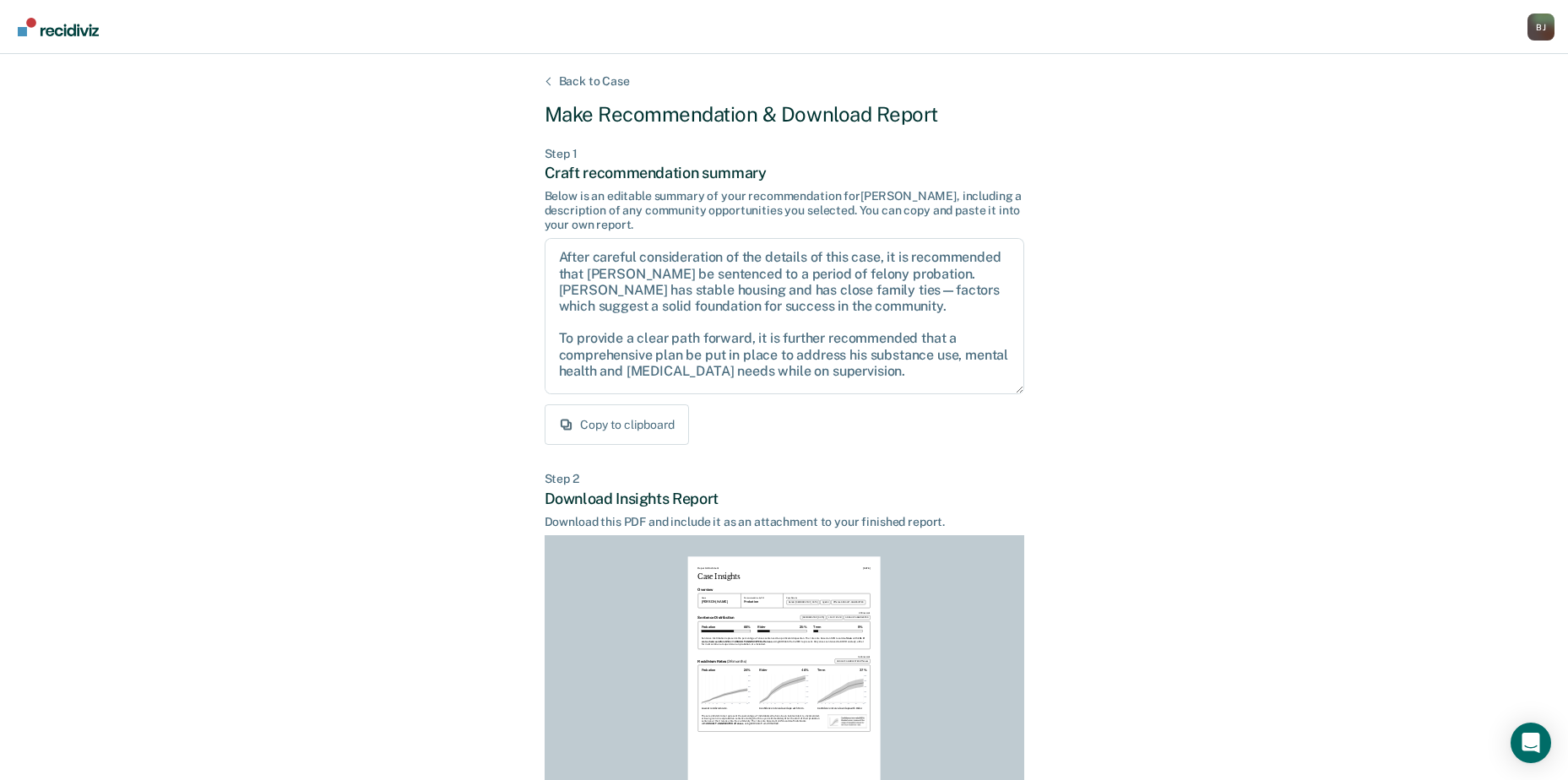
click at [606, 84] on div "Back to Case" at bounding box center [594, 81] width 111 height 15
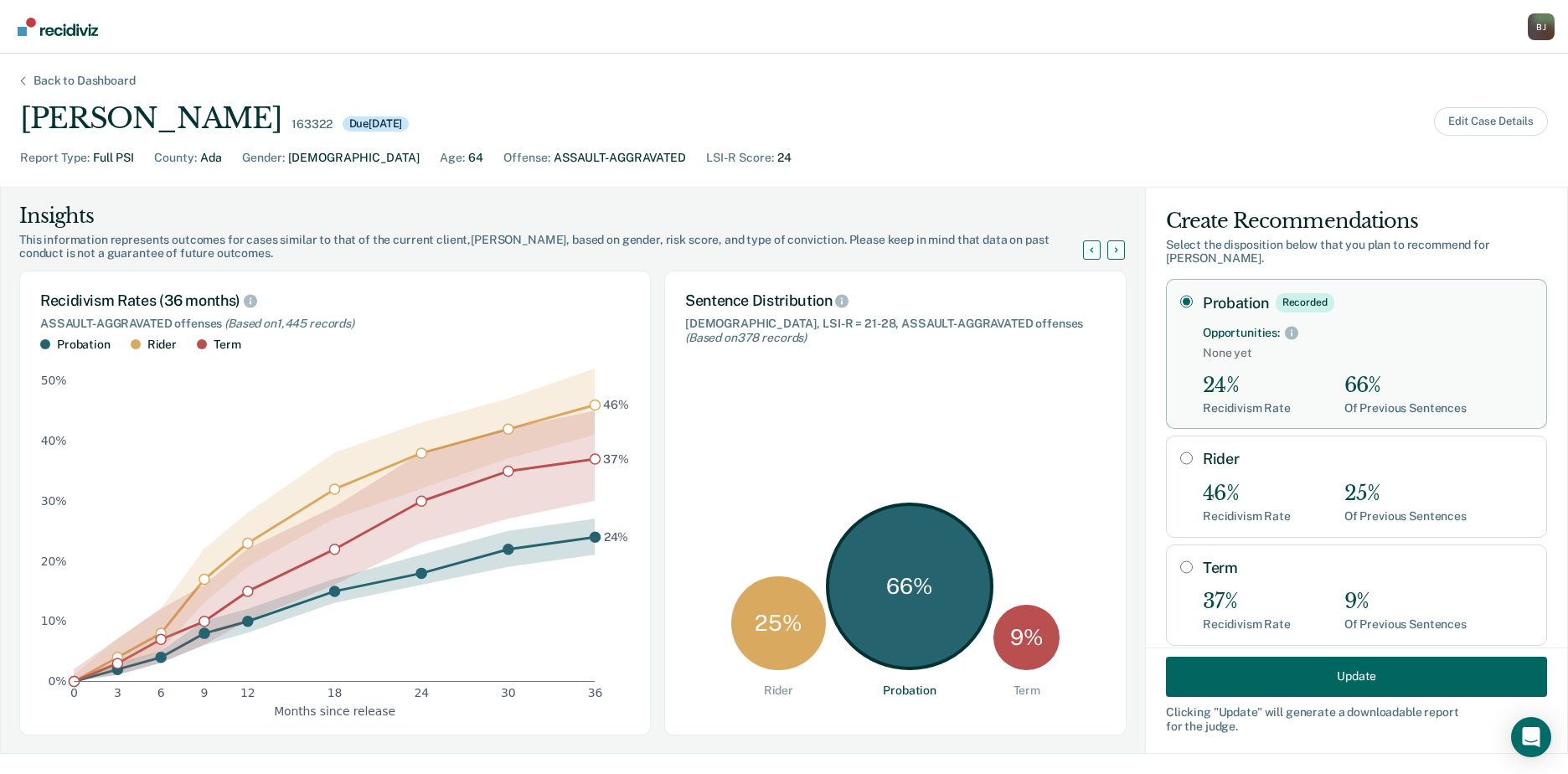
click at [1265, 455] on div "Rider 46% Recidivism Rate 25% Of Previous Sentences" at bounding box center [1368, 486] width 330 height 73
radio input "false"
radio input "true"
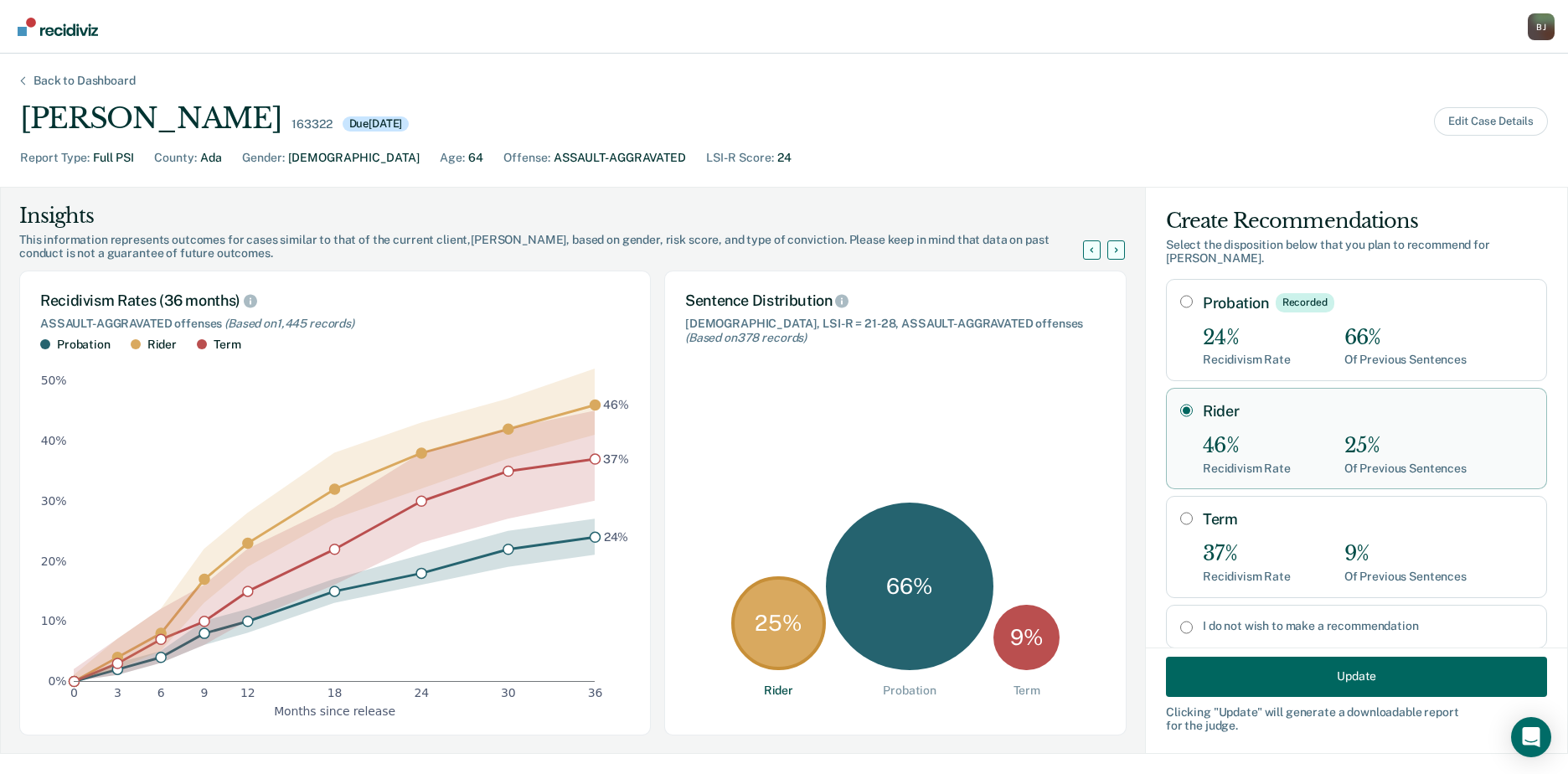
click at [1313, 326] on div "24% Recidivism Rate 66% Of Previous Sentences" at bounding box center [1368, 346] width 330 height 42
radio input "true"
radio input "false"
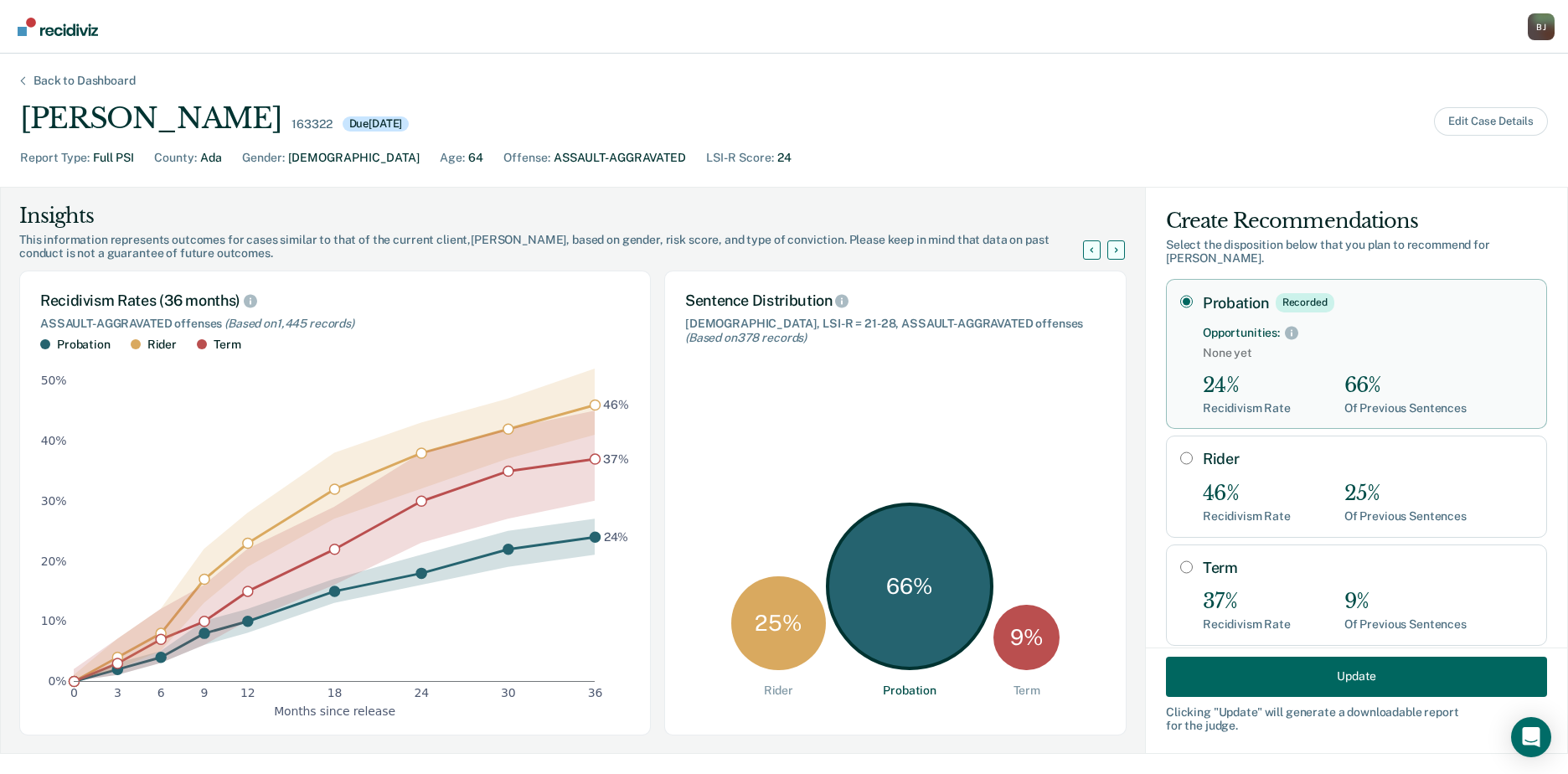
click at [1304, 450] on label "Rider" at bounding box center [1368, 459] width 330 height 18
click at [1193, 452] on input "Rider" at bounding box center [1186, 459] width 13 height 14
radio input "false"
radio input "true"
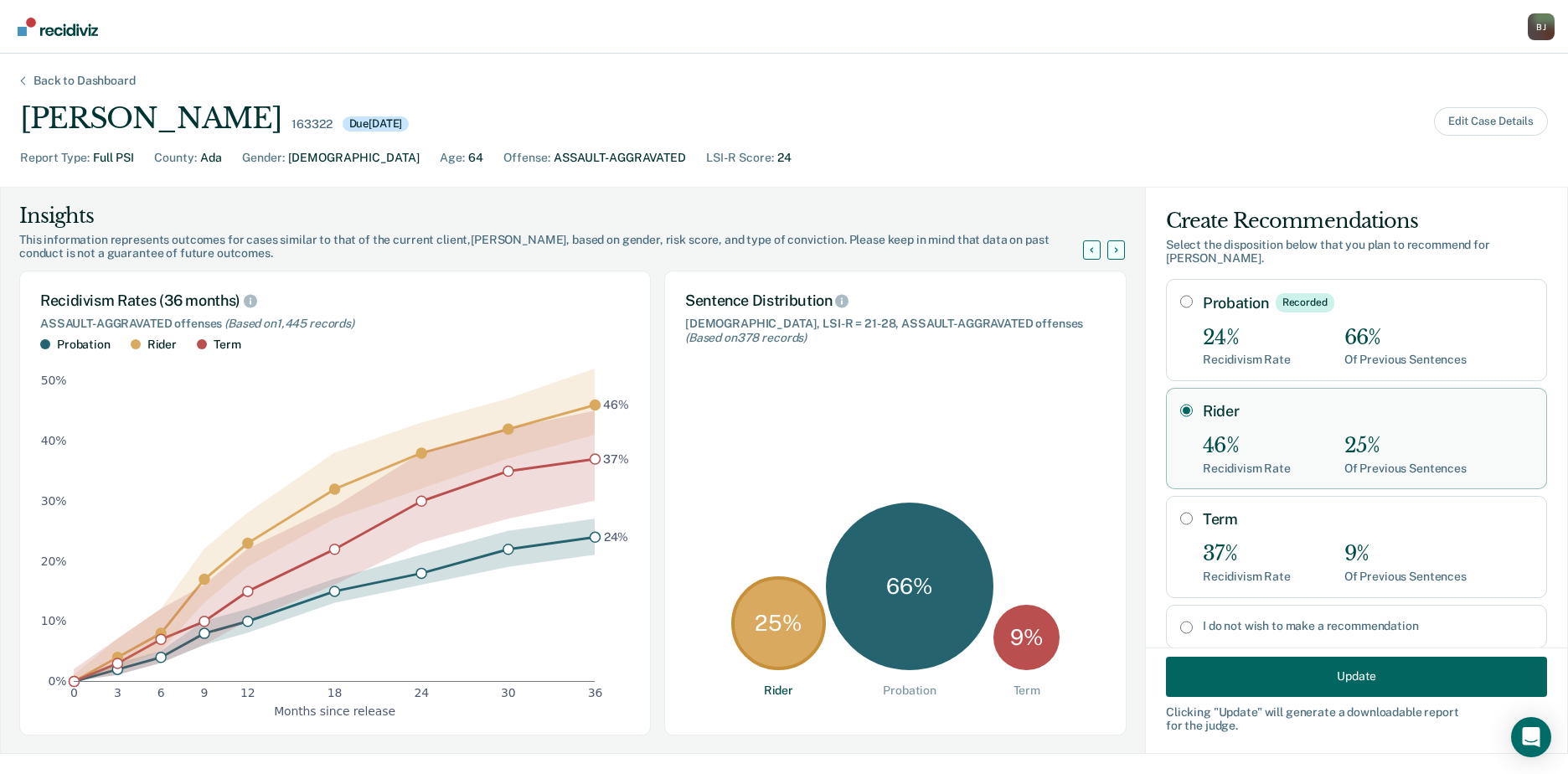
click at [1345, 328] on div "66%" at bounding box center [1406, 338] width 122 height 24
radio input "true"
radio input "false"
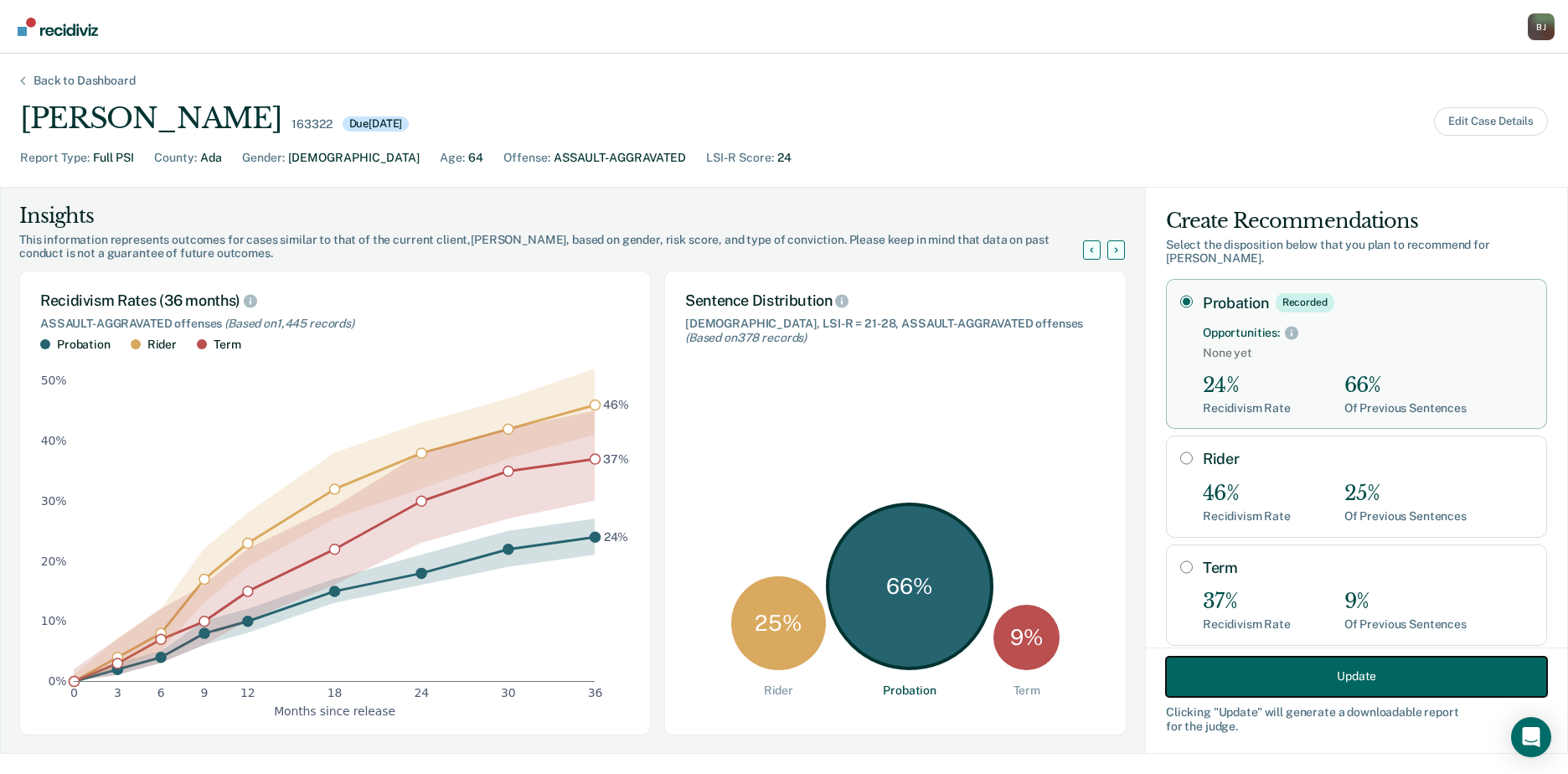
click at [1339, 670] on button "Update" at bounding box center [1357, 675] width 381 height 40
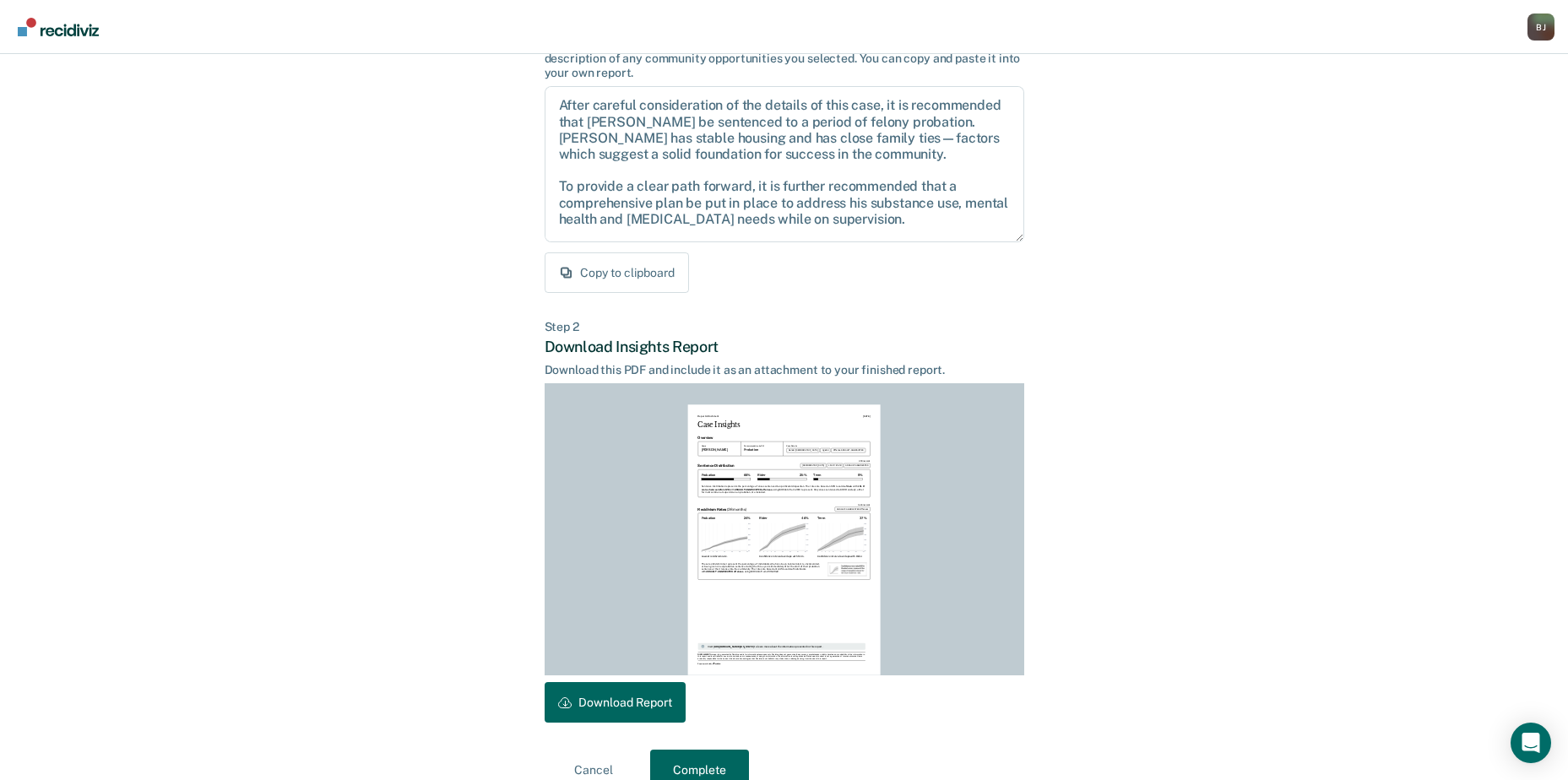
scroll to position [183, 0]
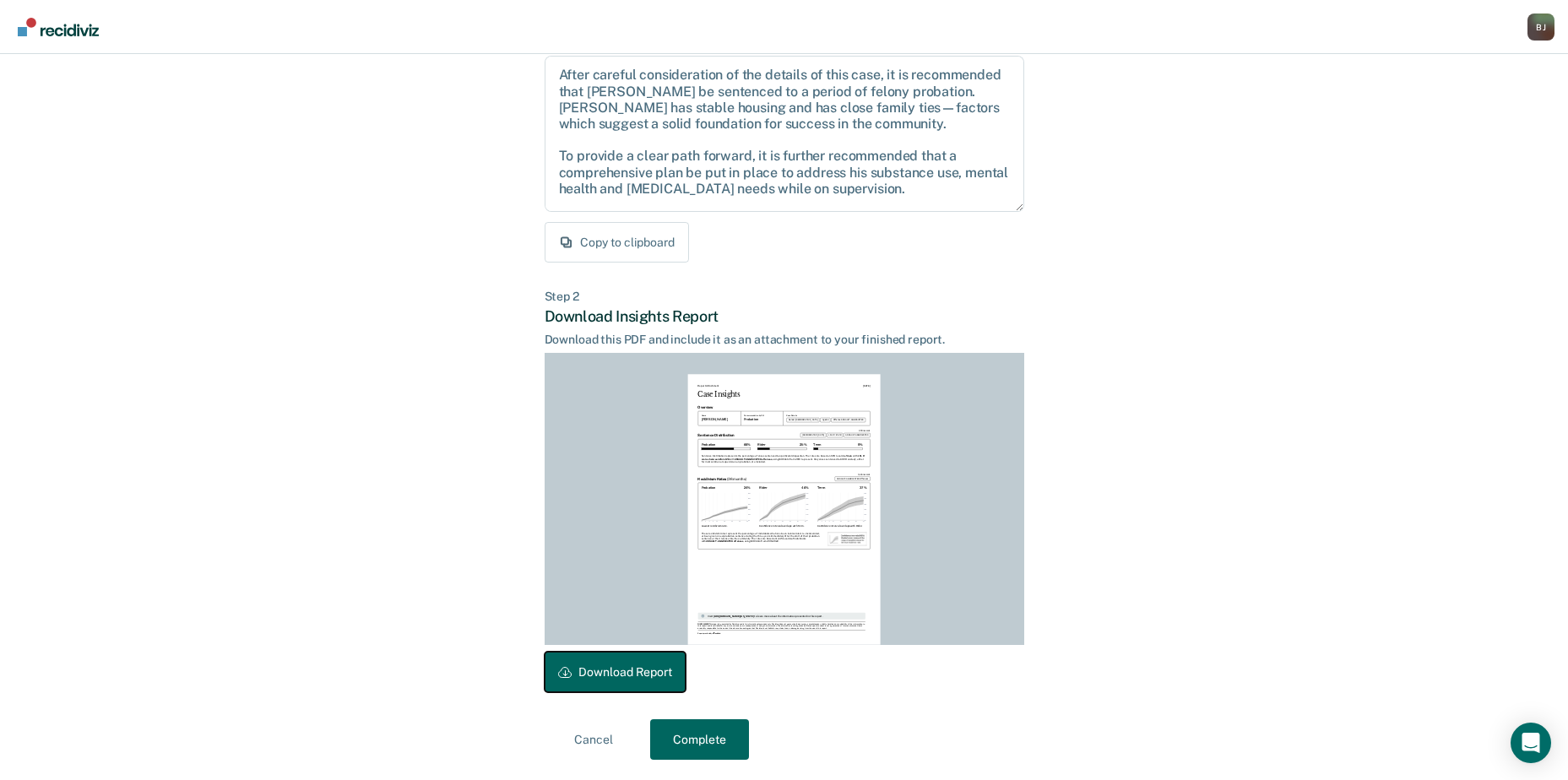
click at [637, 672] on button "Download Report" at bounding box center [615, 672] width 141 height 40
click at [725, 751] on button "Complete" at bounding box center [699, 739] width 99 height 40
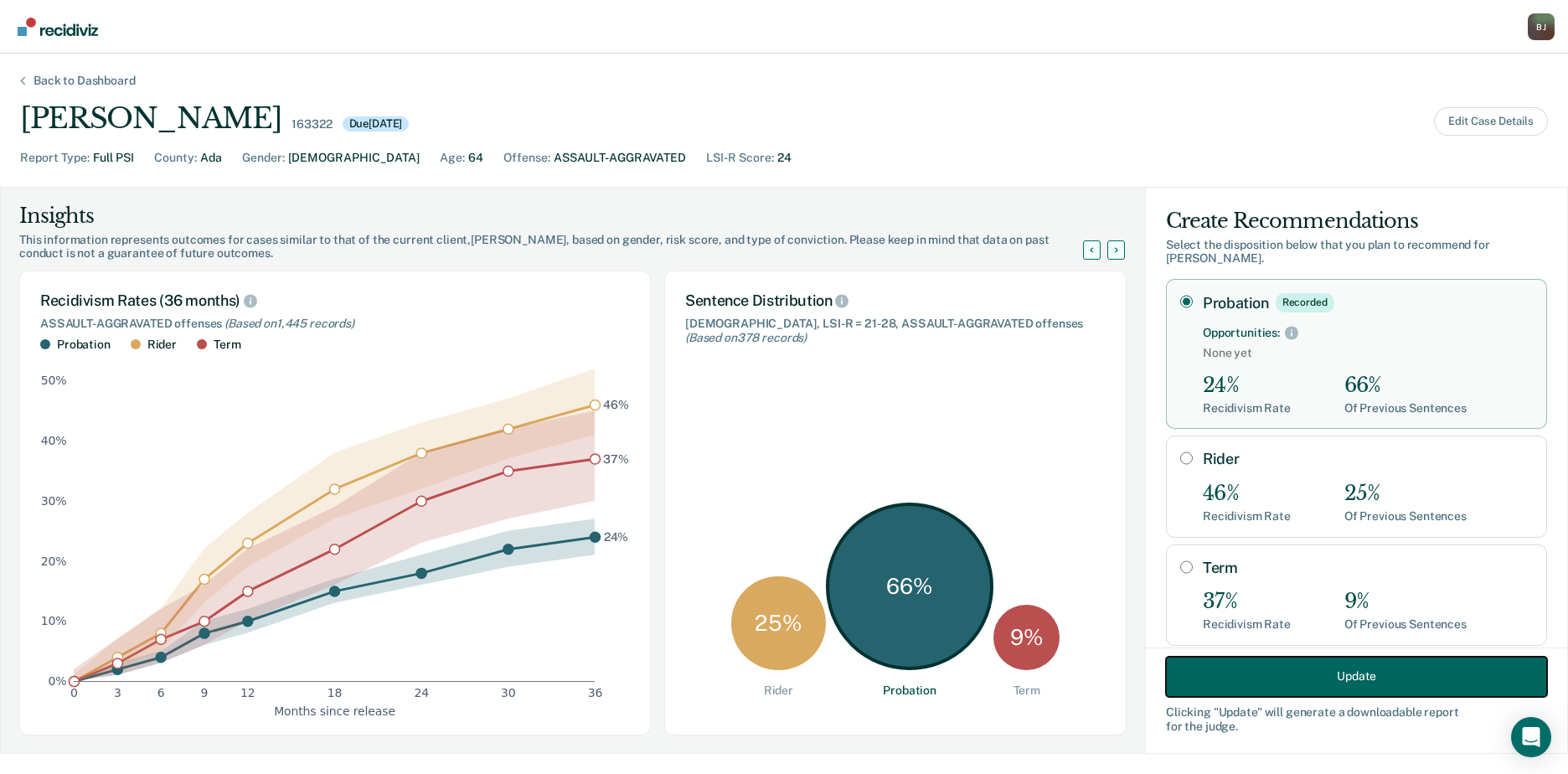
click at [1345, 672] on button "Update" at bounding box center [1357, 675] width 381 height 40
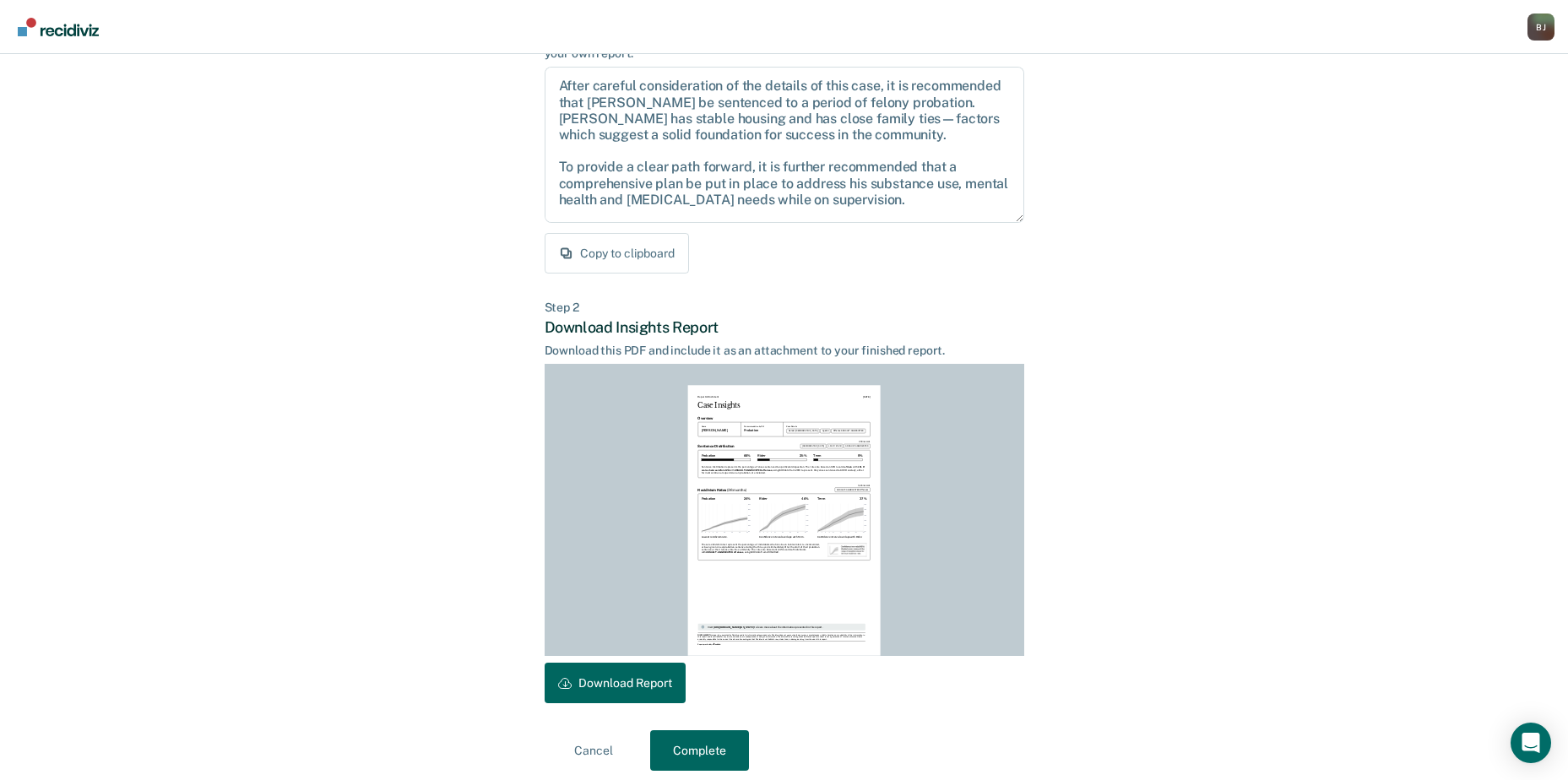
scroll to position [183, 0]
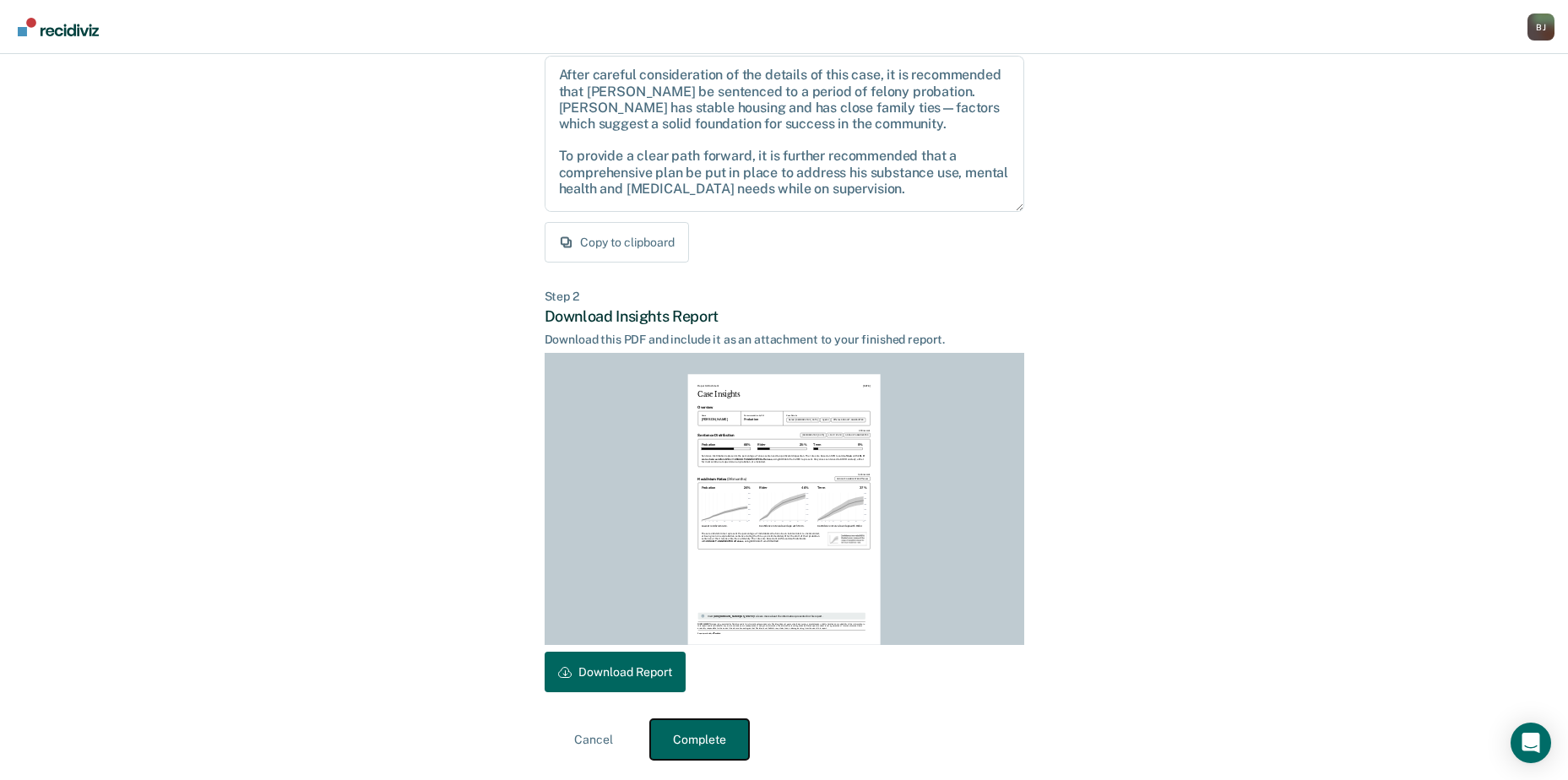
click at [711, 738] on button "Complete" at bounding box center [699, 739] width 99 height 40
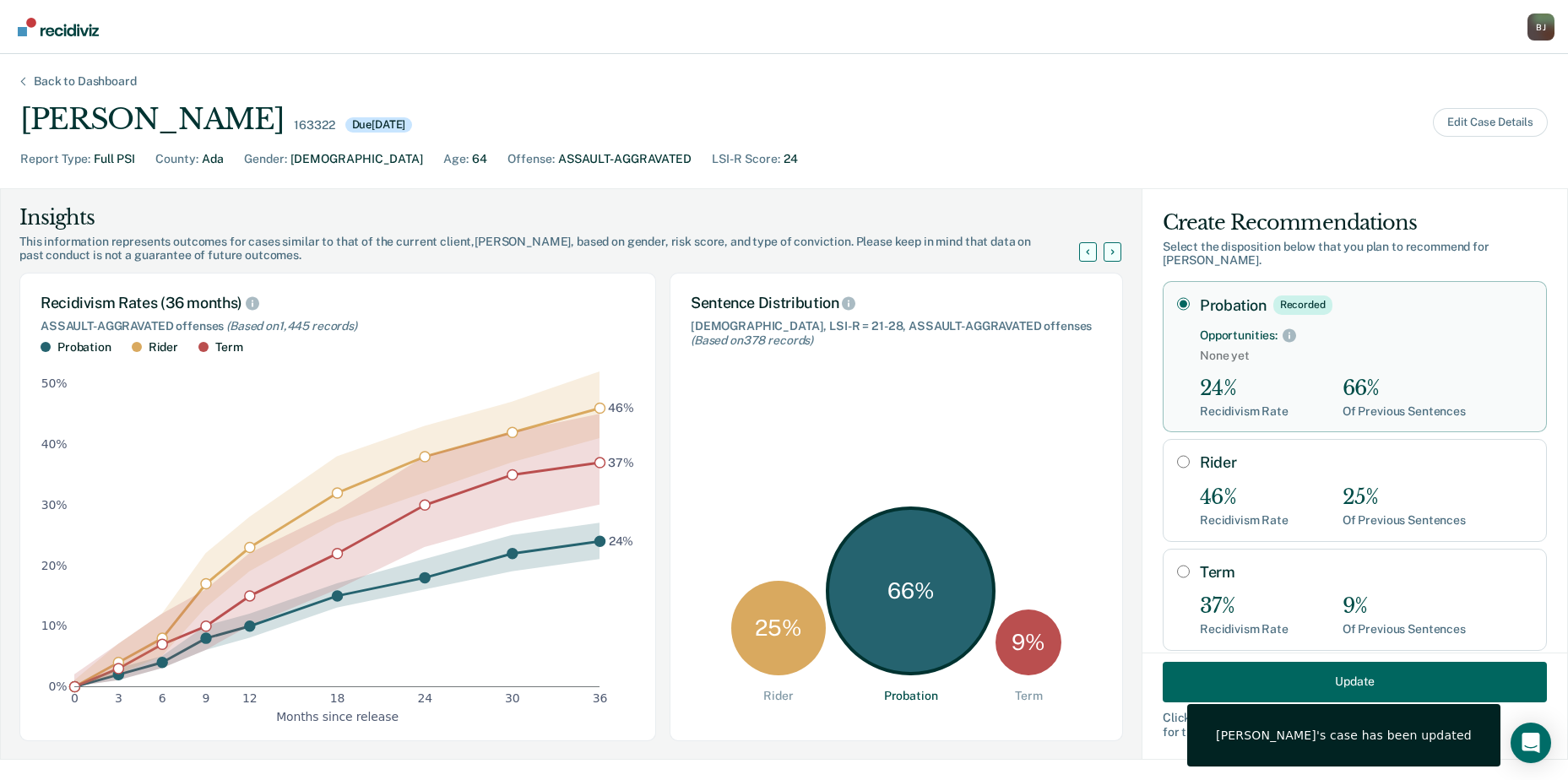
scroll to position [0, 0]
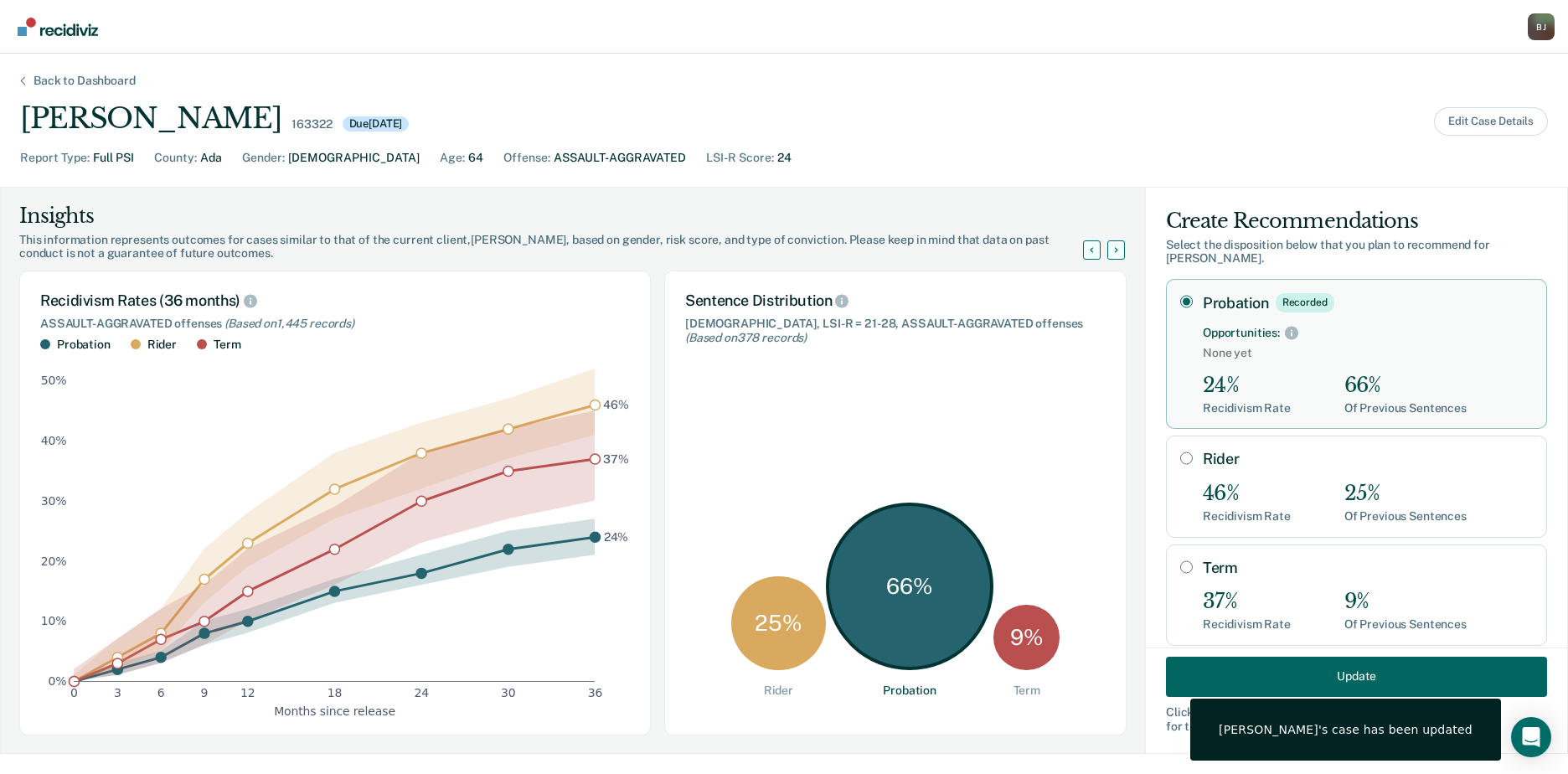
click at [75, 86] on div "Back to Dashboard" at bounding box center [84, 81] width 143 height 15
